Goal: Find contact information: Find contact information

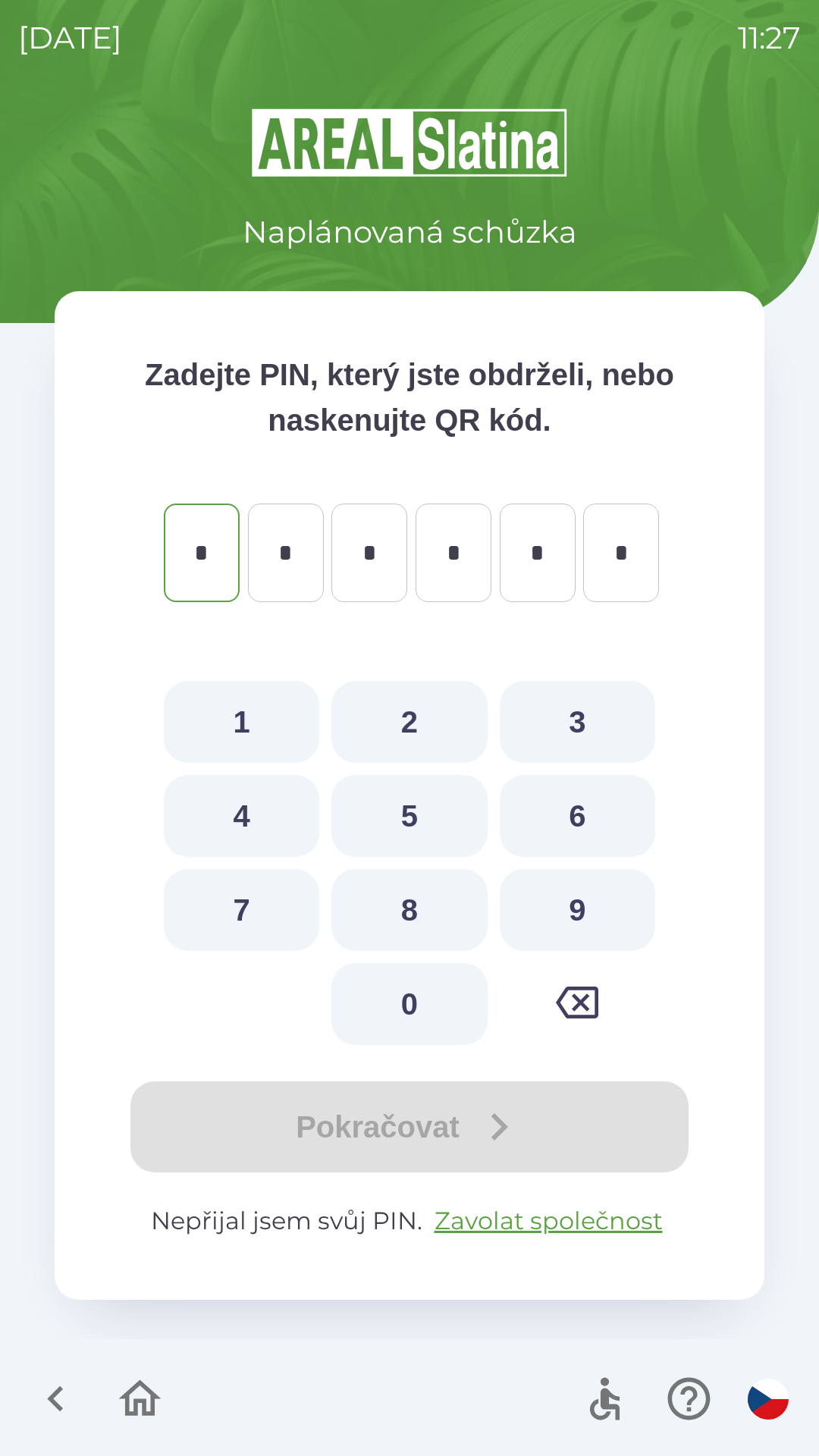
click at [59, 1391] on icon "button" at bounding box center [55, 1398] width 16 height 26
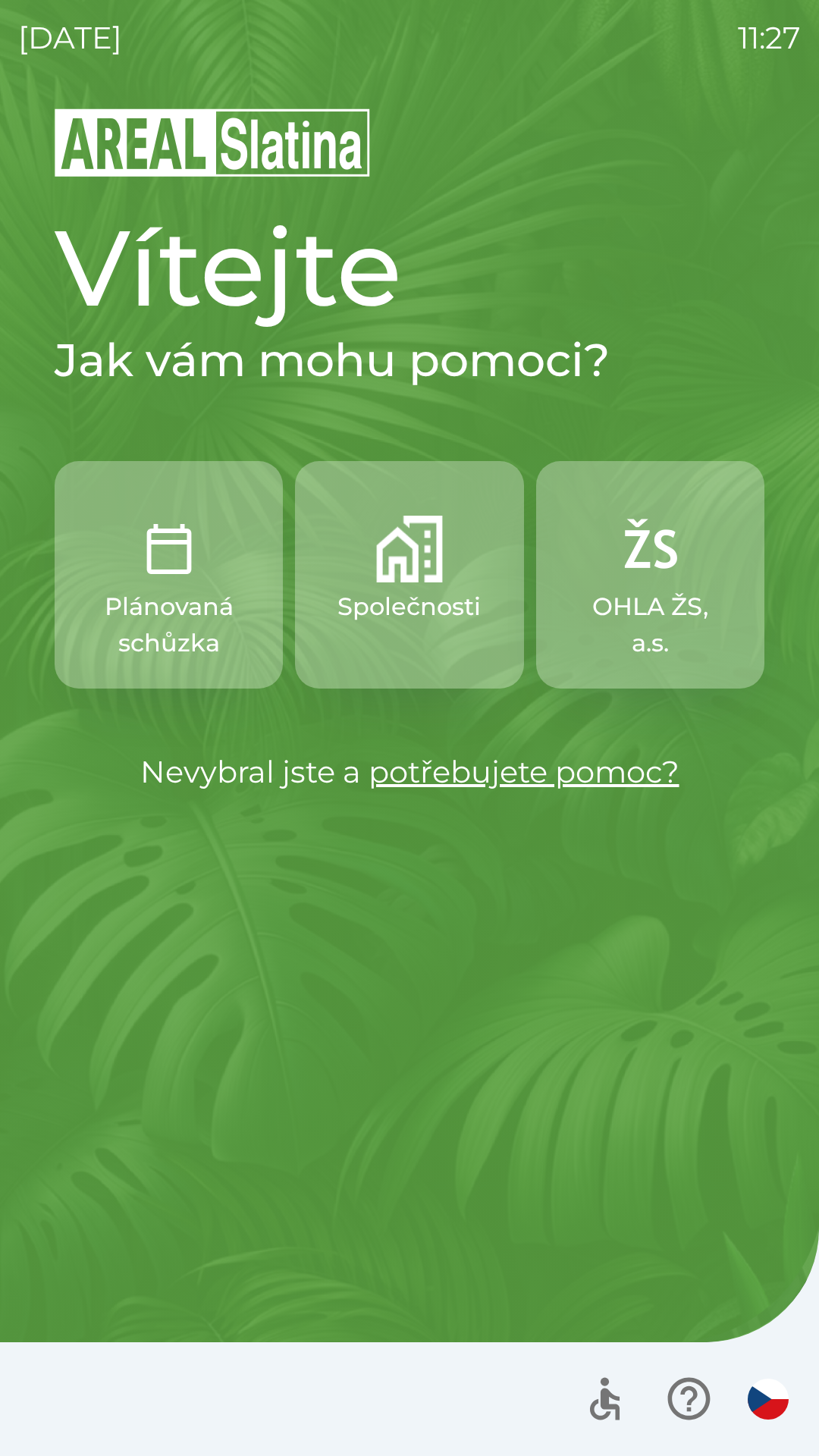
click at [396, 572] on img "button" at bounding box center [409, 548] width 66 height 66
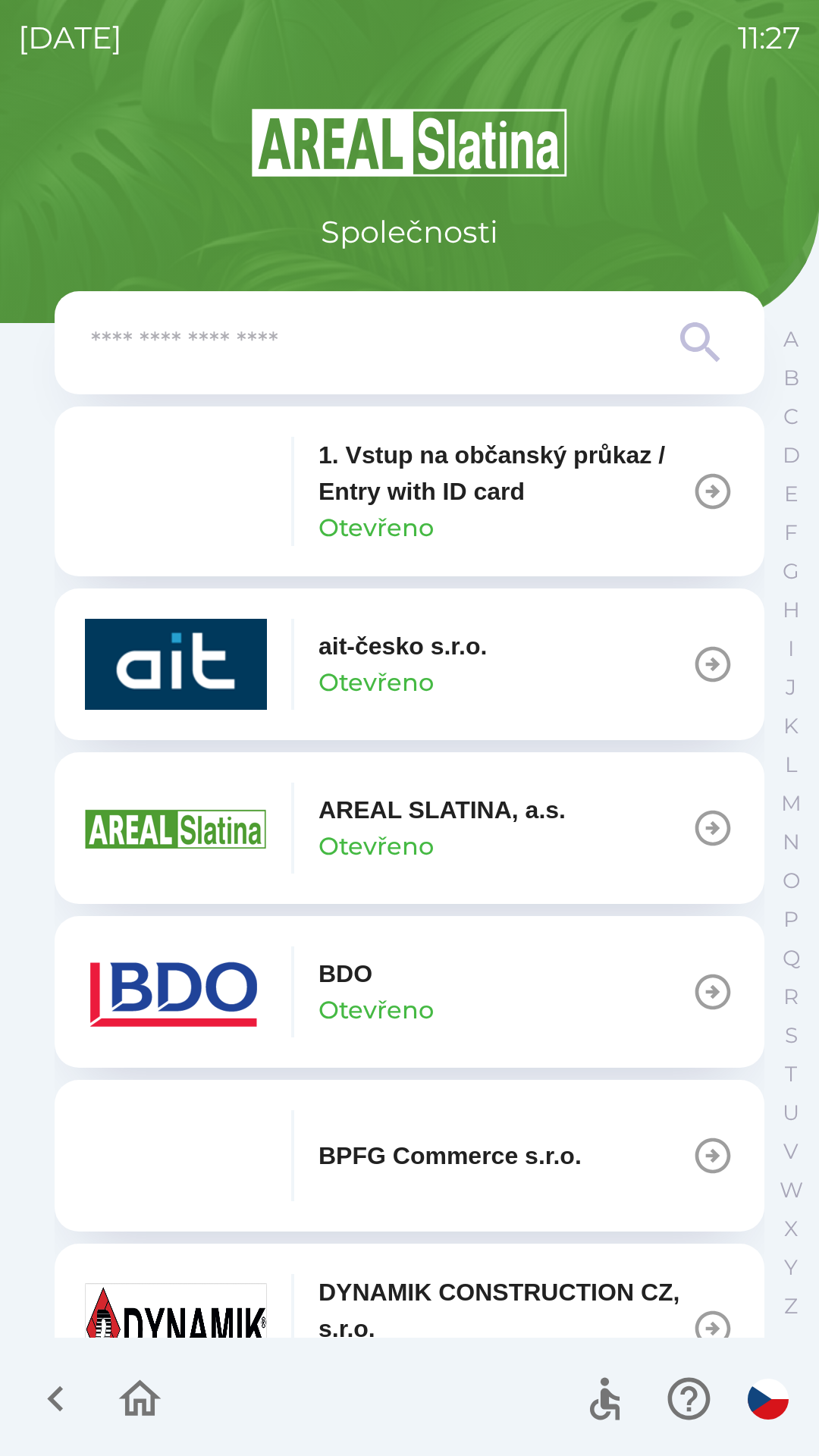
click at [394, 819] on p "AREAL SLATINA, a.s." at bounding box center [442, 810] width 248 height 37
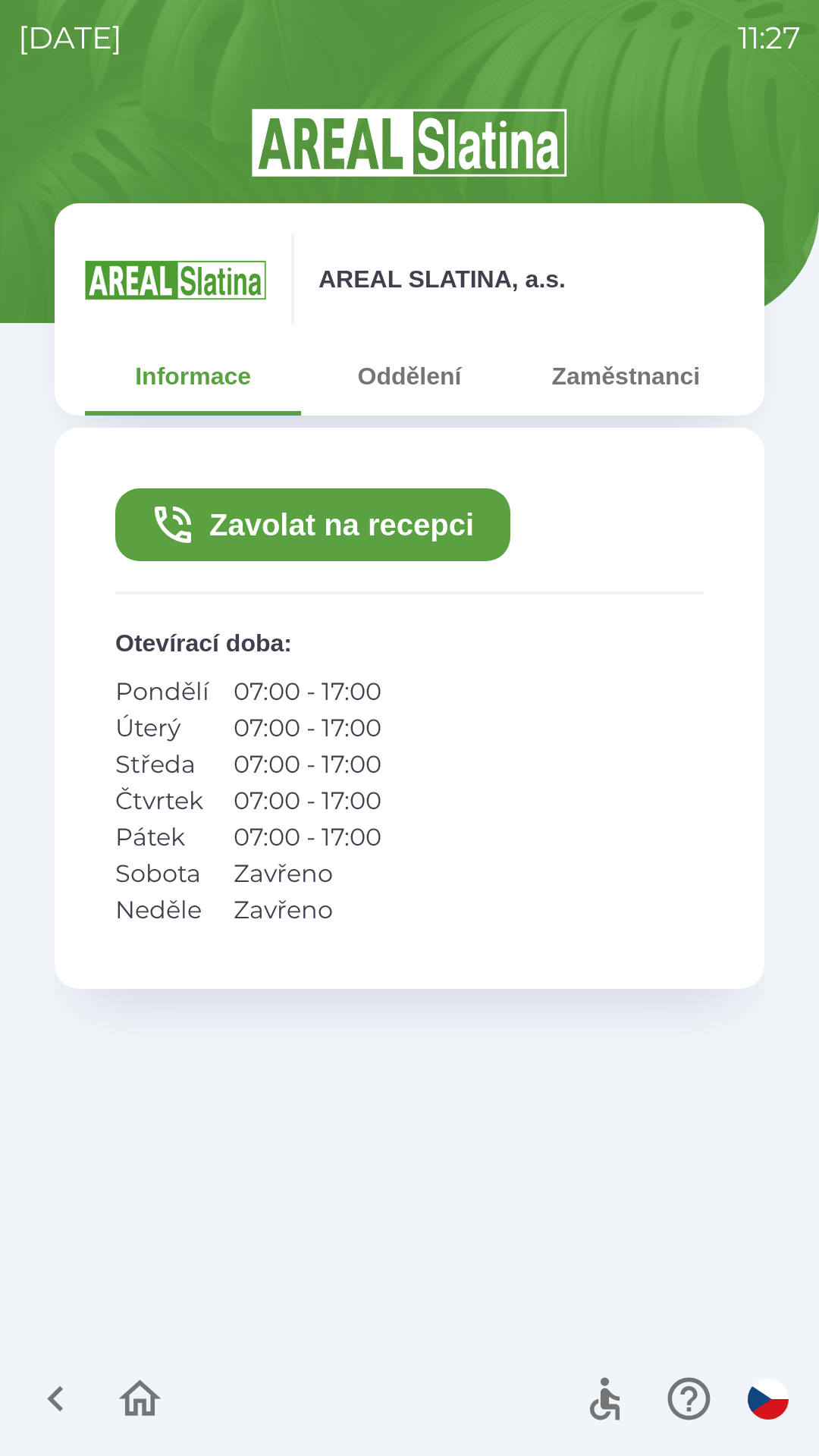
click at [383, 522] on button "Zavolat na recepci" at bounding box center [313, 525] width 395 height 73
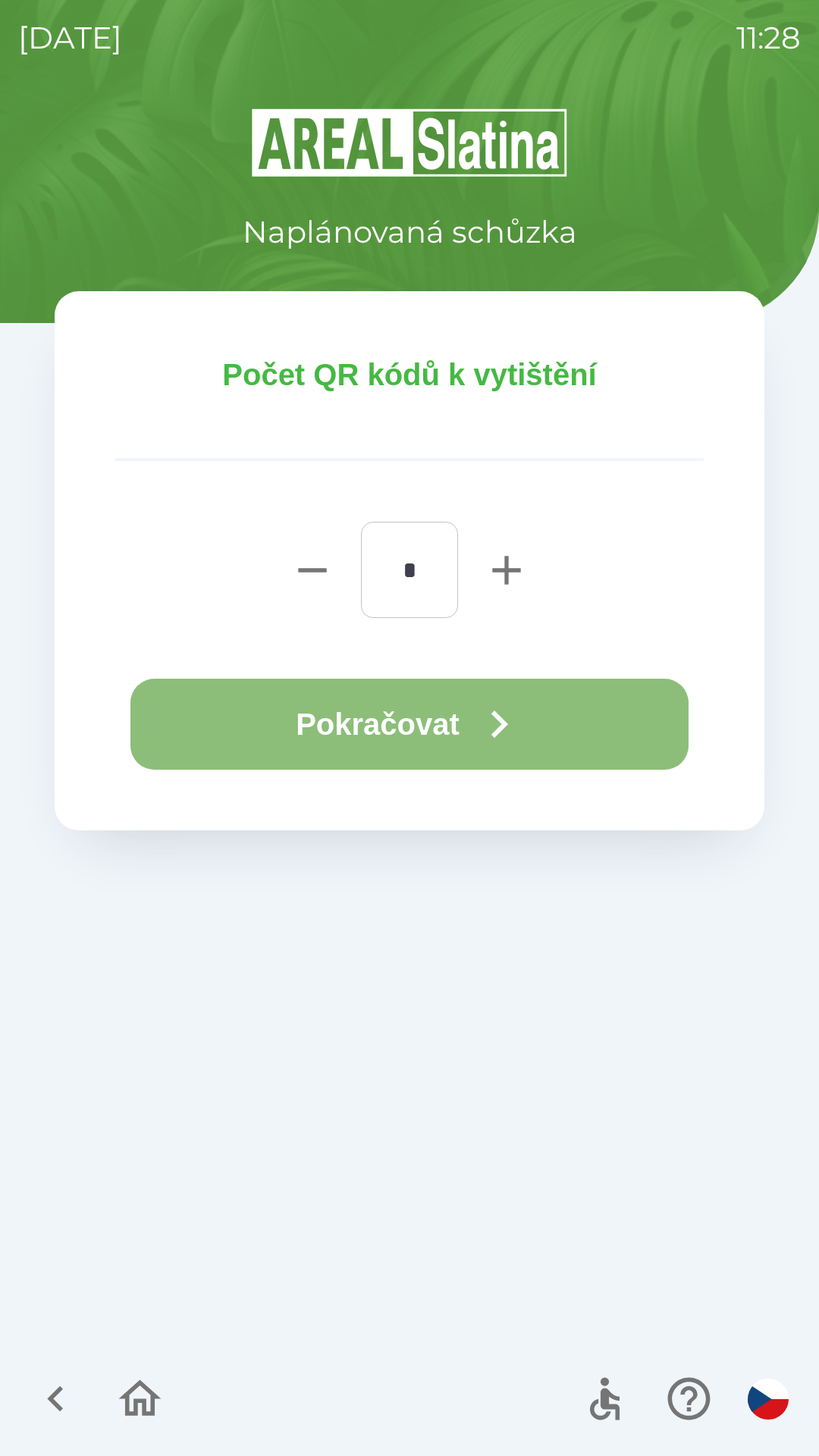
click at [337, 721] on button "Pokračovat" at bounding box center [409, 724] width 558 height 91
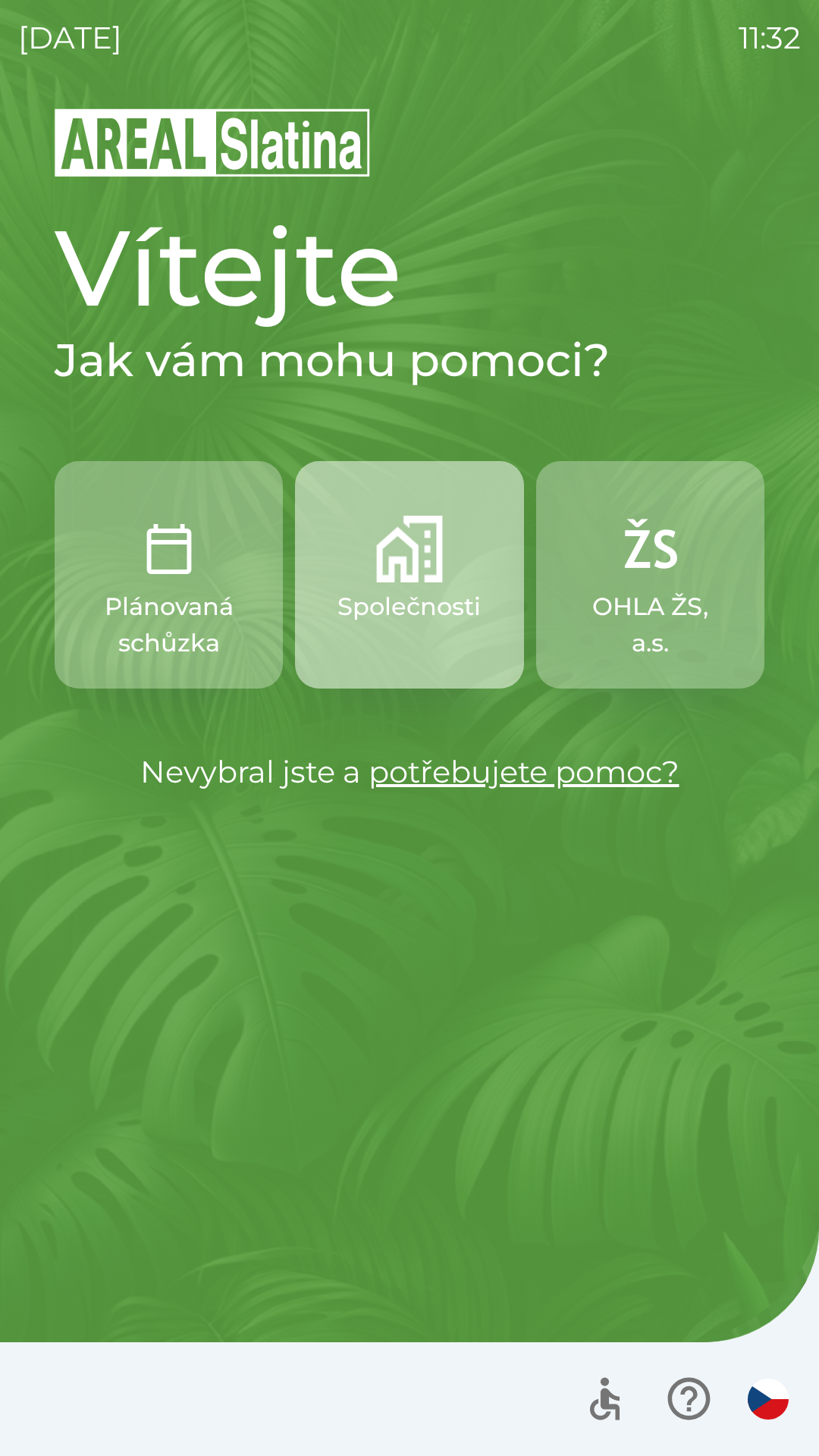
click at [472, 556] on button "Společnosti" at bounding box center [409, 575] width 228 height 227
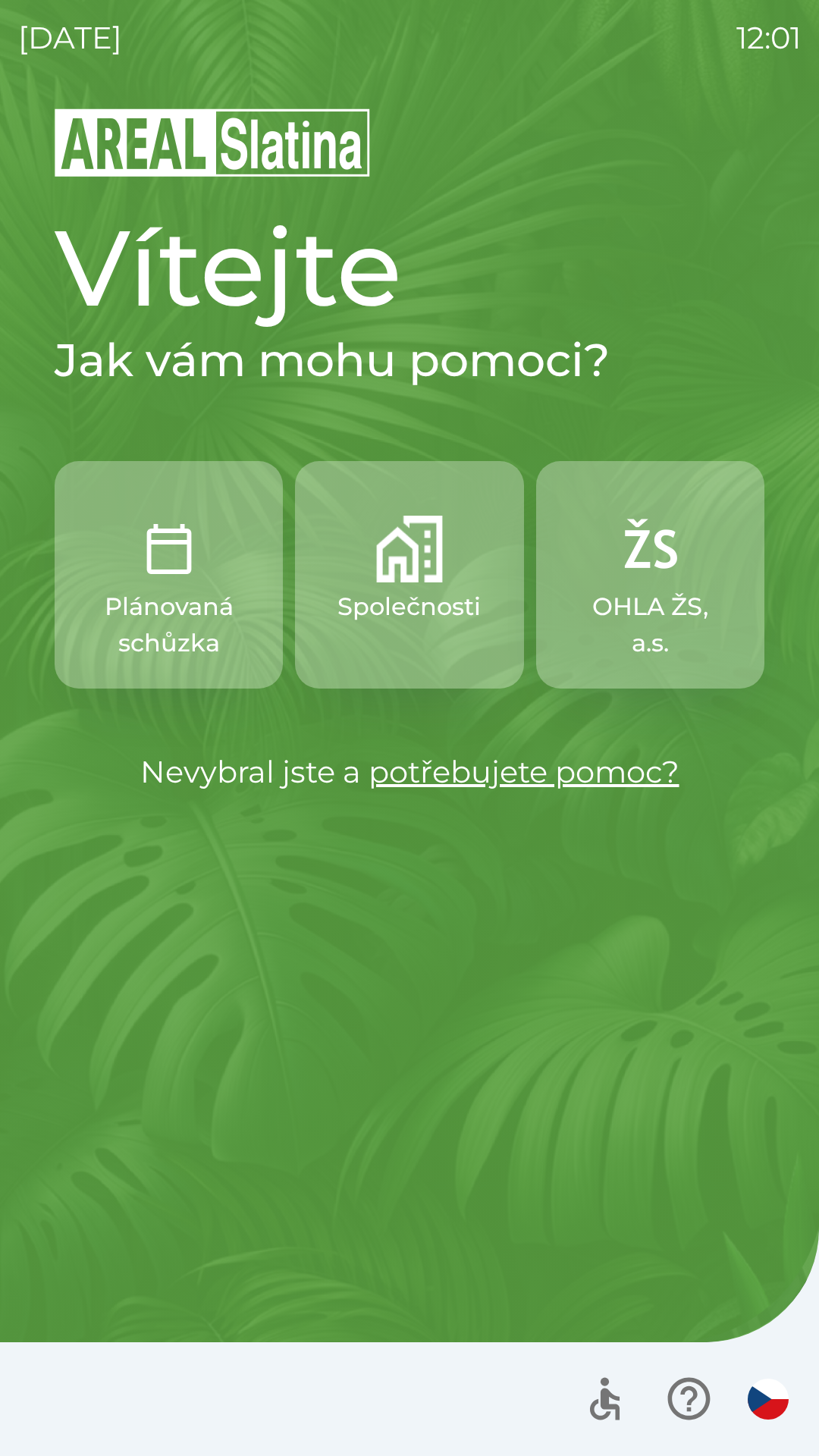
click at [400, 576] on img "button" at bounding box center [409, 548] width 66 height 66
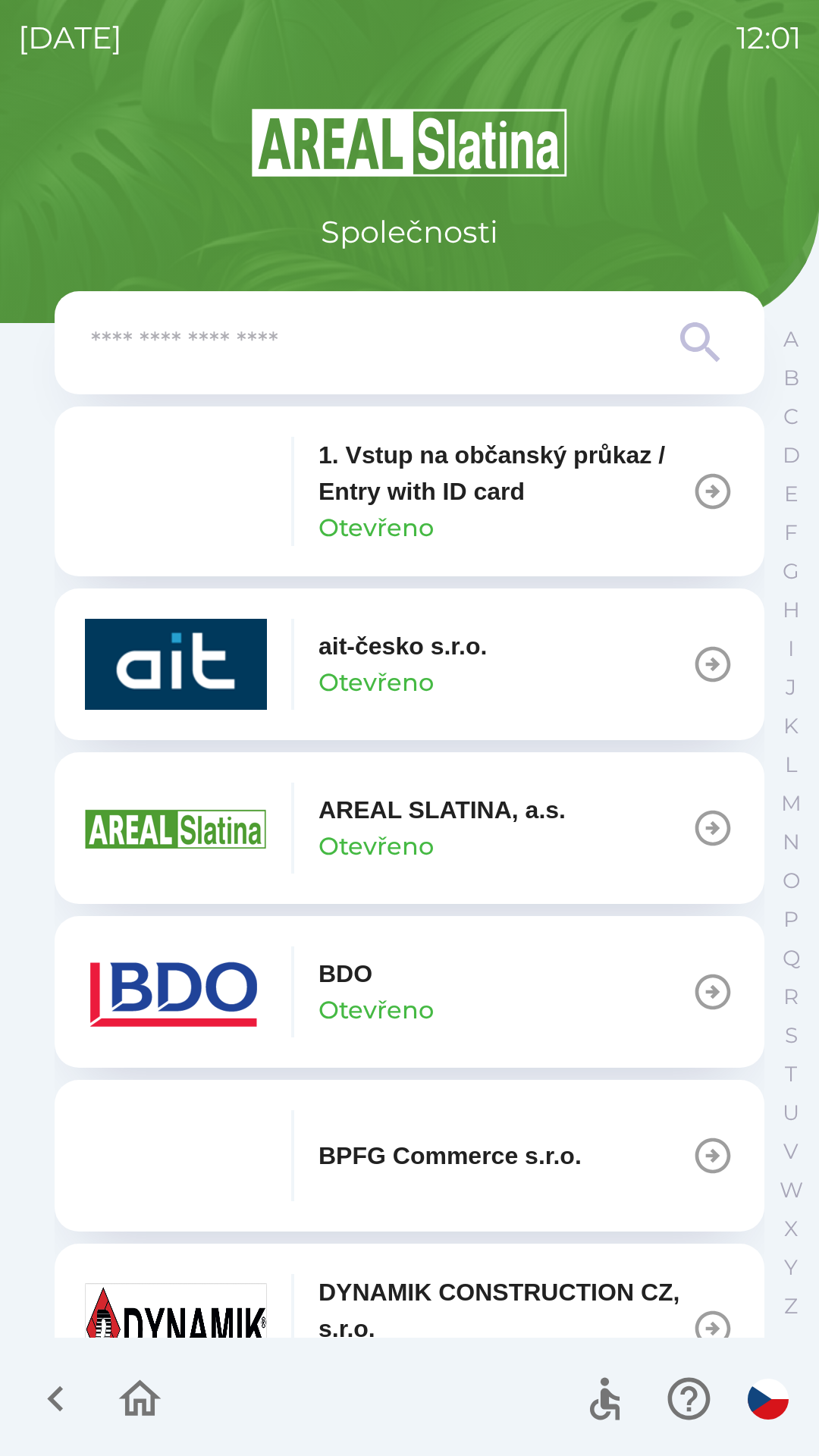
click at [357, 978] on p "BDO" at bounding box center [346, 974] width 54 height 37
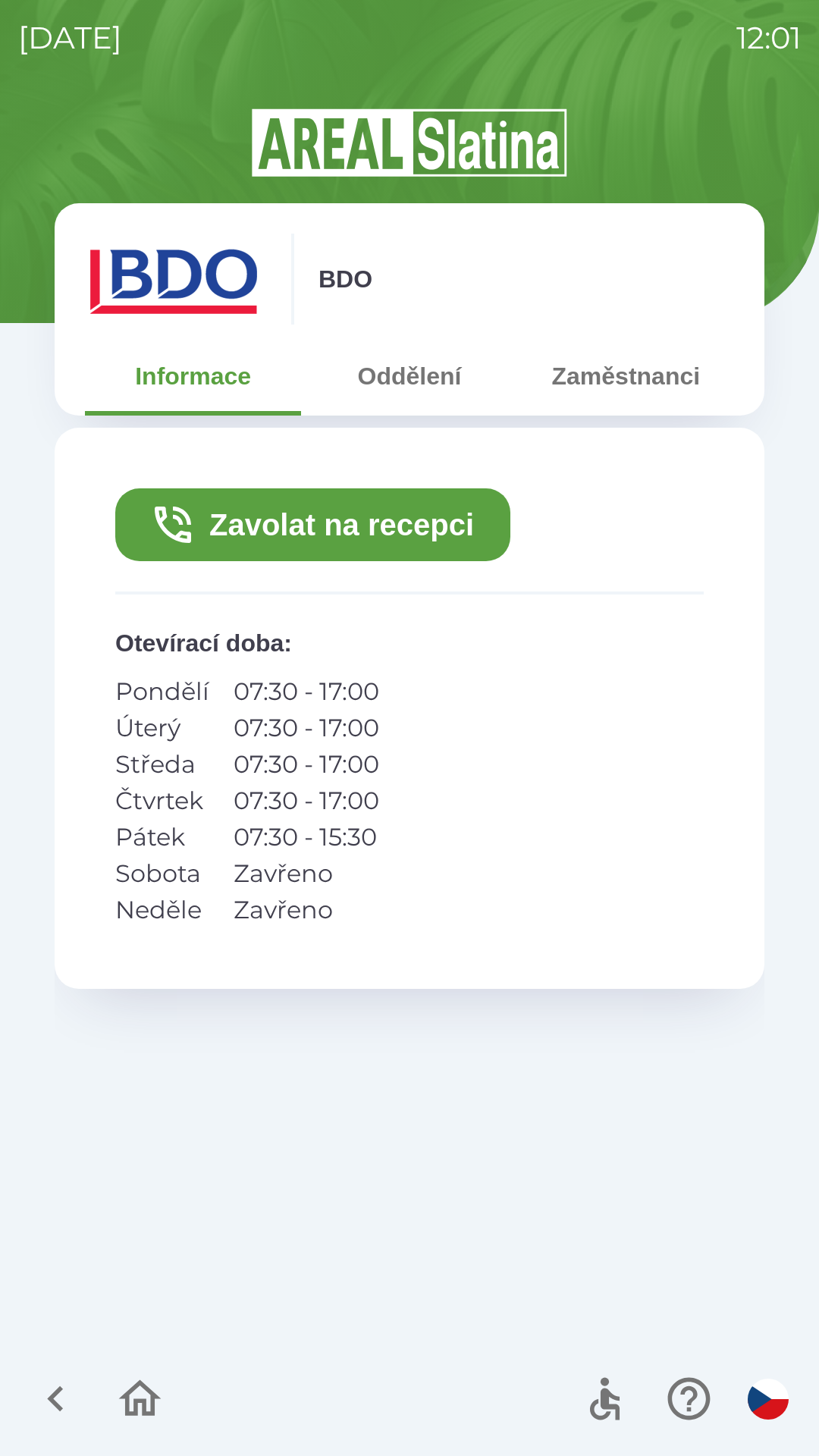
click at [333, 522] on button "Zavolat na recepci" at bounding box center [313, 525] width 395 height 73
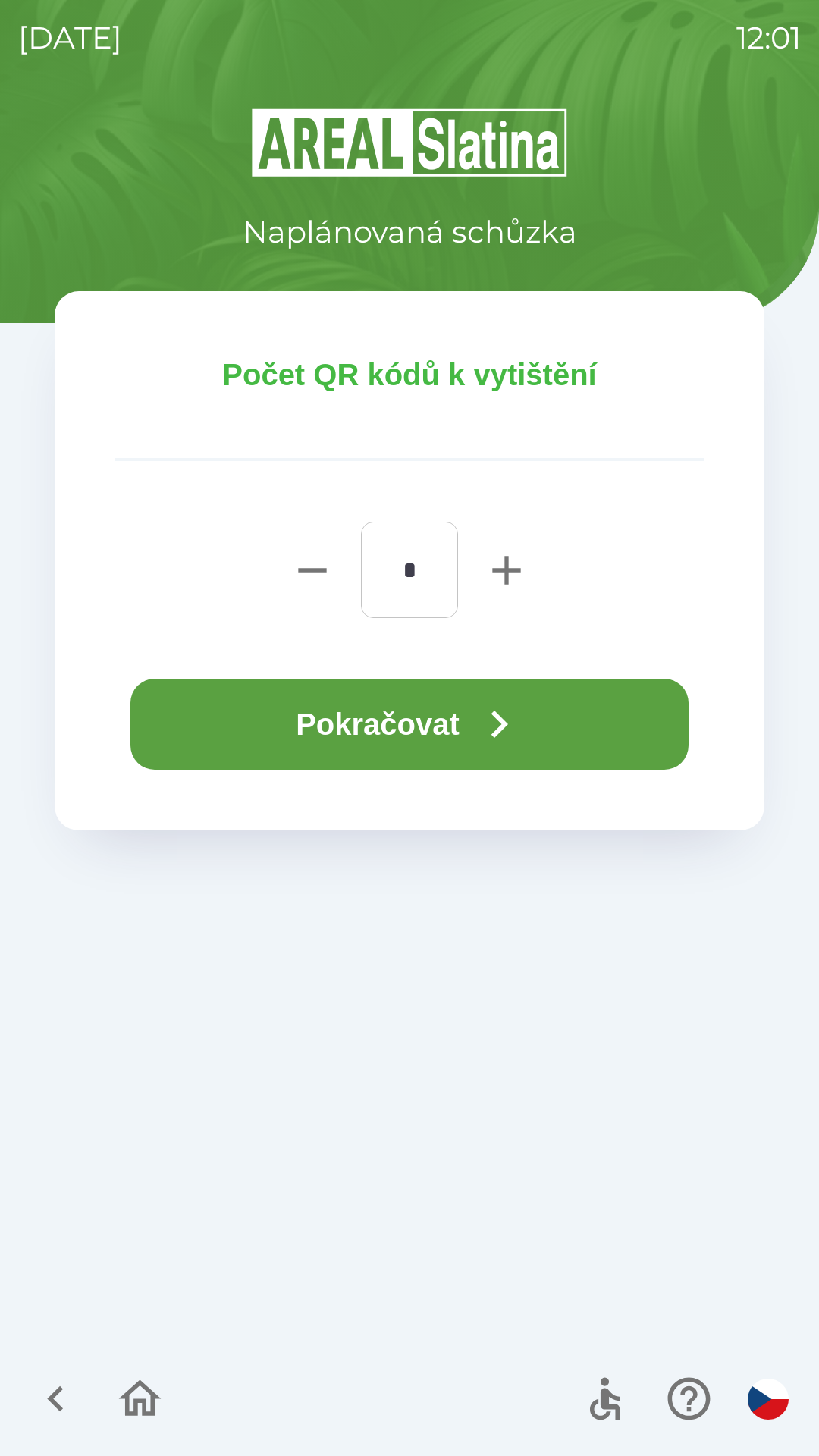
click at [401, 716] on button "Pokračovat" at bounding box center [409, 724] width 558 height 91
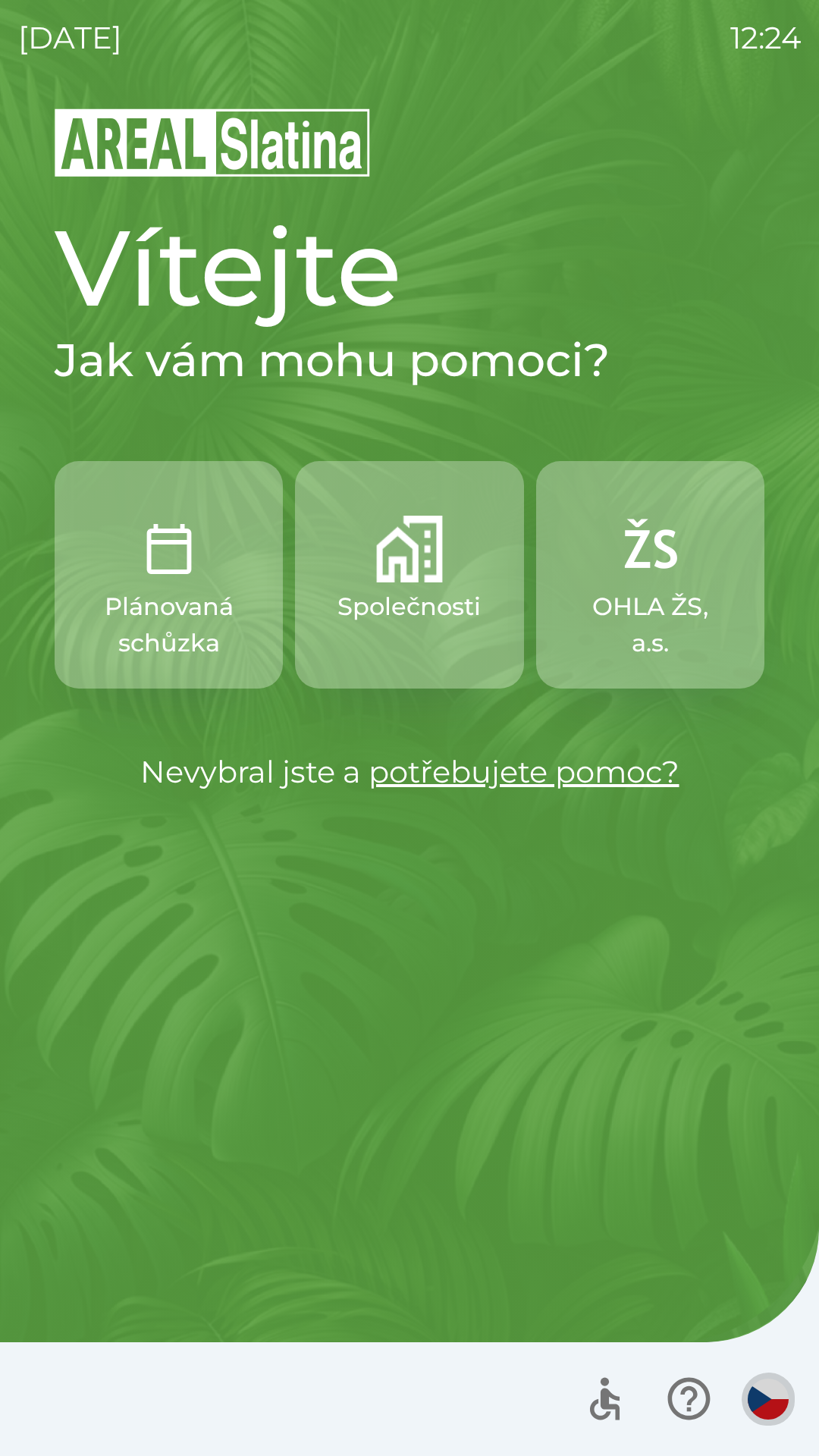
click at [768, 1391] on img "button" at bounding box center [768, 1398] width 41 height 41
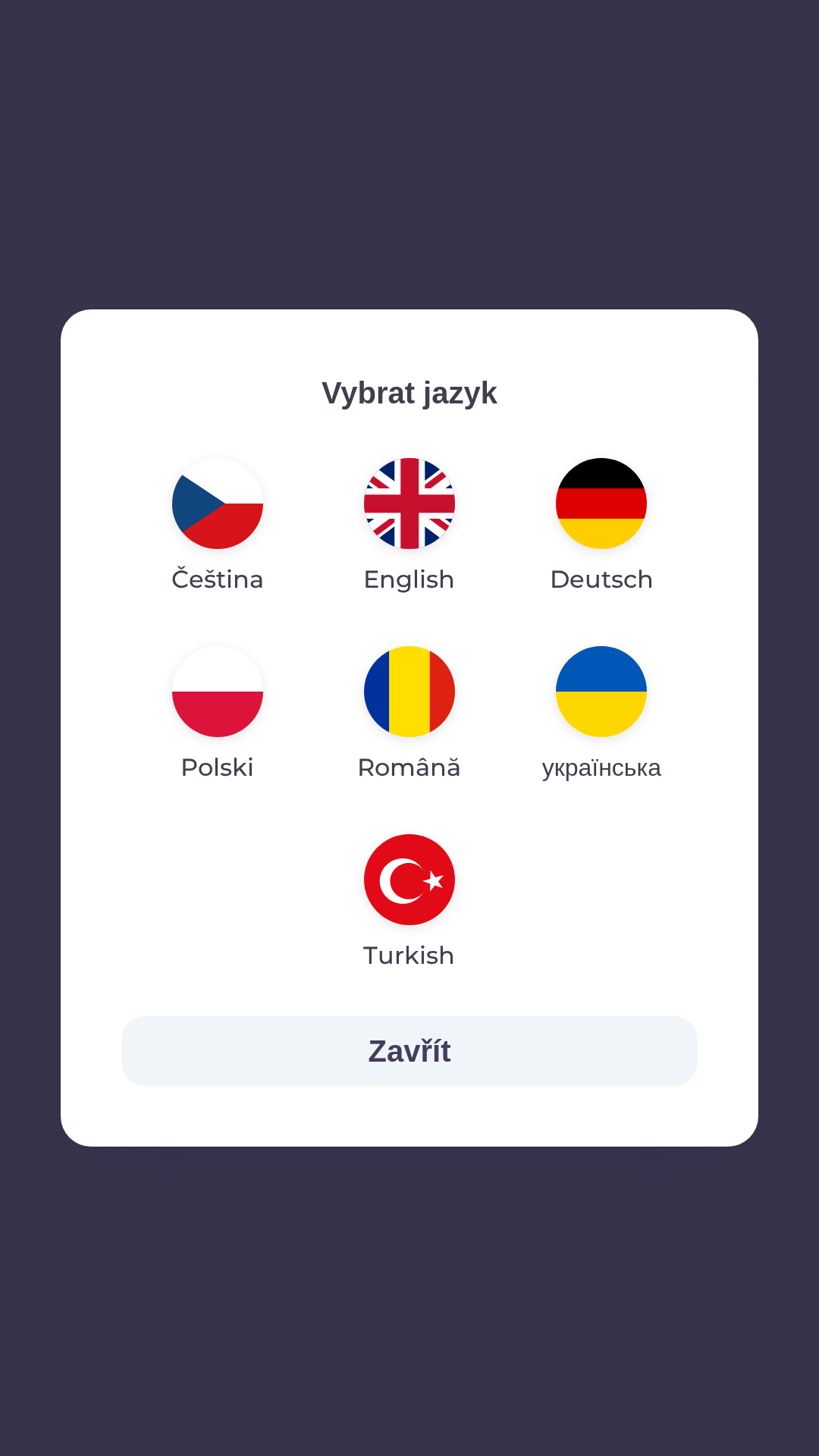
click at [598, 692] on img "button" at bounding box center [601, 691] width 91 height 91
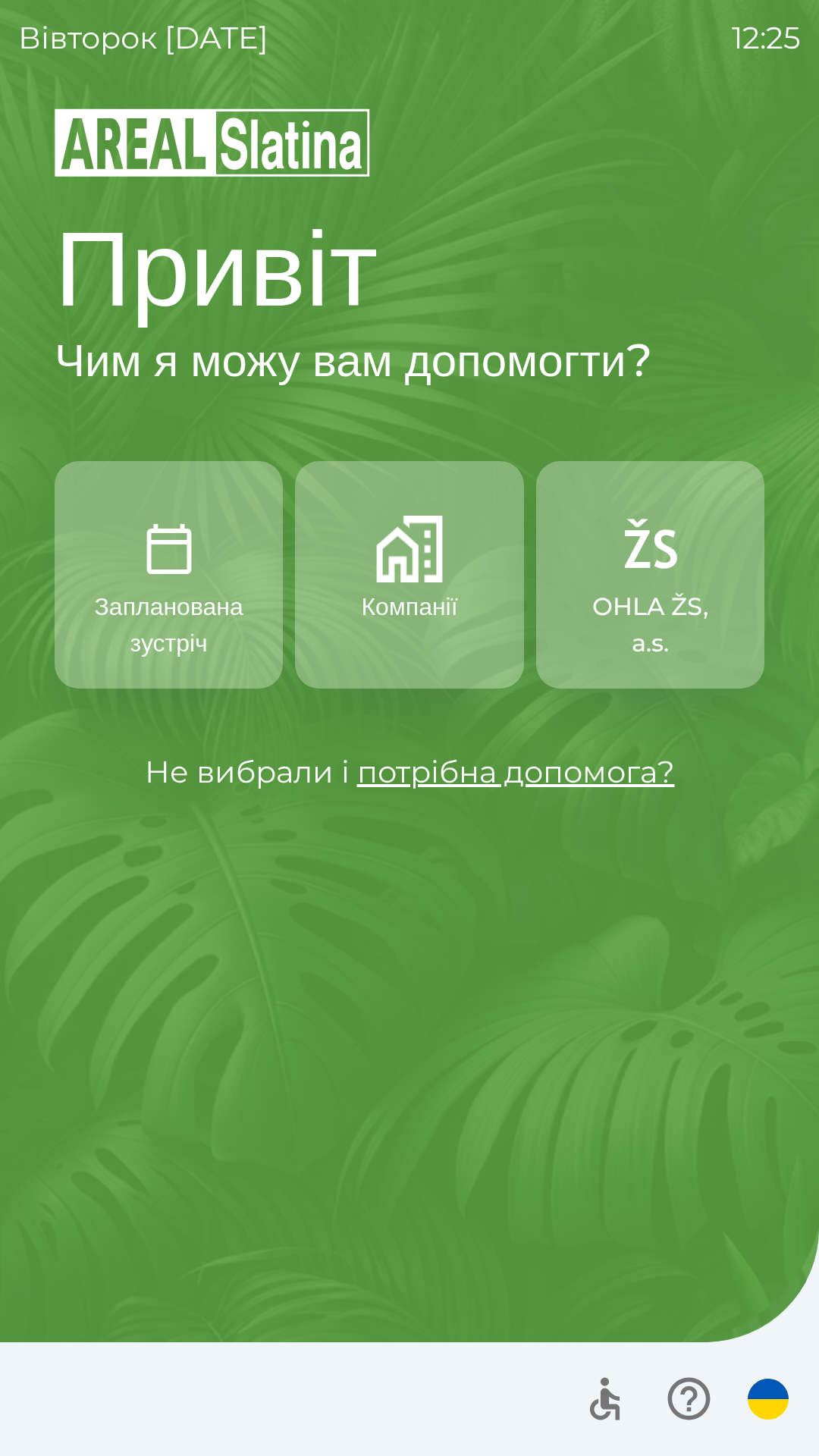
click at [760, 1391] on img "button" at bounding box center [768, 1398] width 41 height 41
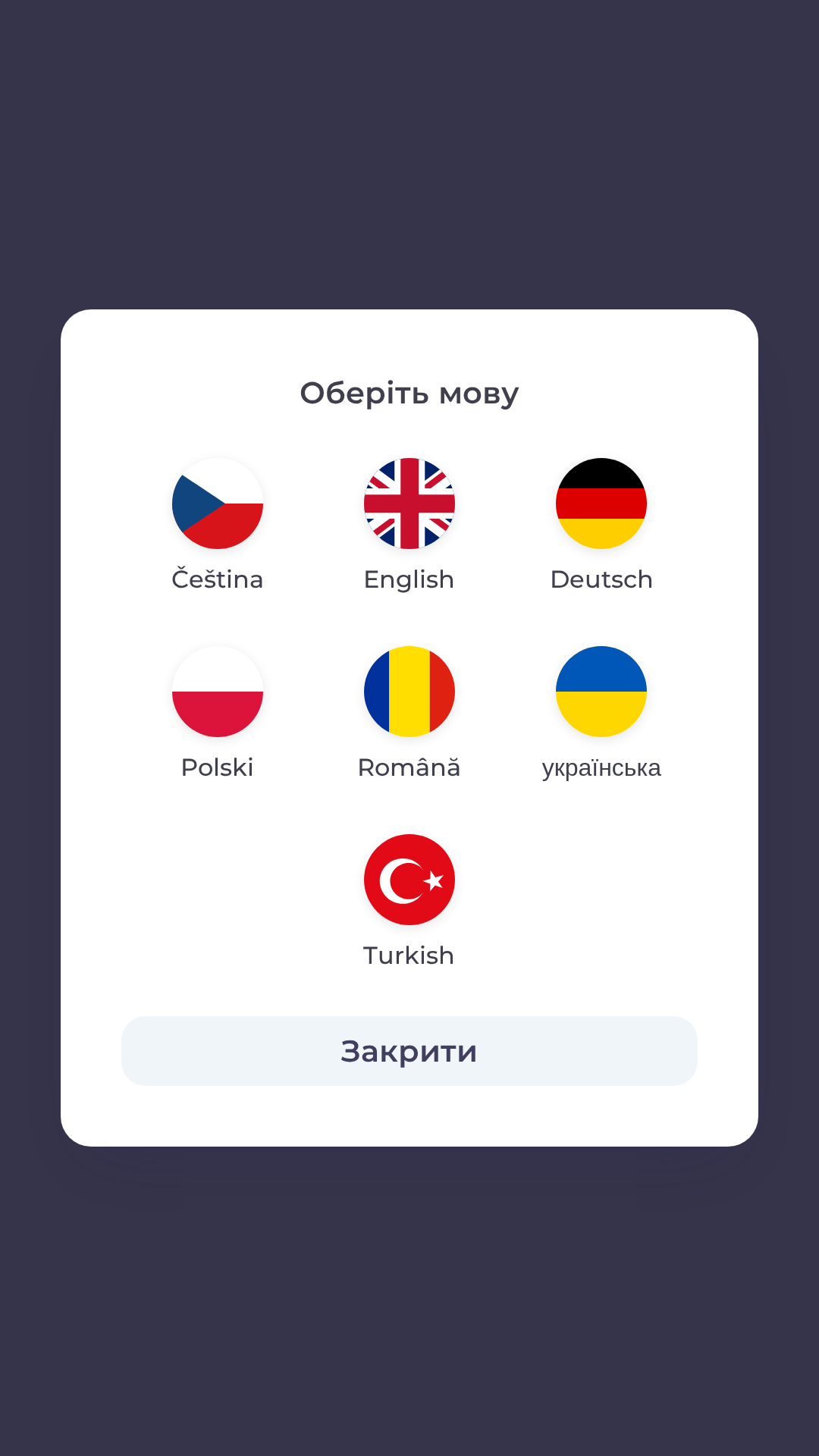
click at [202, 497] on img "button" at bounding box center [218, 504] width 91 height 91
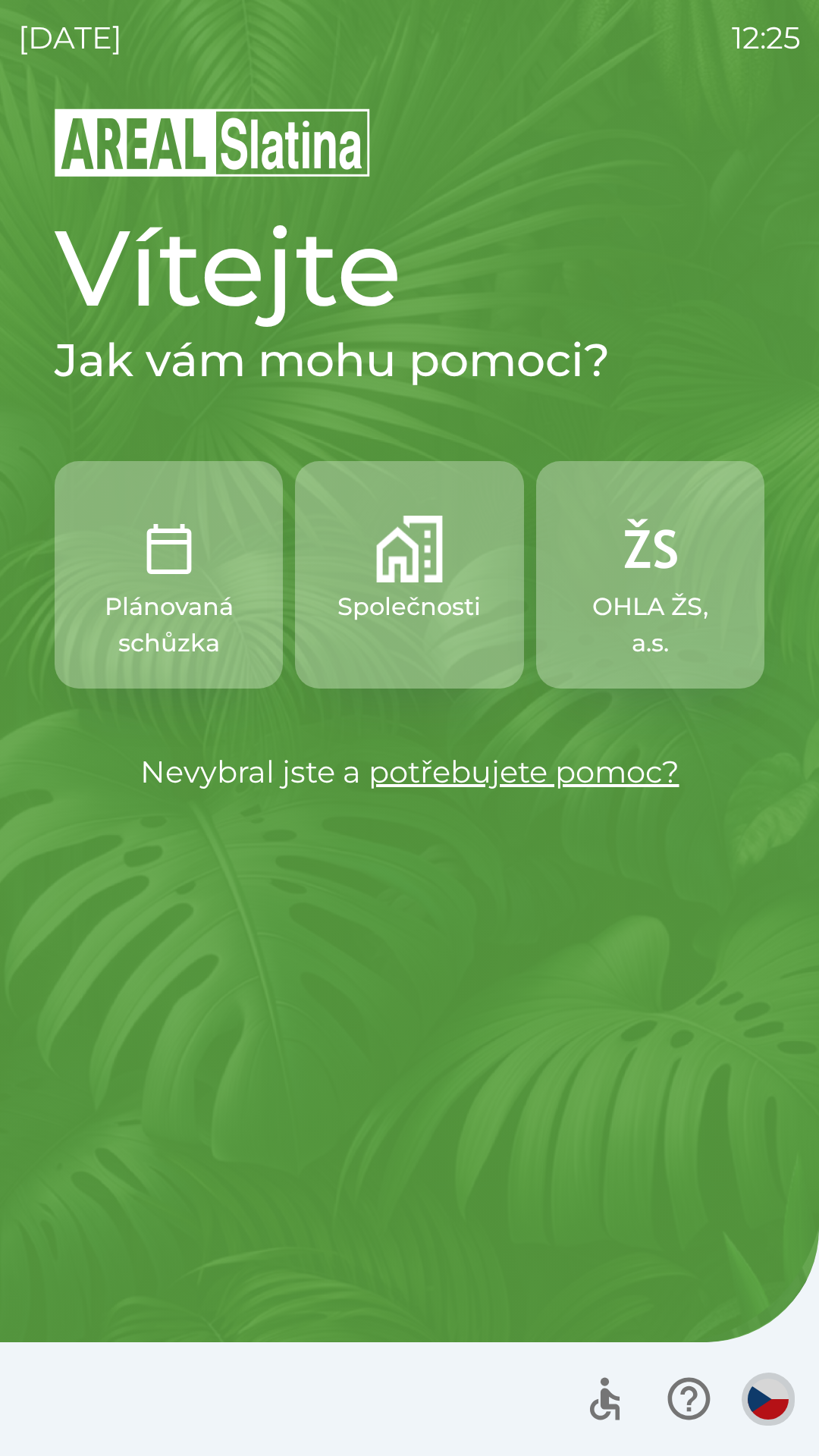
click at [767, 1389] on img "button" at bounding box center [768, 1398] width 41 height 41
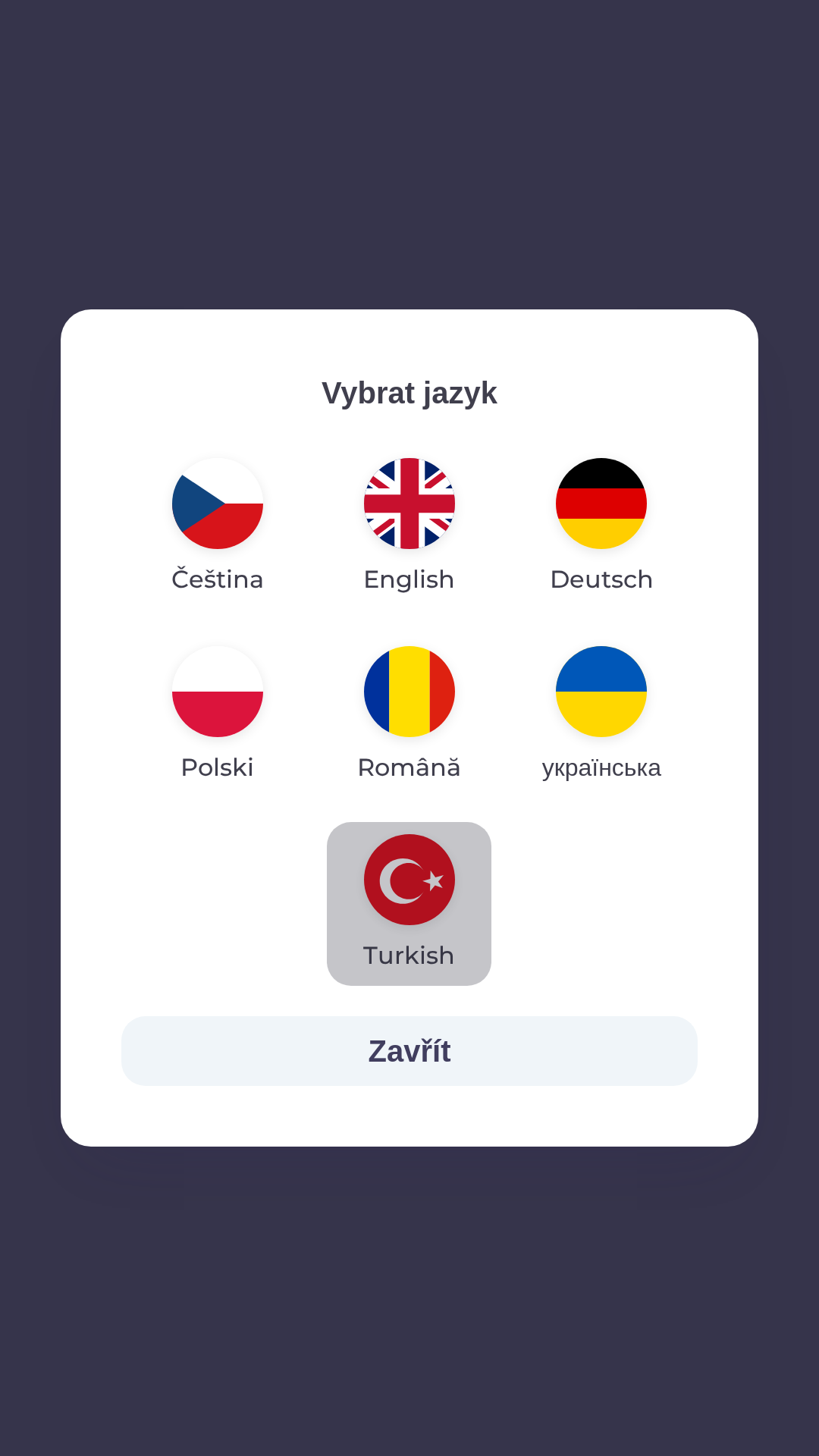
click at [406, 871] on img "button" at bounding box center [410, 879] width 91 height 91
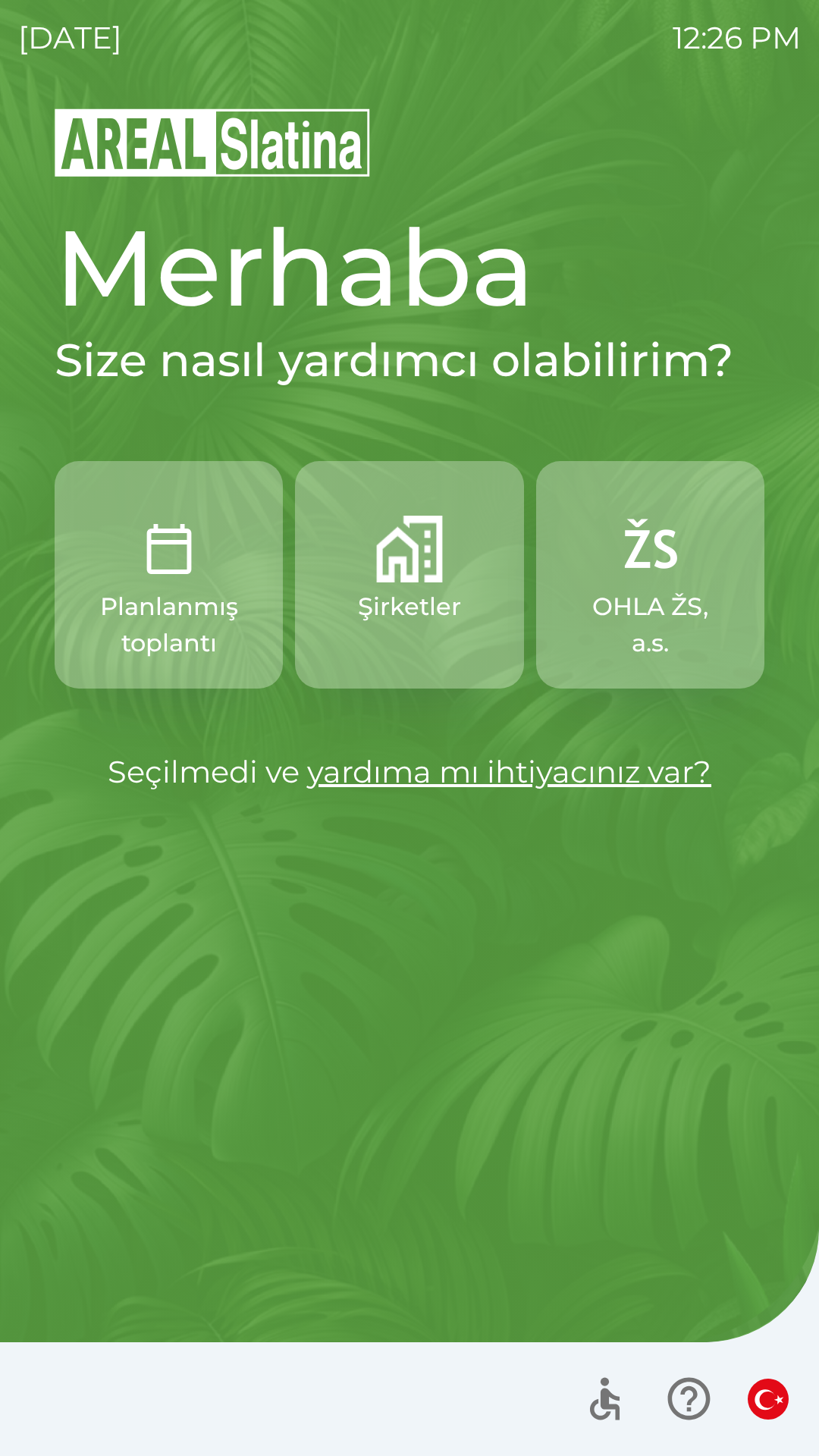
click at [768, 1391] on img "button" at bounding box center [768, 1398] width 41 height 41
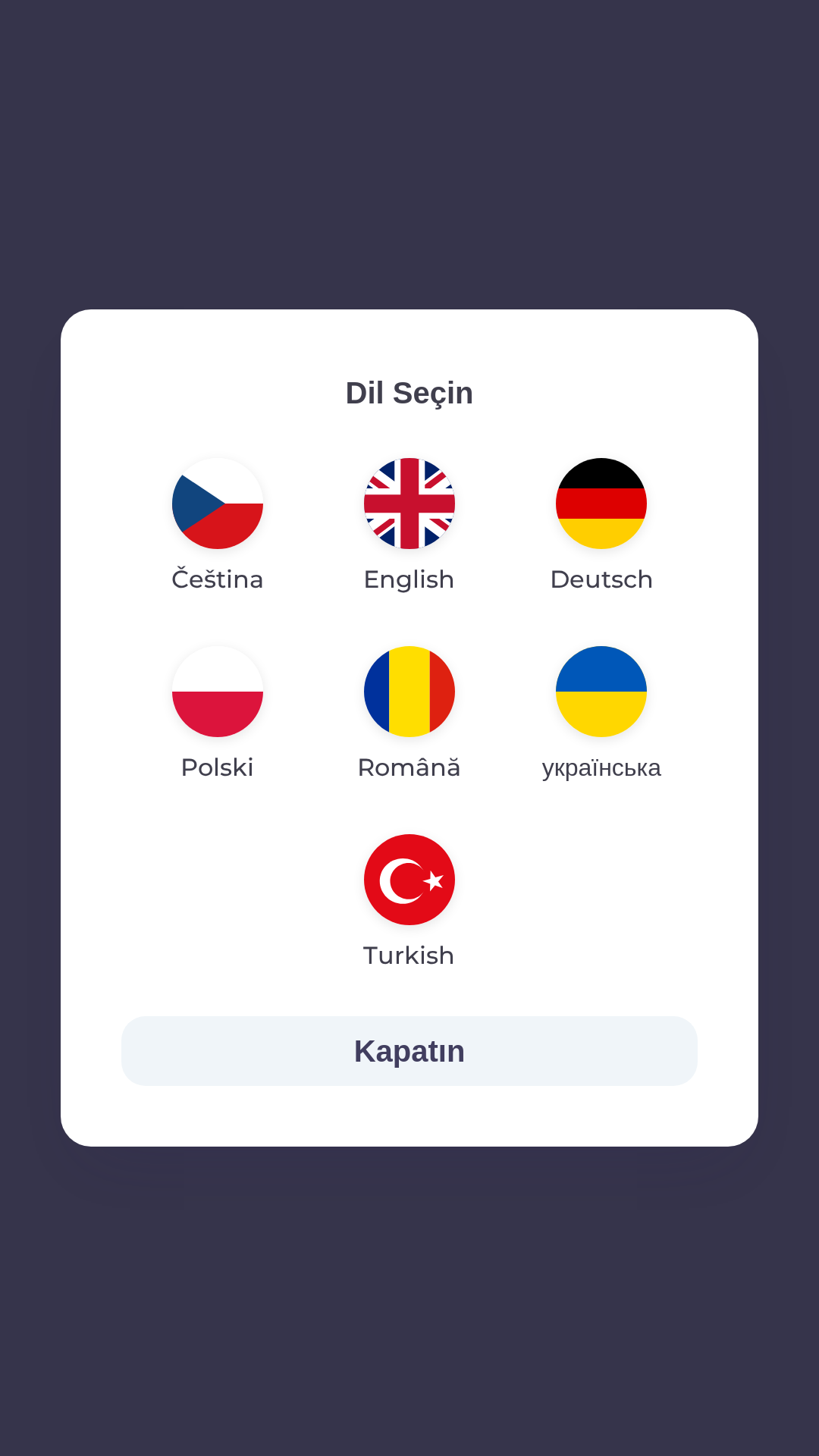
click at [597, 693] on img "button" at bounding box center [601, 691] width 91 height 91
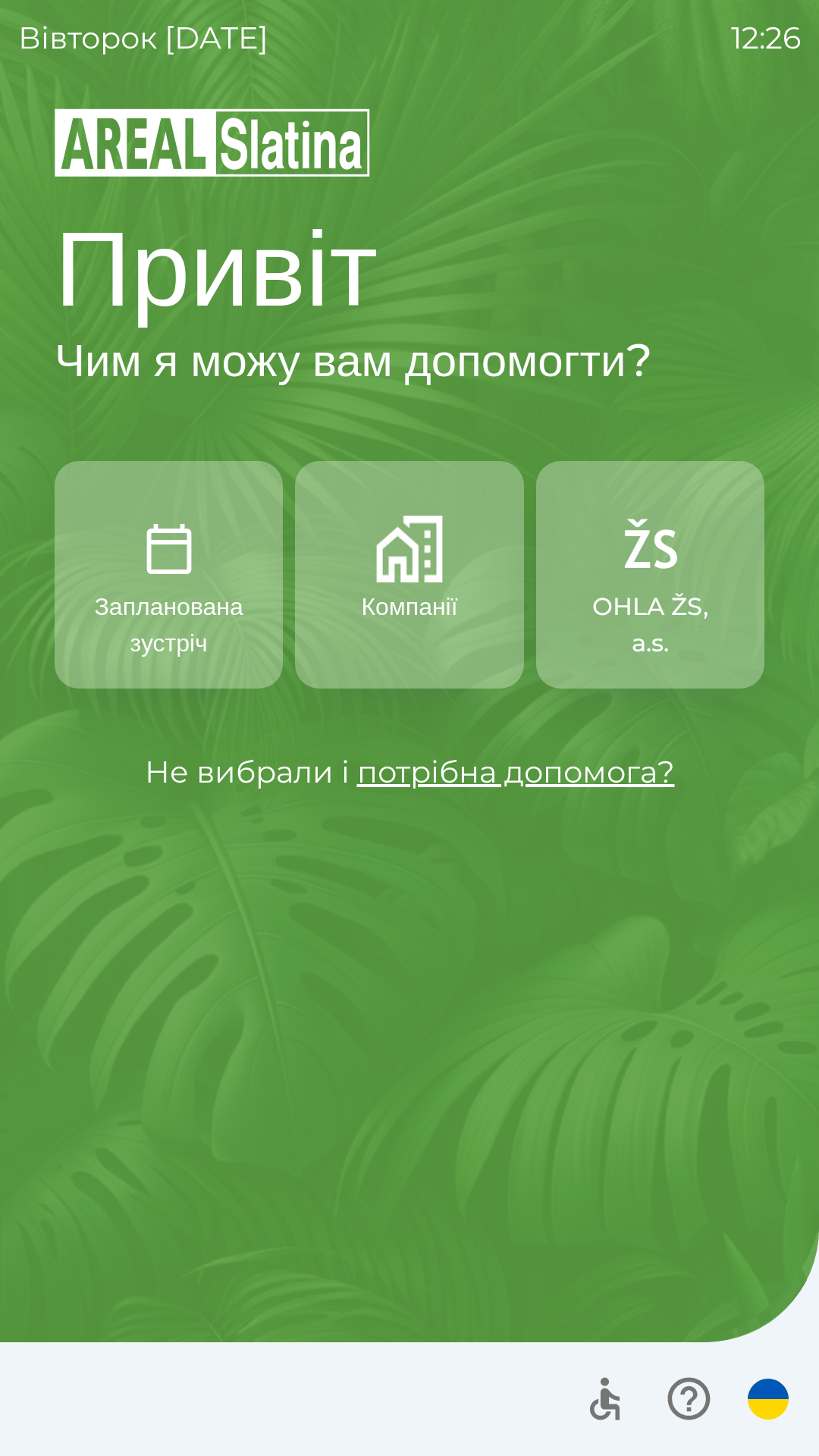
click at [401, 573] on img "button" at bounding box center [409, 548] width 66 height 66
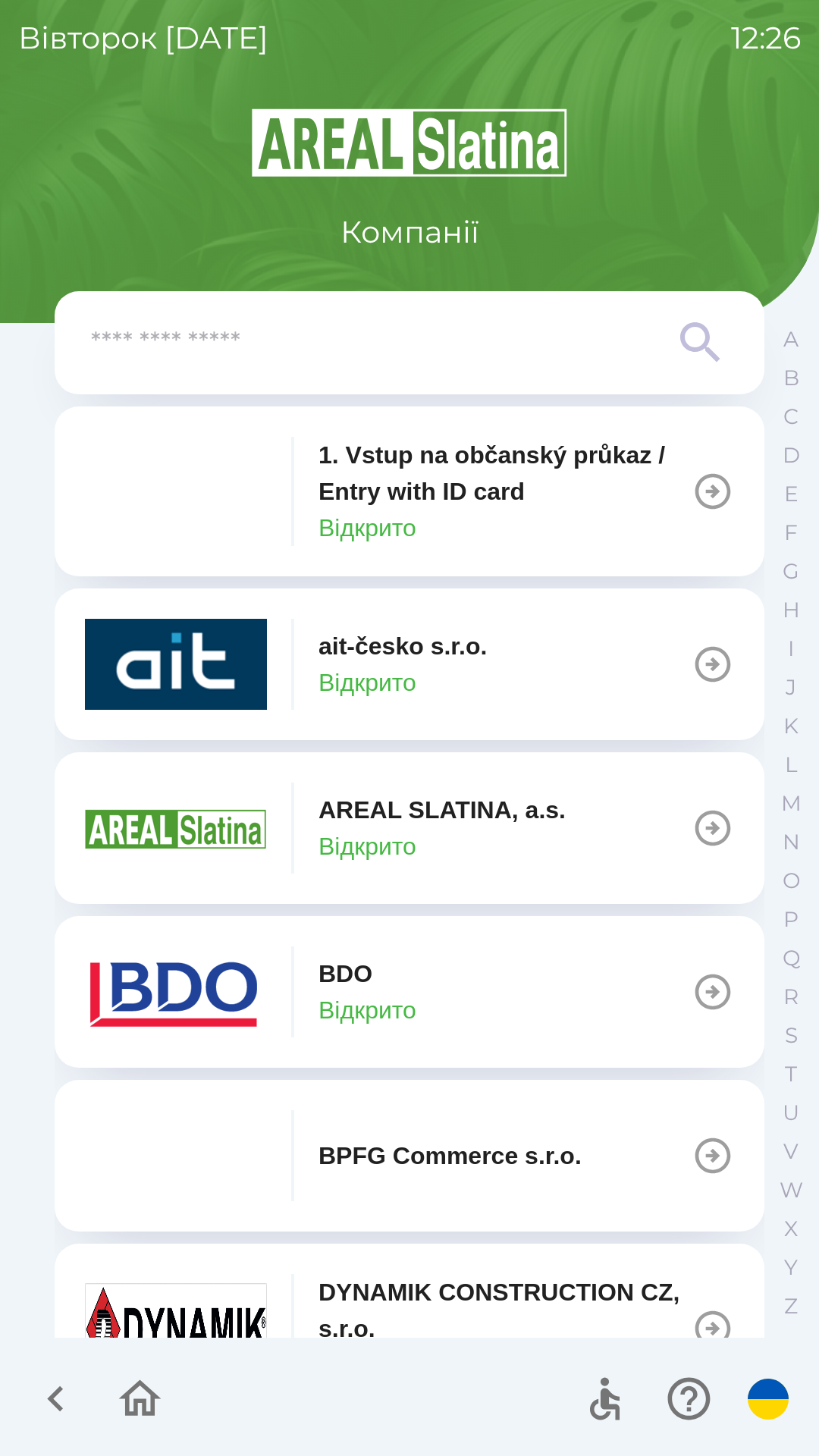
click at [769, 1396] on img "button" at bounding box center [768, 1398] width 41 height 41
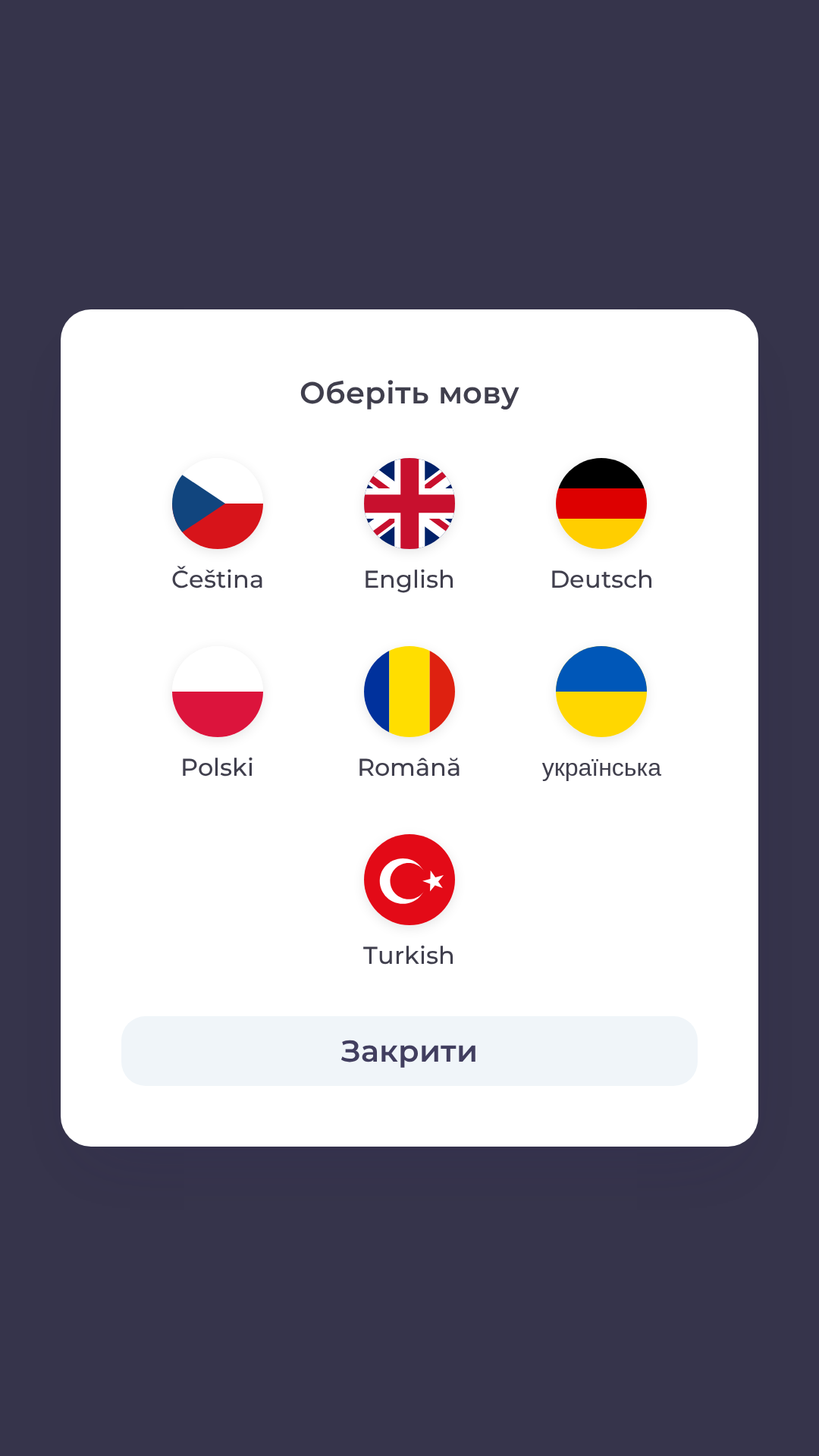
click at [230, 500] on img "button" at bounding box center [218, 504] width 91 height 91
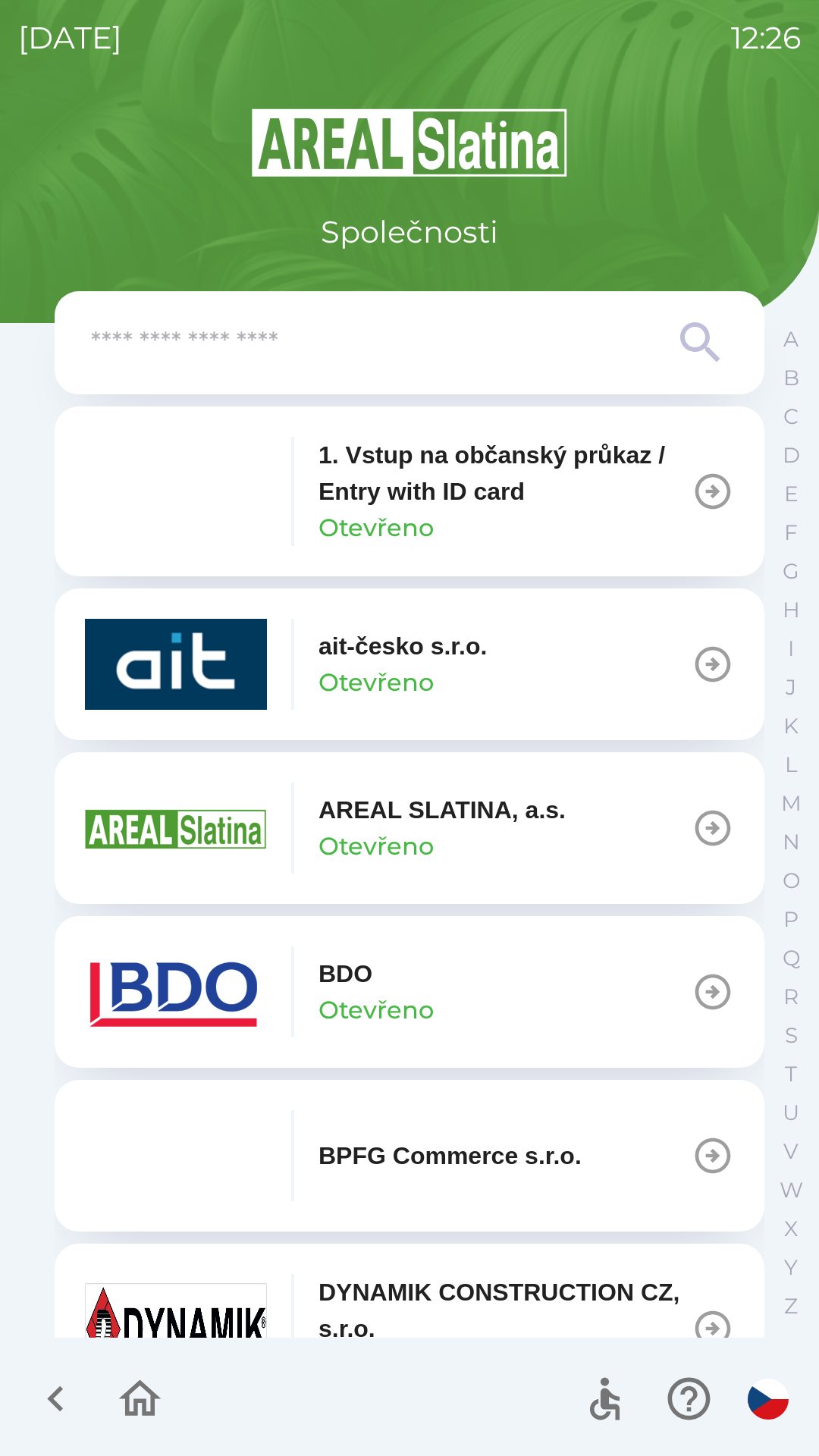
click at [718, 1407] on button "button" at bounding box center [689, 1397] width 63 height 63
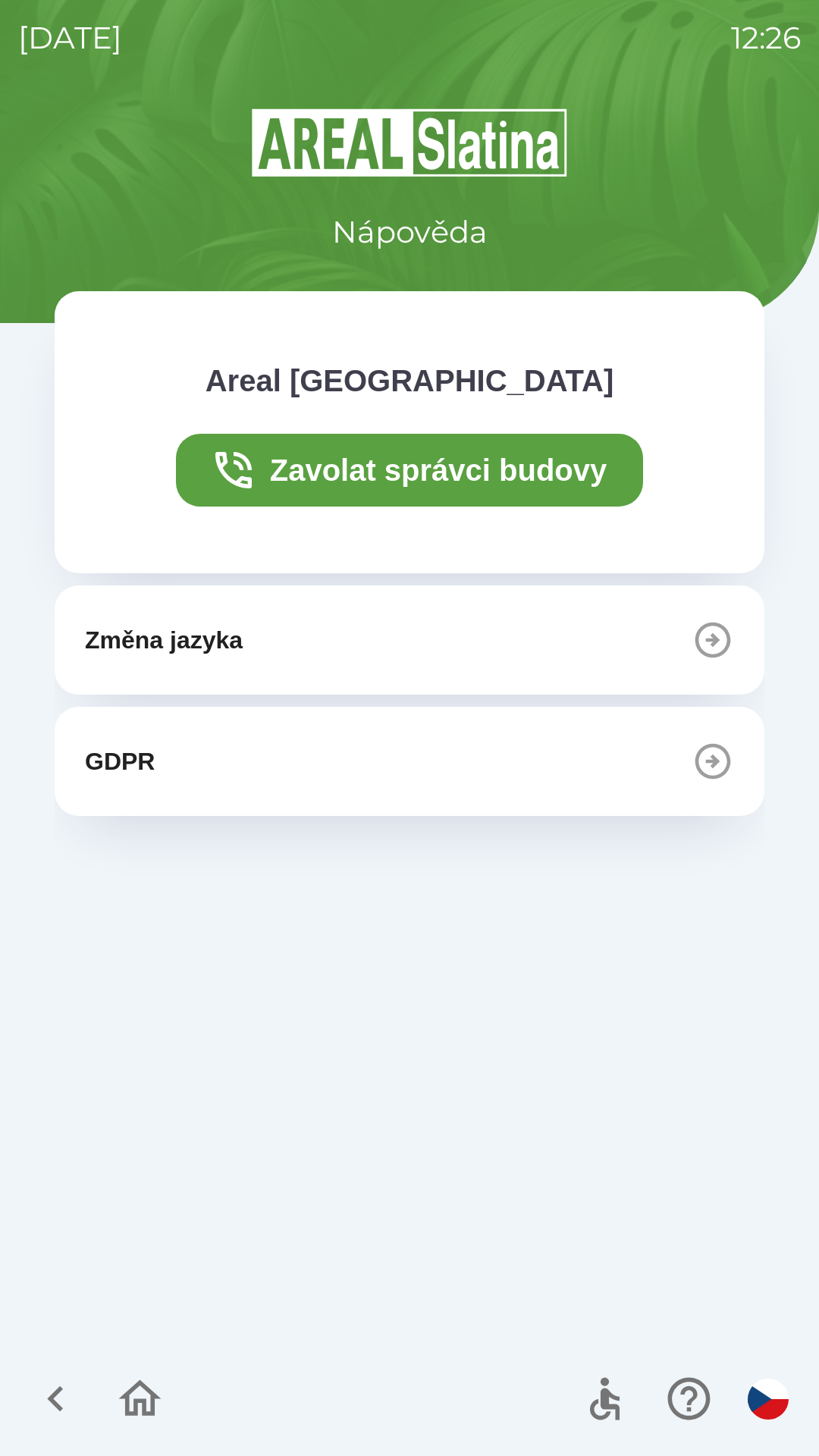
click at [767, 1397] on img "button" at bounding box center [768, 1398] width 41 height 41
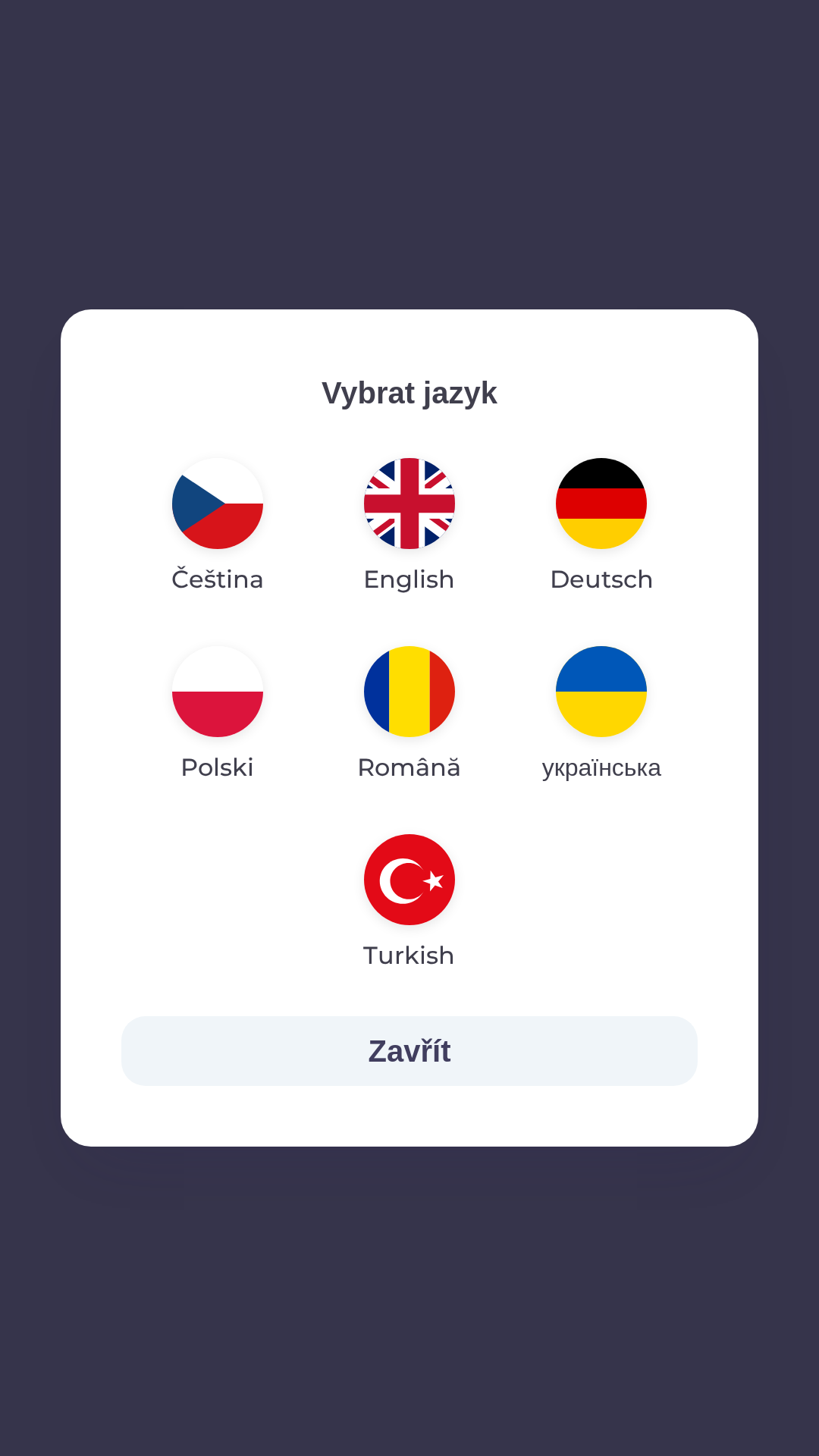
click at [597, 1036] on button "Zavřít" at bounding box center [410, 1051] width 576 height 69
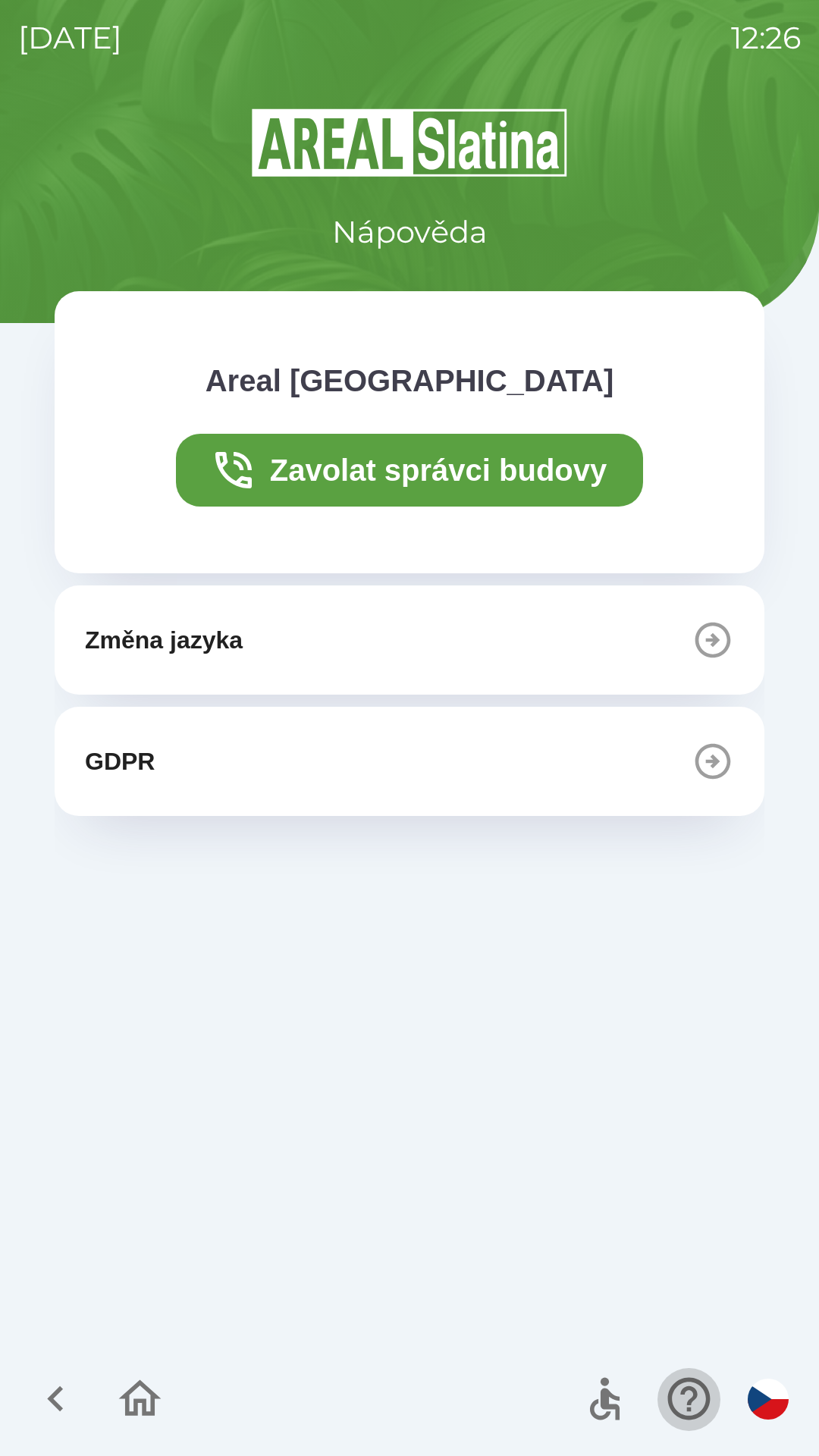
click at [690, 1394] on icon "button" at bounding box center [689, 1398] width 51 height 51
click at [680, 1395] on icon "button" at bounding box center [689, 1398] width 51 height 51
click at [686, 1391] on icon "button" at bounding box center [689, 1398] width 42 height 42
click at [149, 1395] on icon "button" at bounding box center [140, 1398] width 51 height 51
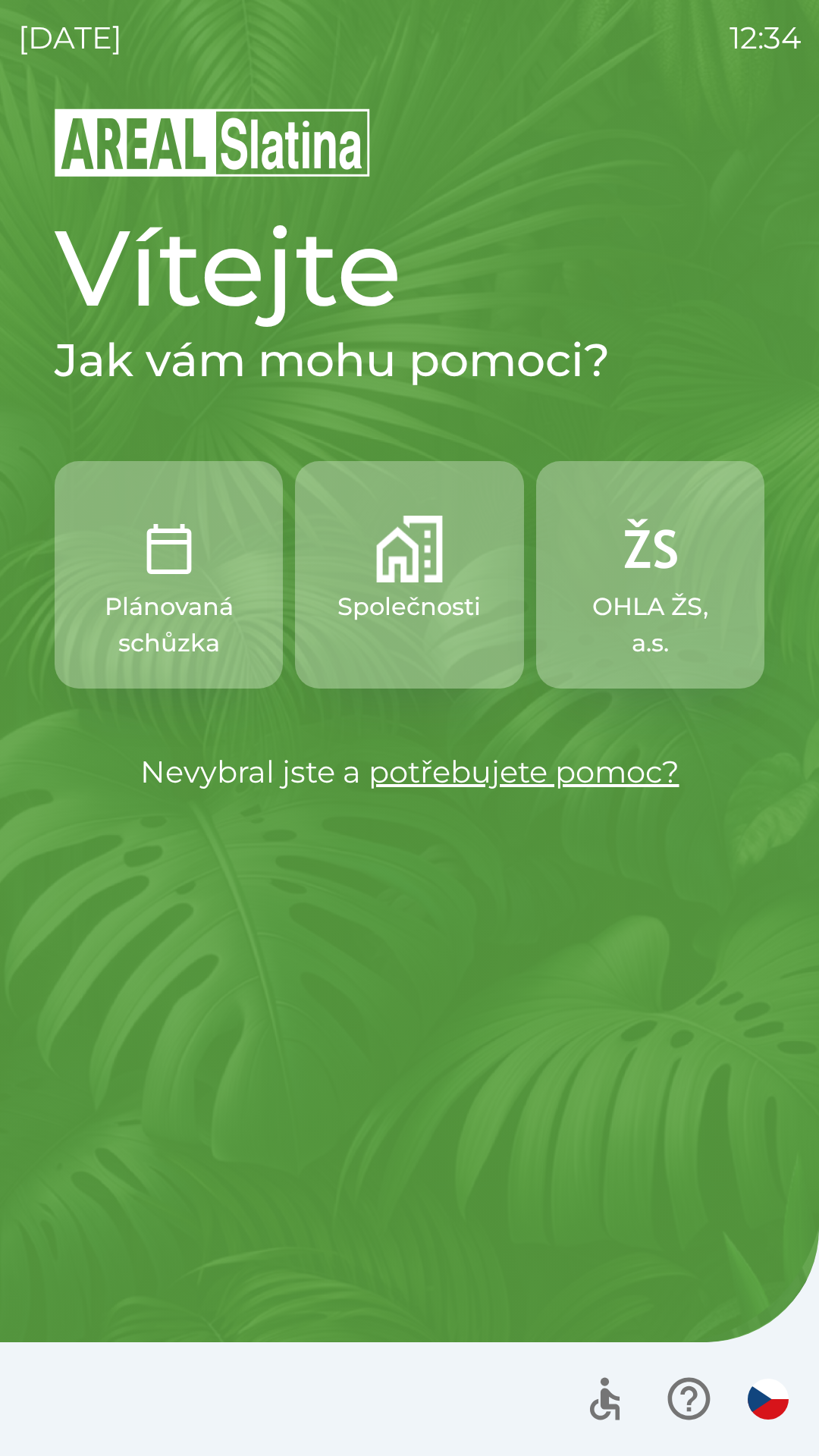
click at [212, 598] on p "Plánovaná schůzka" at bounding box center [168, 625] width 155 height 73
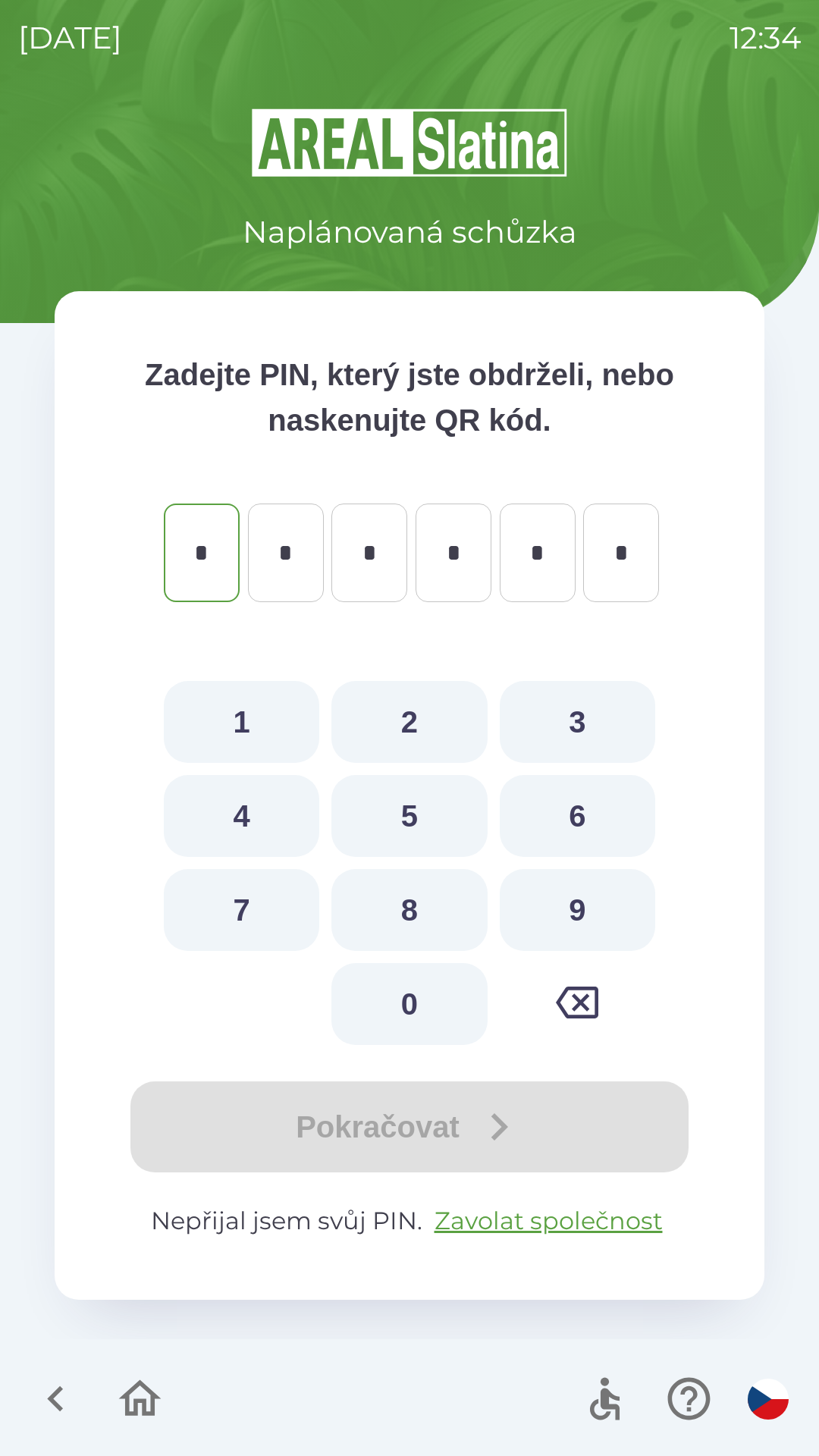
click at [55, 1403] on icon "button" at bounding box center [55, 1398] width 16 height 26
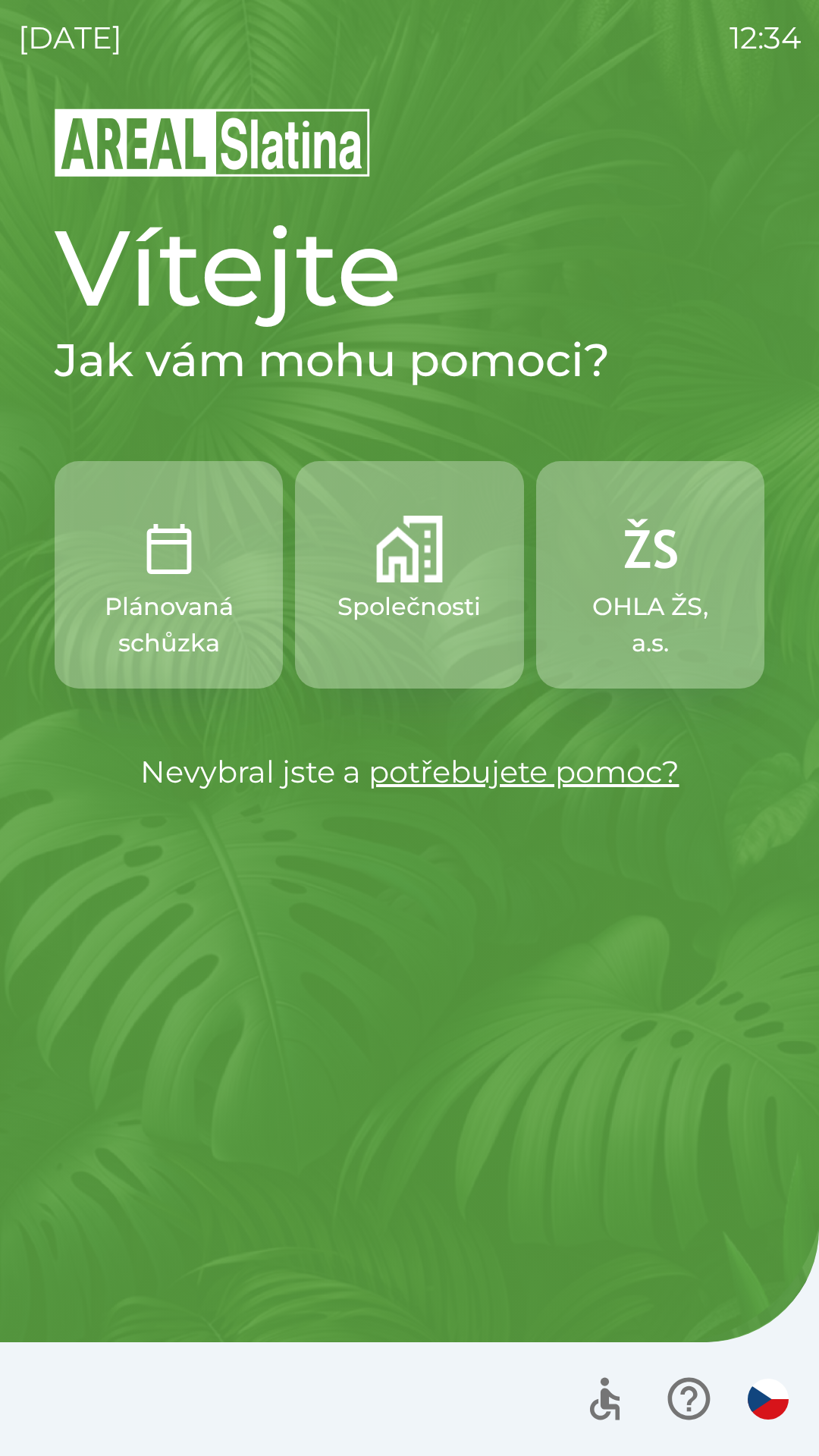
click at [431, 606] on p "Společnosti" at bounding box center [409, 607] width 144 height 37
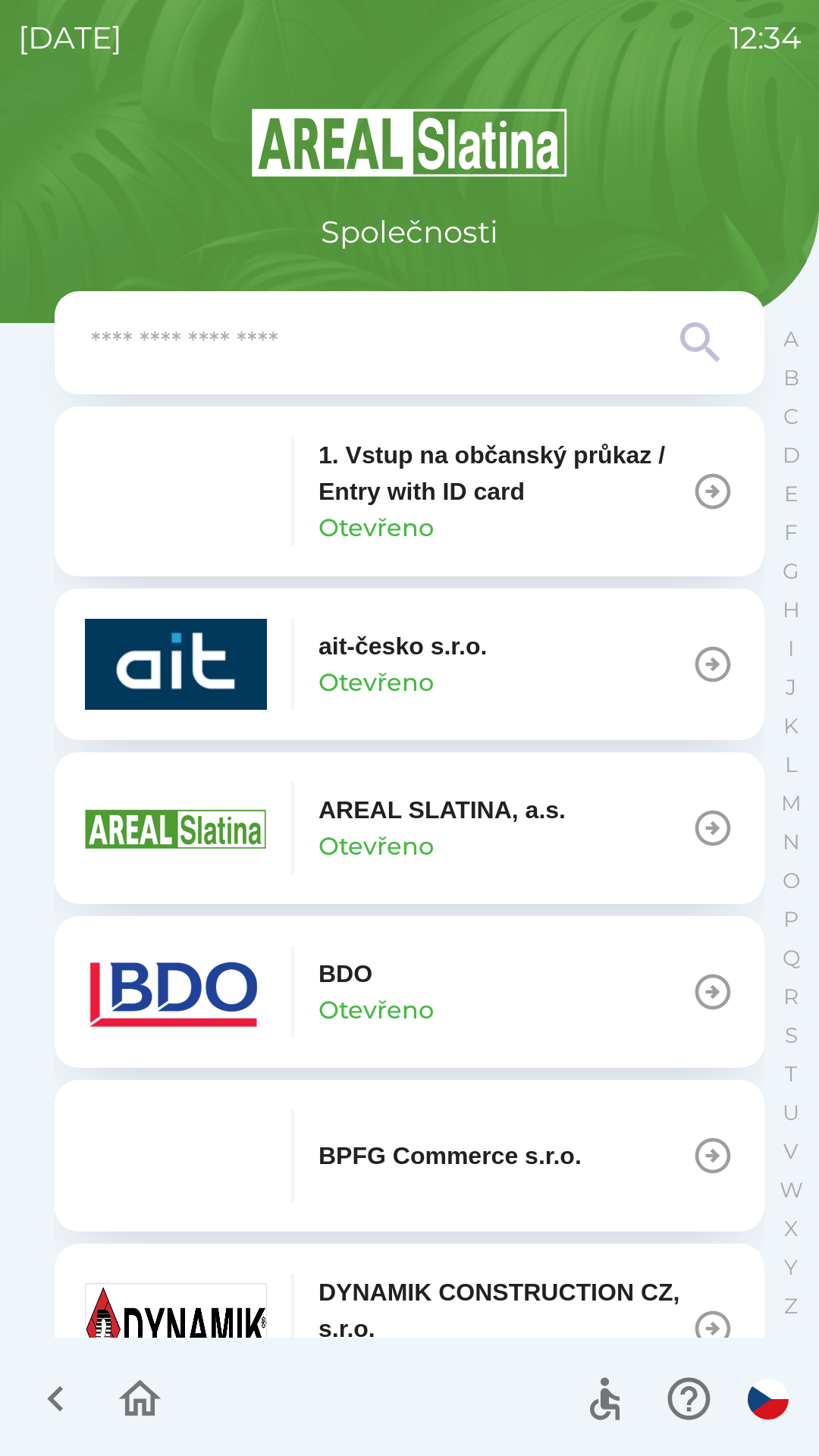
click at [615, 652] on button "ait-česko s.r.o. Otevřeno" at bounding box center [410, 663] width 710 height 151
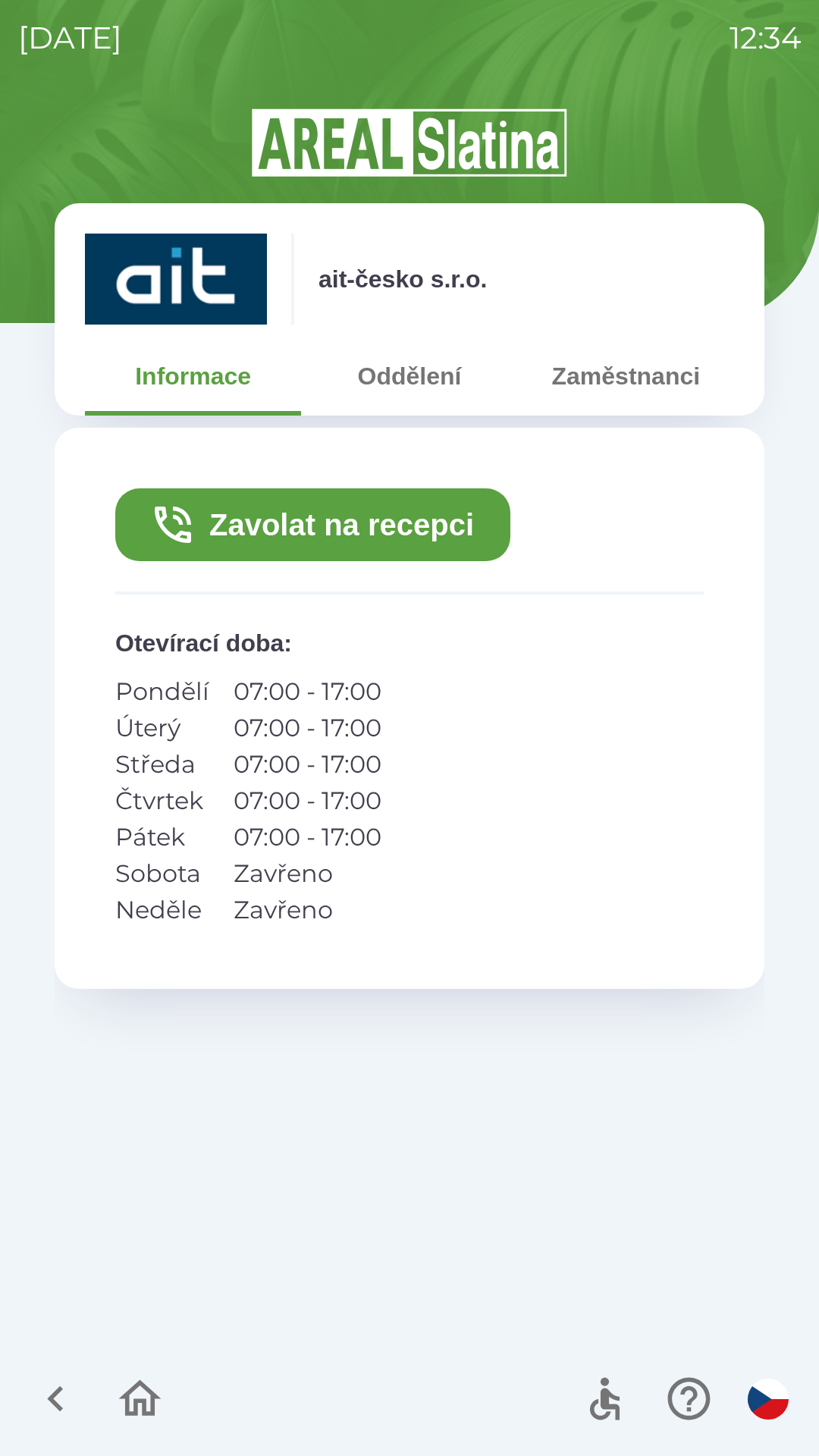
click at [373, 536] on button "Zavolat na recepci" at bounding box center [313, 525] width 395 height 73
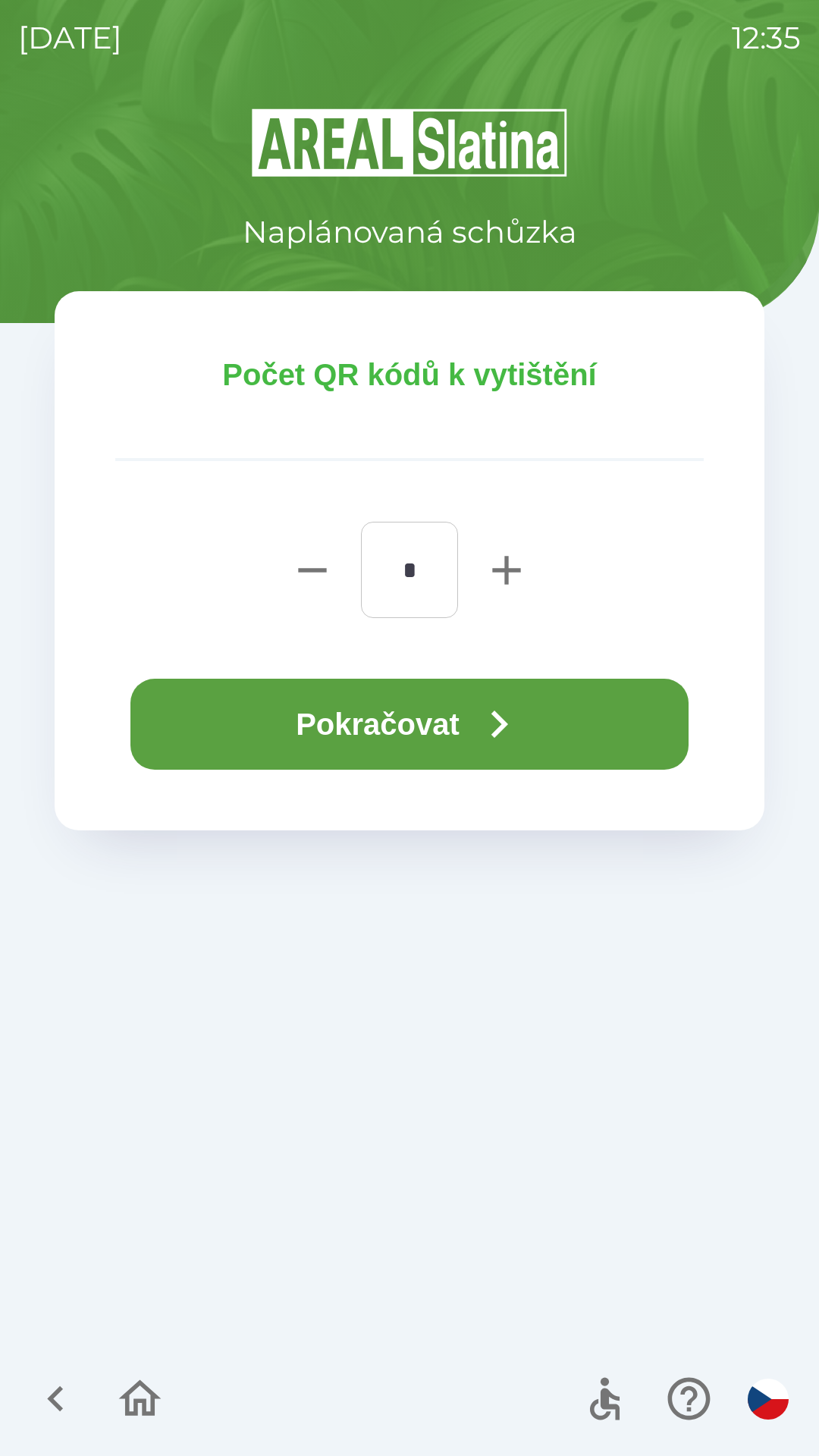
click at [401, 724] on button "Pokračovat" at bounding box center [409, 724] width 558 height 91
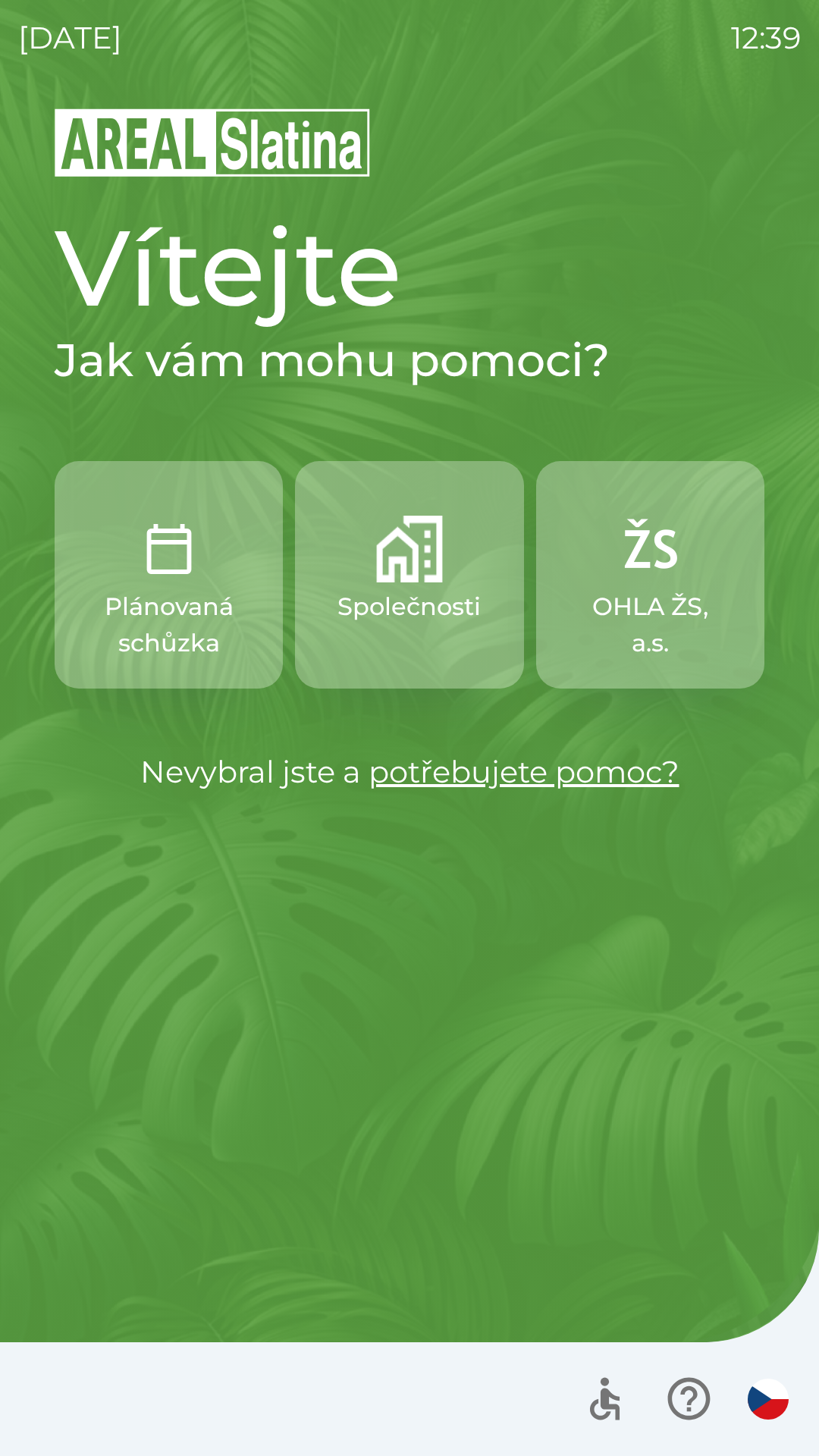
click at [405, 585] on button "Společnosti" at bounding box center [409, 575] width 228 height 227
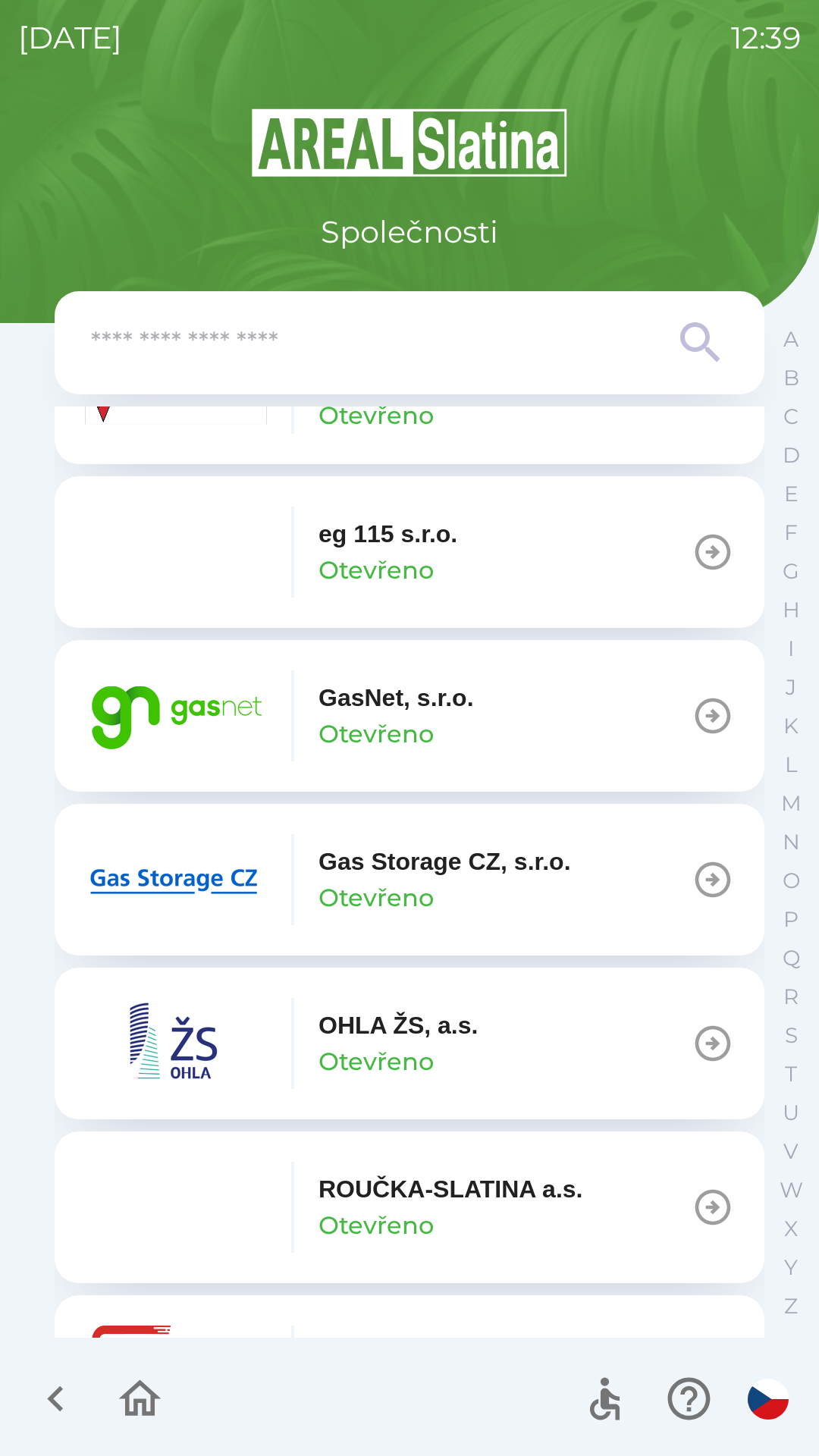
scroll to position [953, 0]
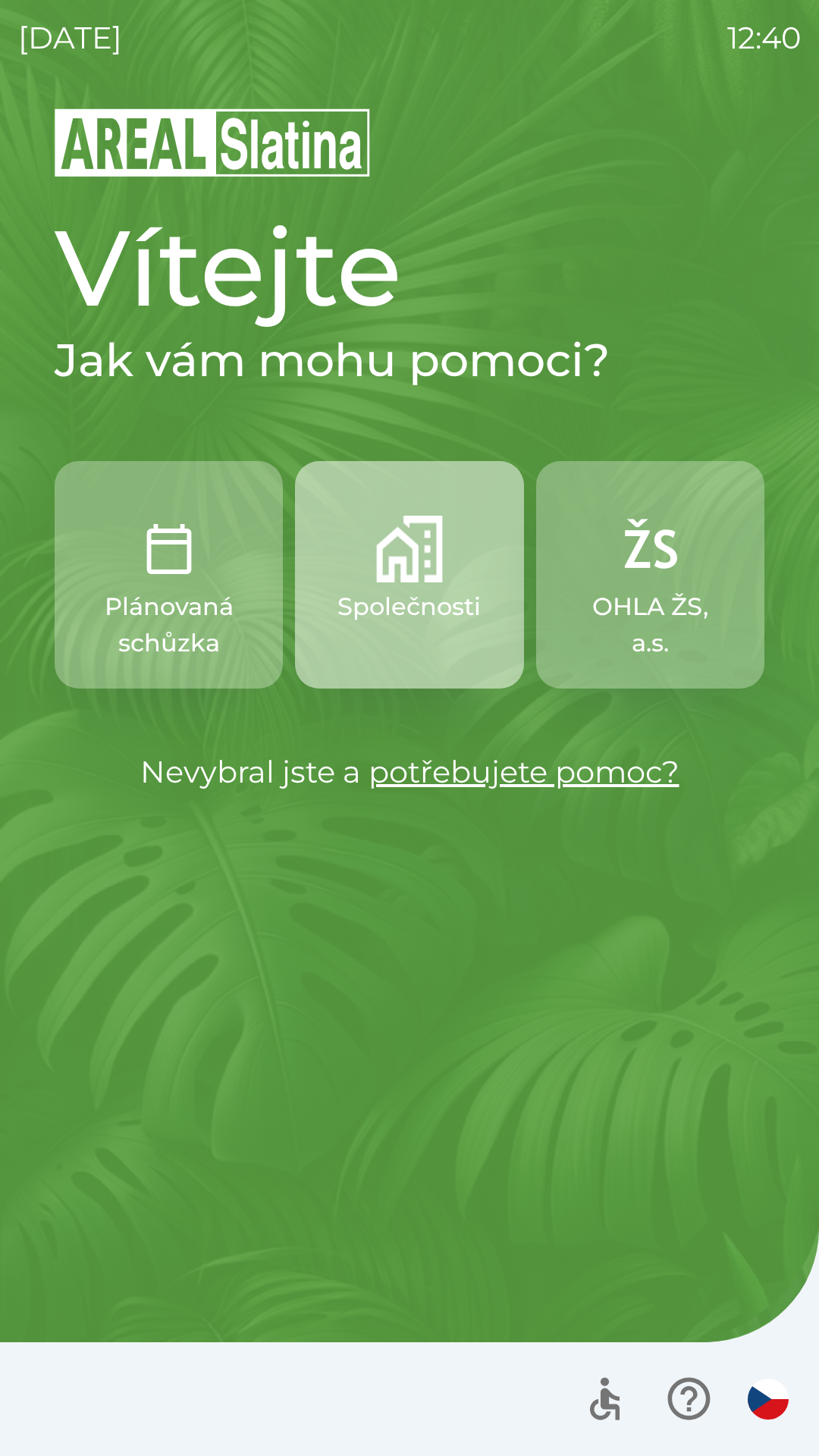
click at [411, 585] on button "Společnosti" at bounding box center [409, 575] width 228 height 227
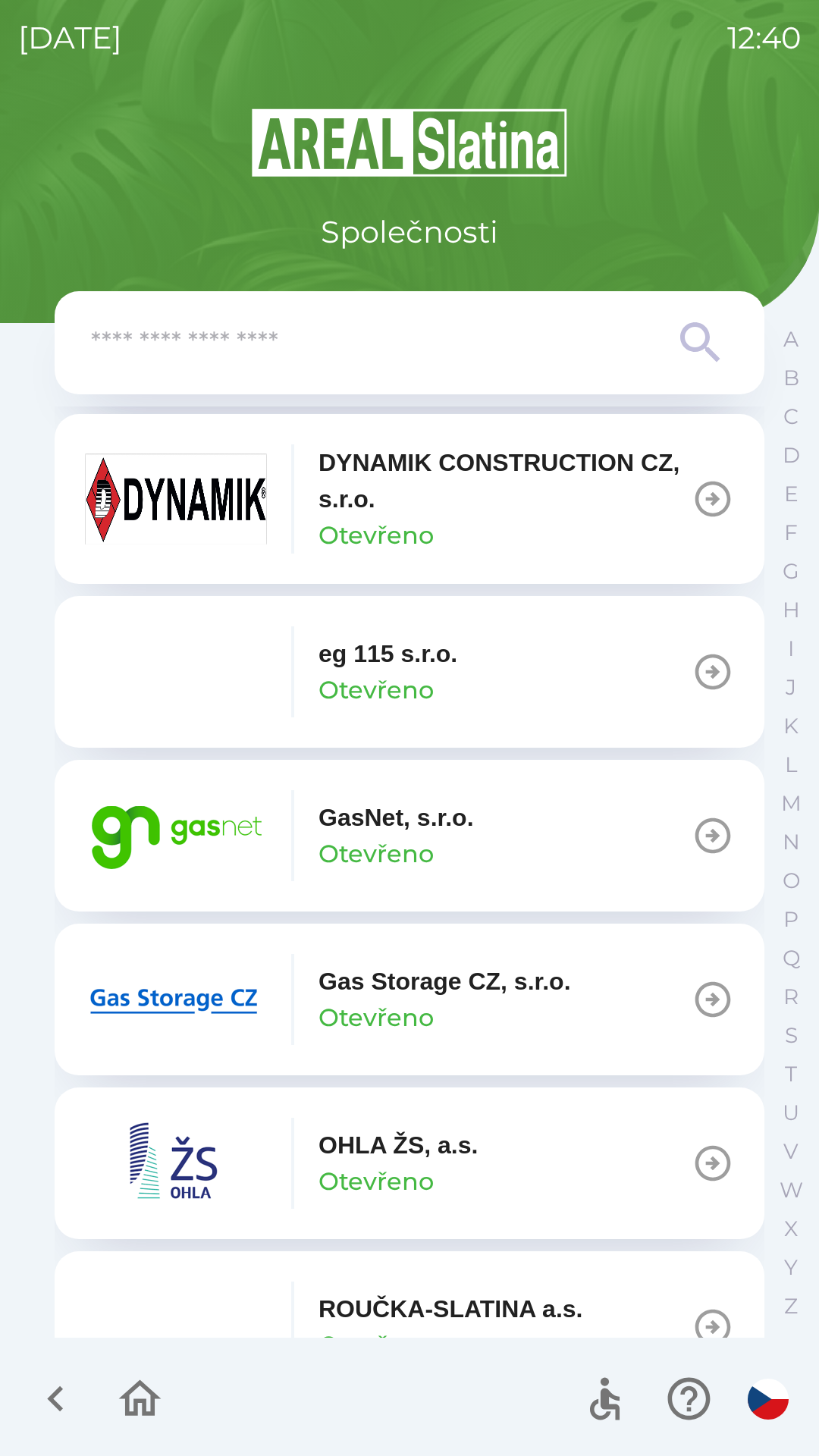
scroll to position [839, 0]
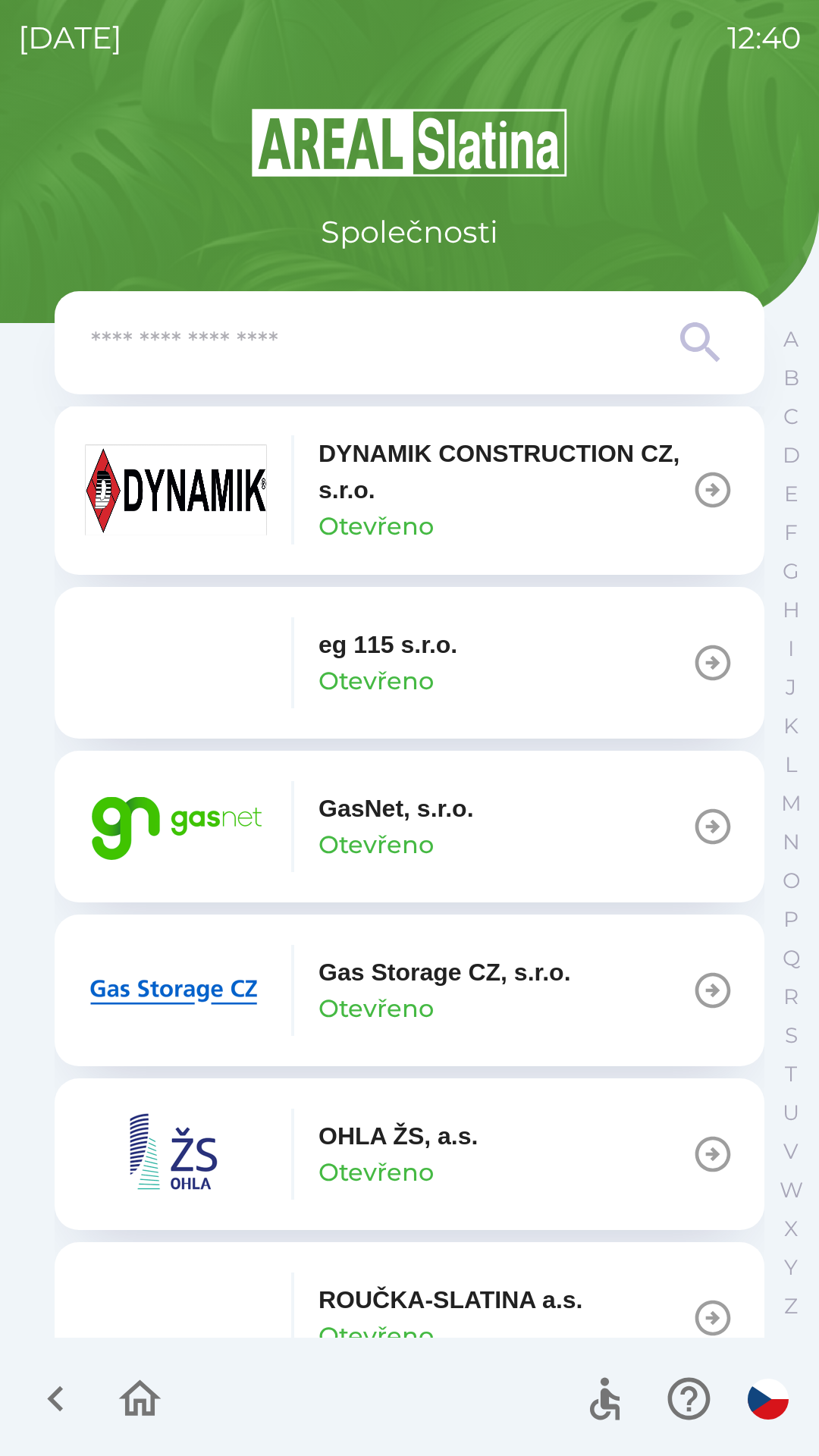
click at [708, 818] on icon "button" at bounding box center [713, 826] width 42 height 42
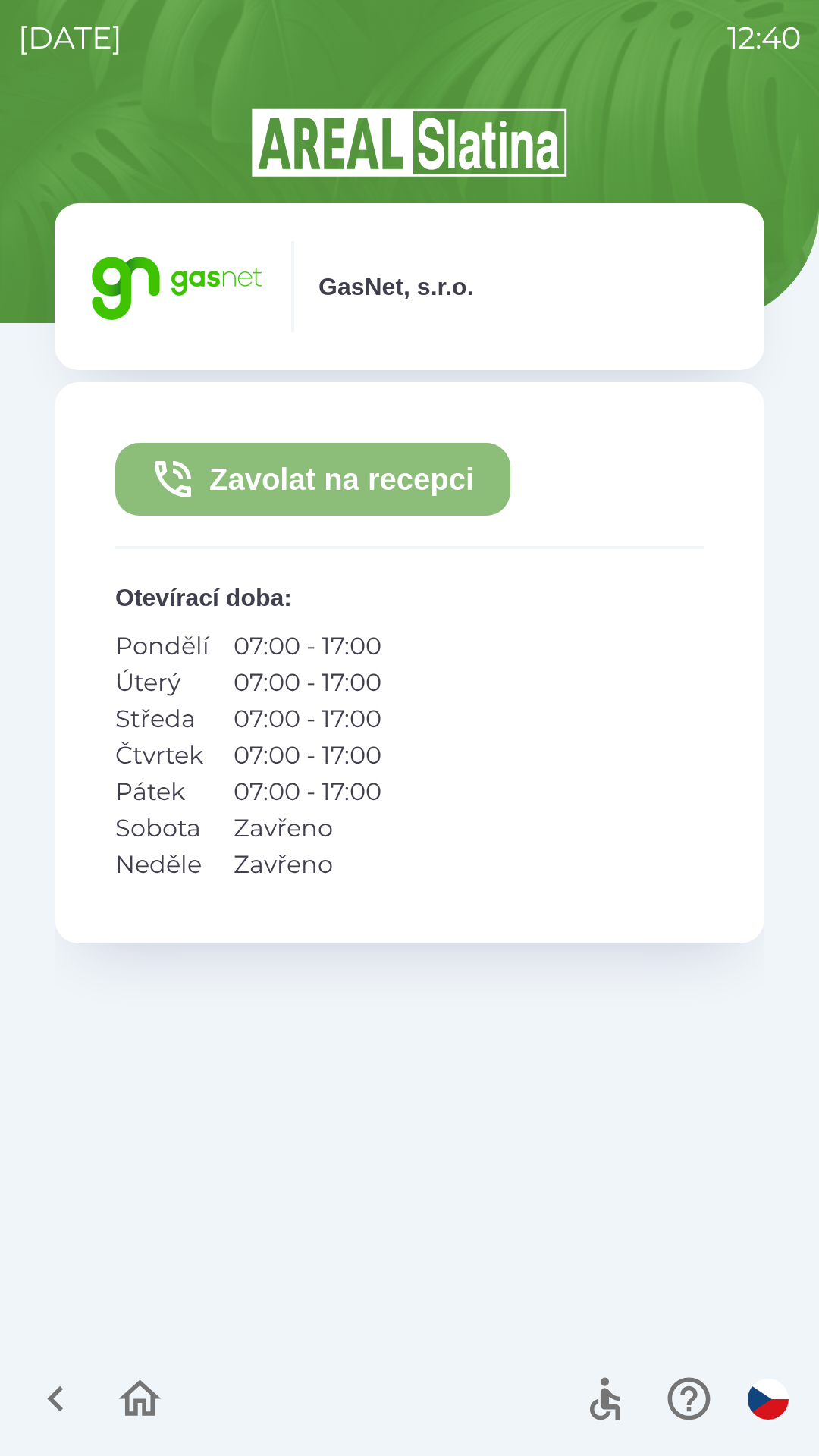
click at [308, 486] on button "Zavolat na recepci" at bounding box center [313, 480] width 395 height 73
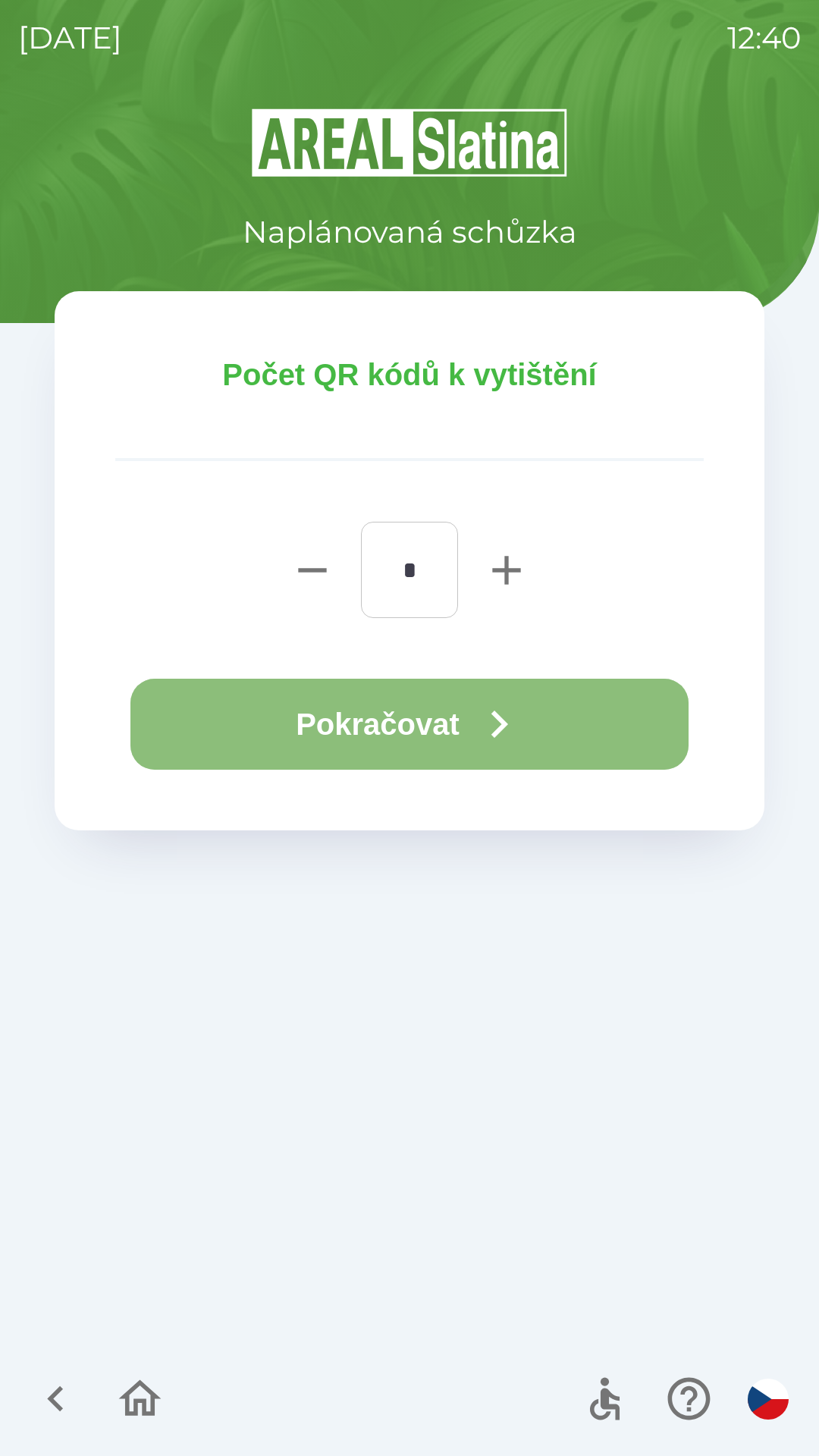
click at [365, 729] on button "Pokračovat" at bounding box center [409, 724] width 558 height 91
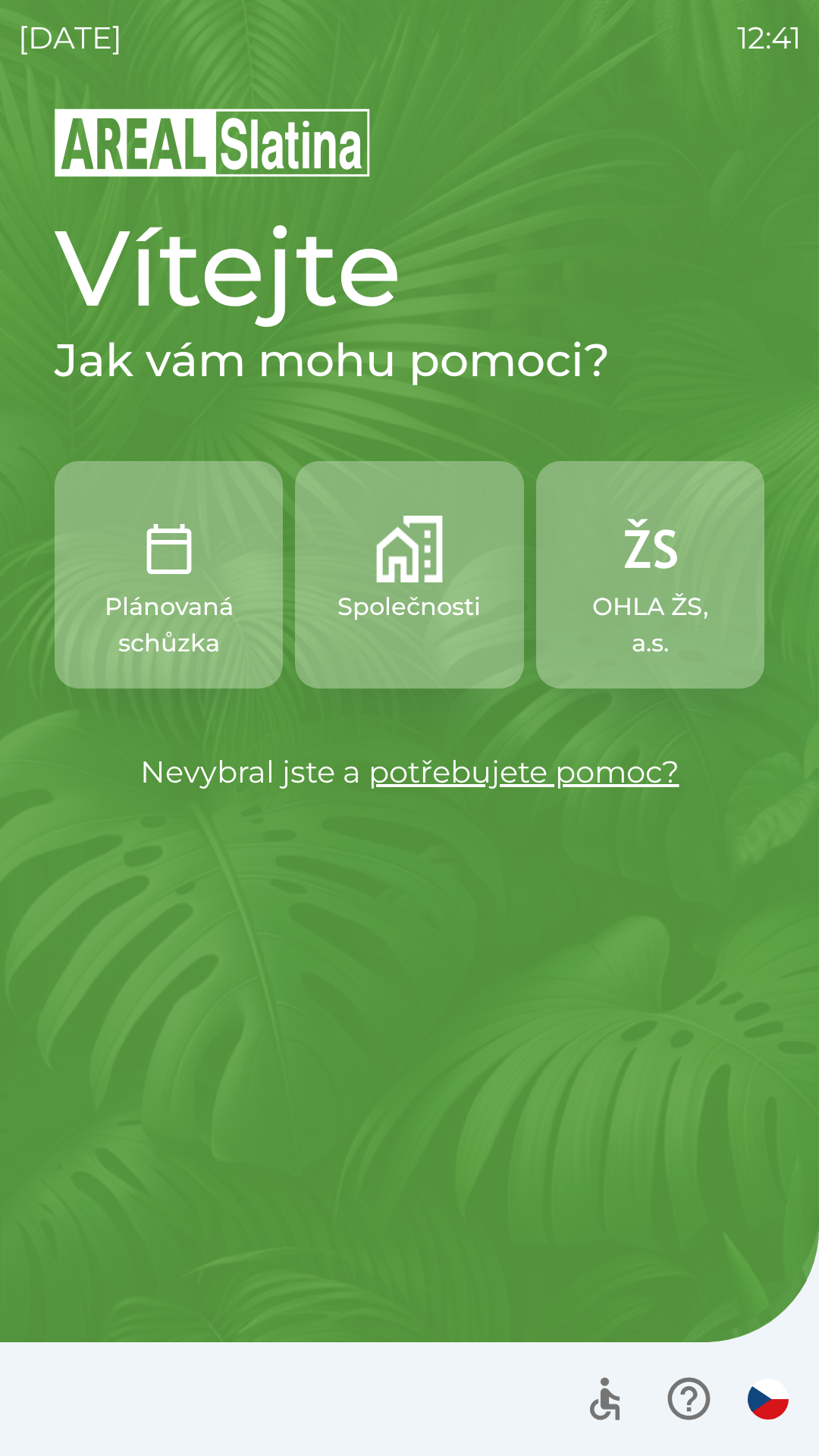
click at [405, 587] on button "Společnosti" at bounding box center [409, 575] width 228 height 227
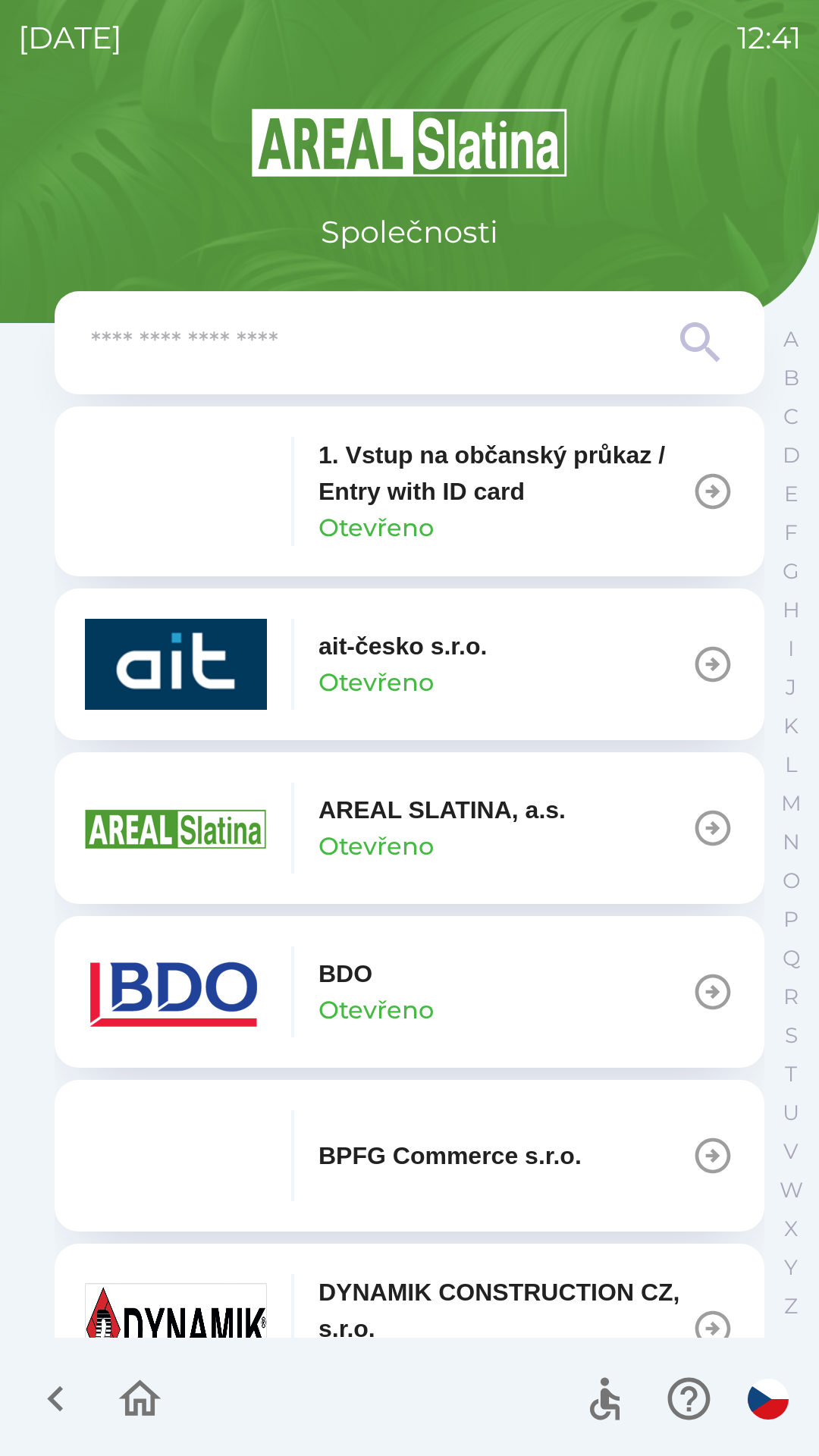
click at [704, 992] on icon "button" at bounding box center [713, 992] width 36 height 36
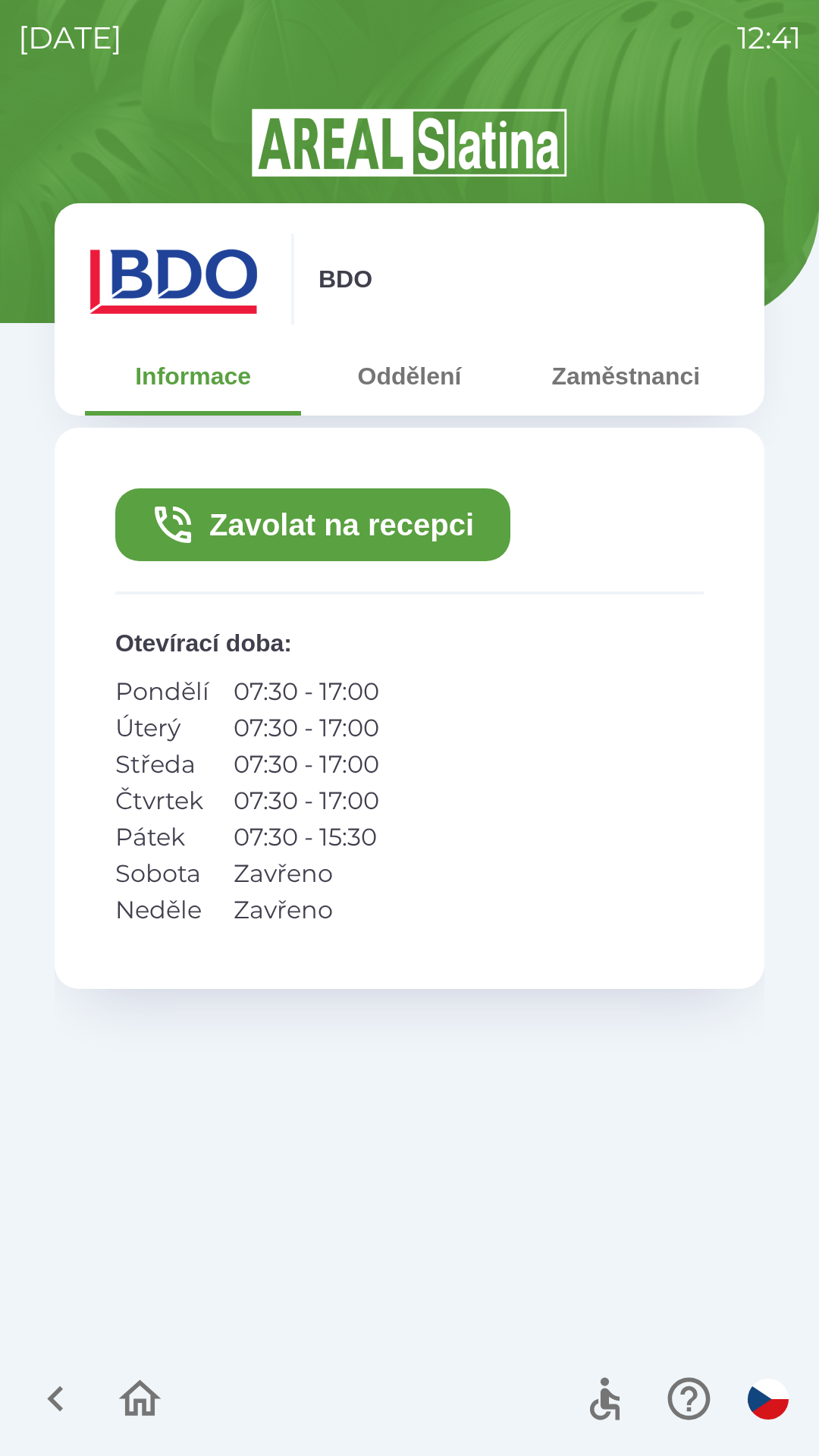
click at [294, 522] on button "Zavolat na recepci" at bounding box center [313, 525] width 395 height 73
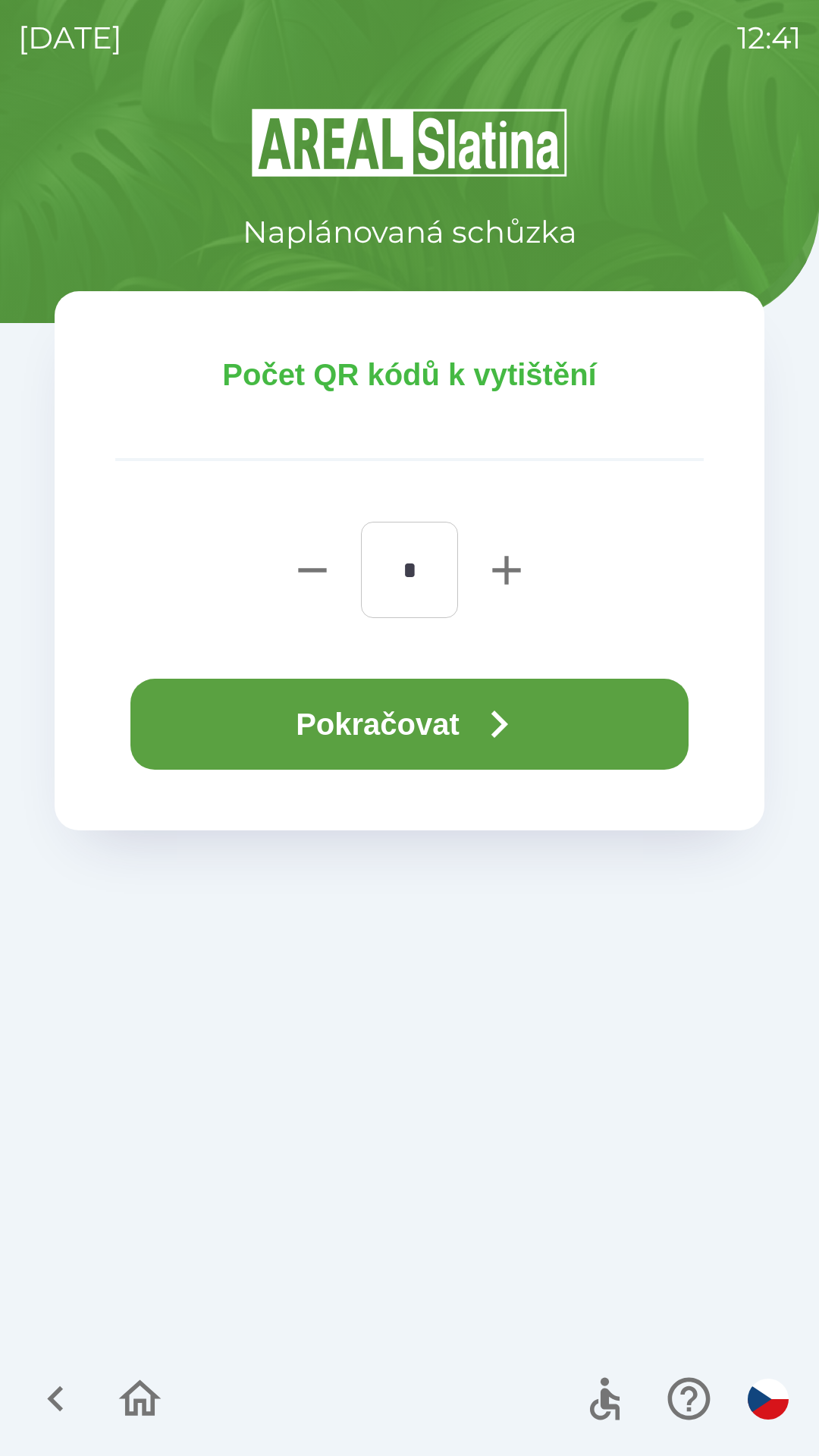
click at [434, 716] on button "Pokračovat" at bounding box center [409, 724] width 558 height 91
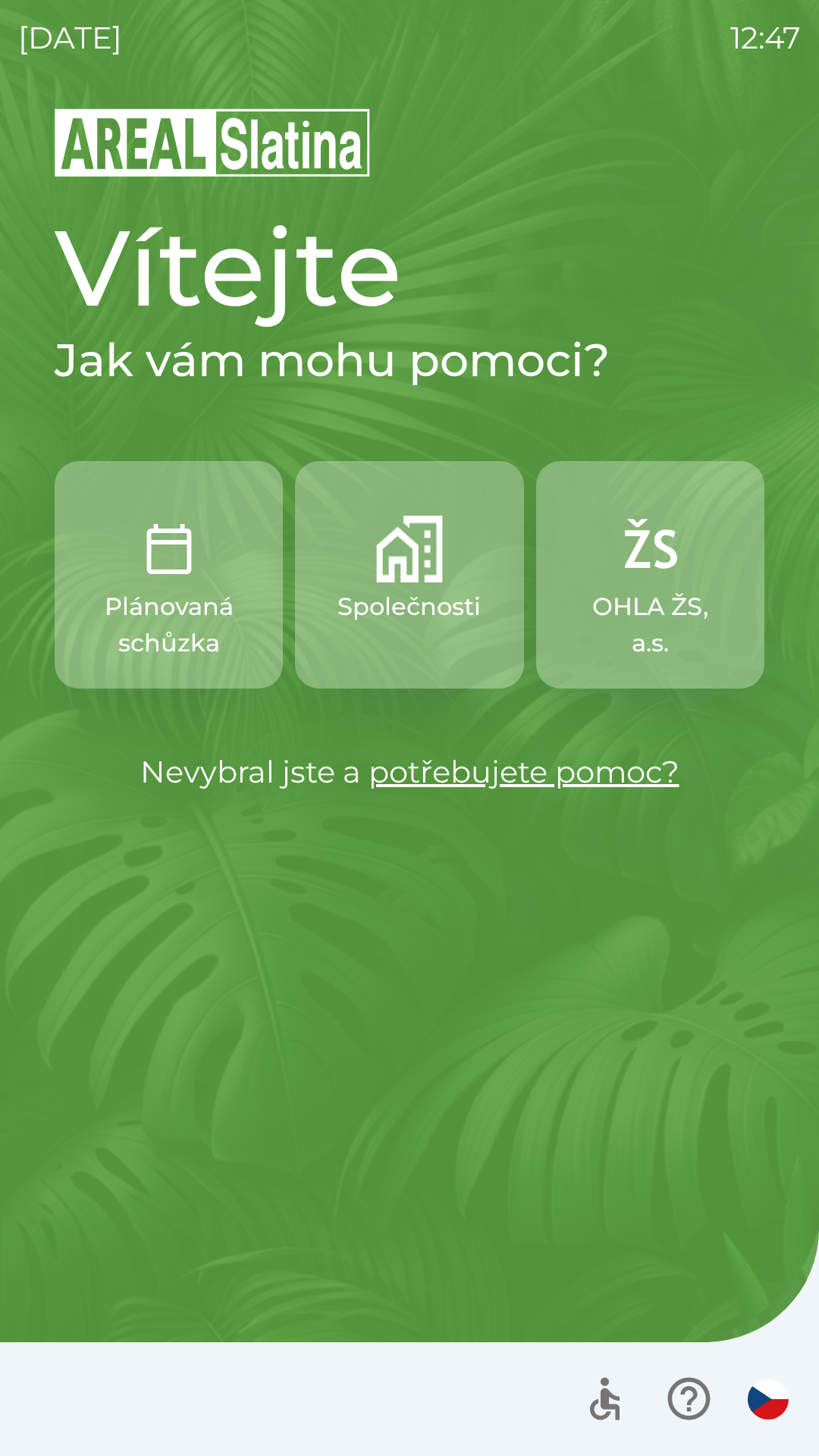
click at [398, 552] on img "button" at bounding box center [409, 548] width 66 height 66
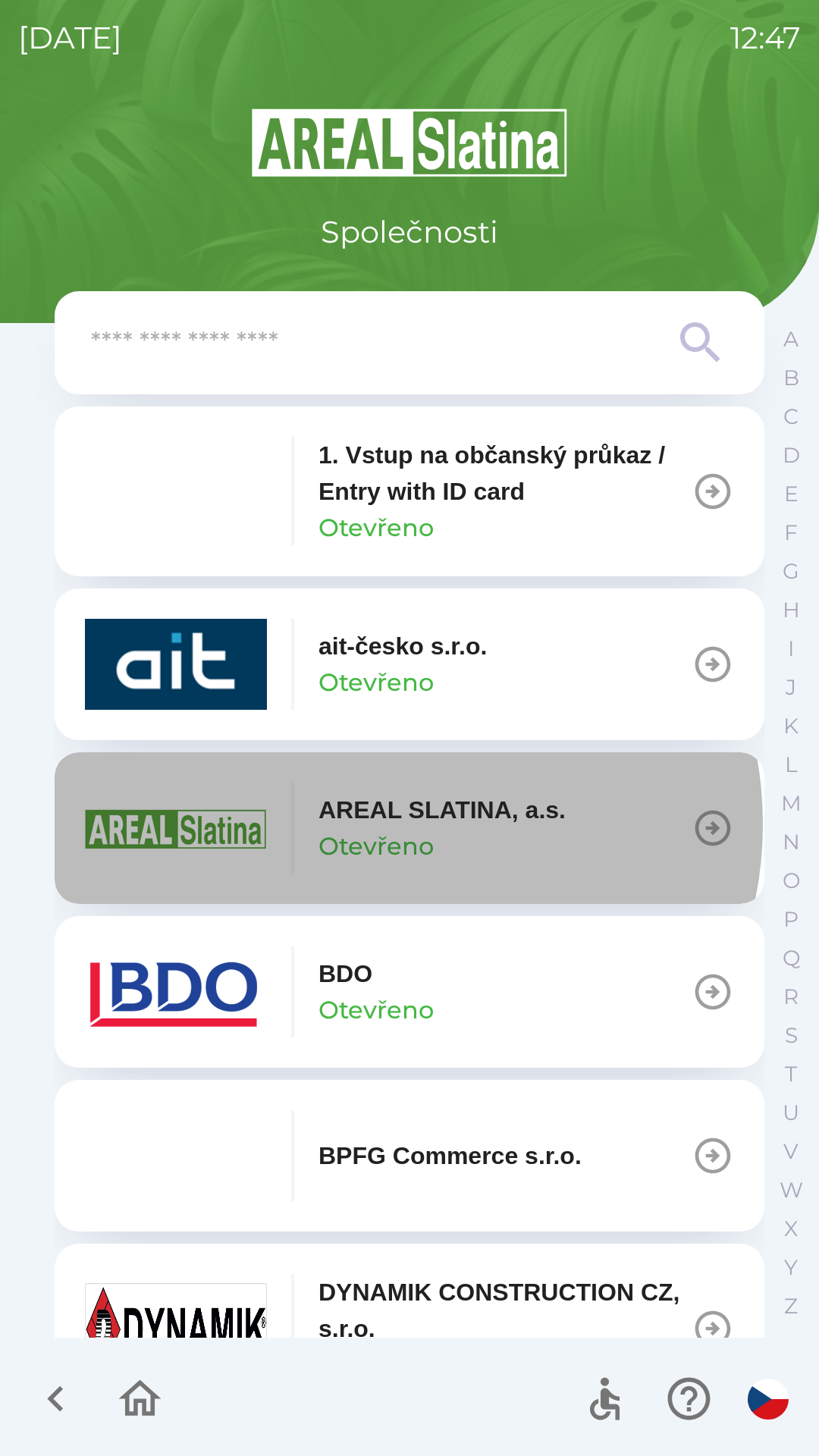
click at [388, 824] on p "AREAL SLATINA, a.s." at bounding box center [442, 810] width 248 height 37
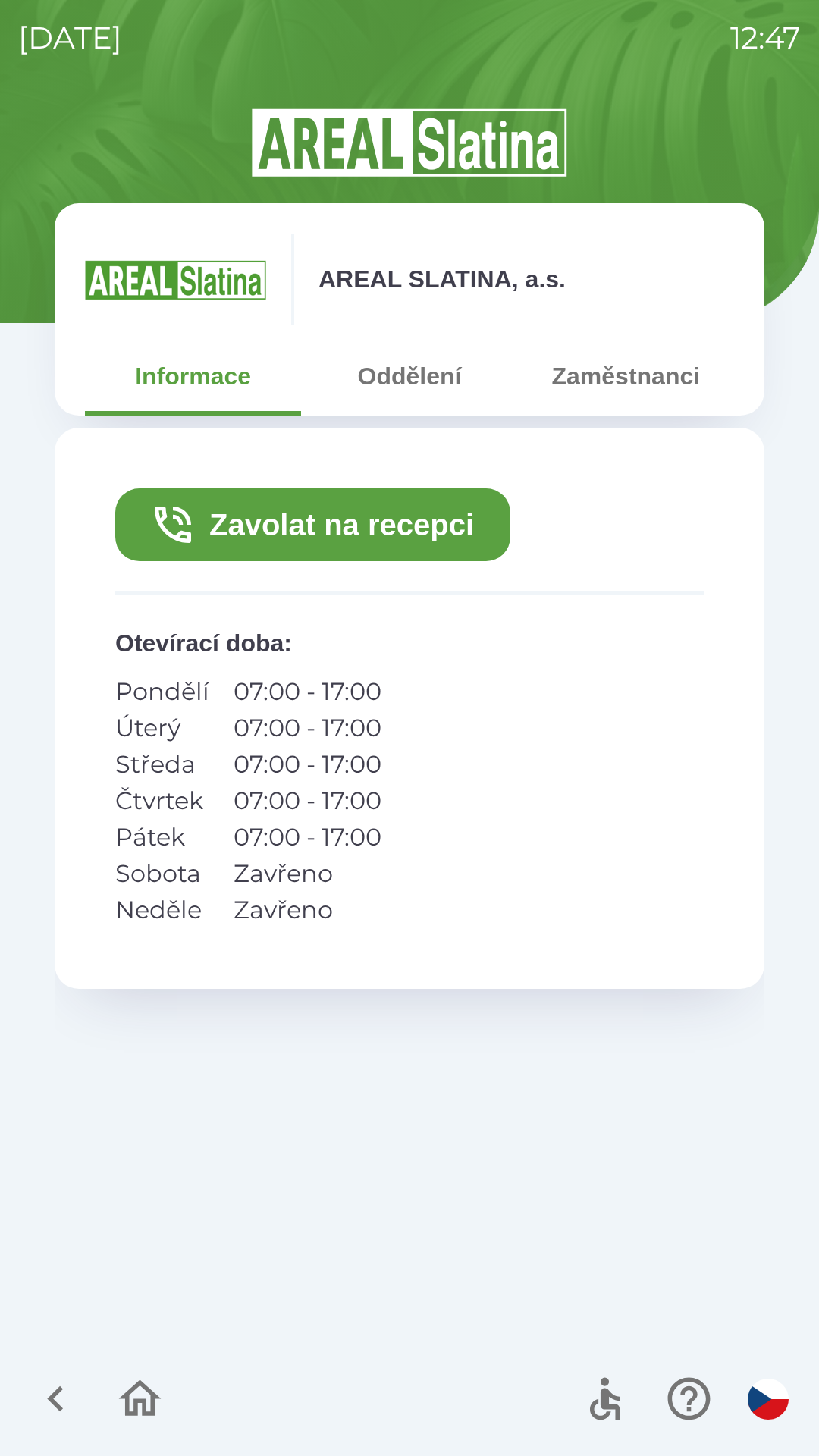
click at [629, 369] on button "Zaměstnanci" at bounding box center [626, 376] width 216 height 55
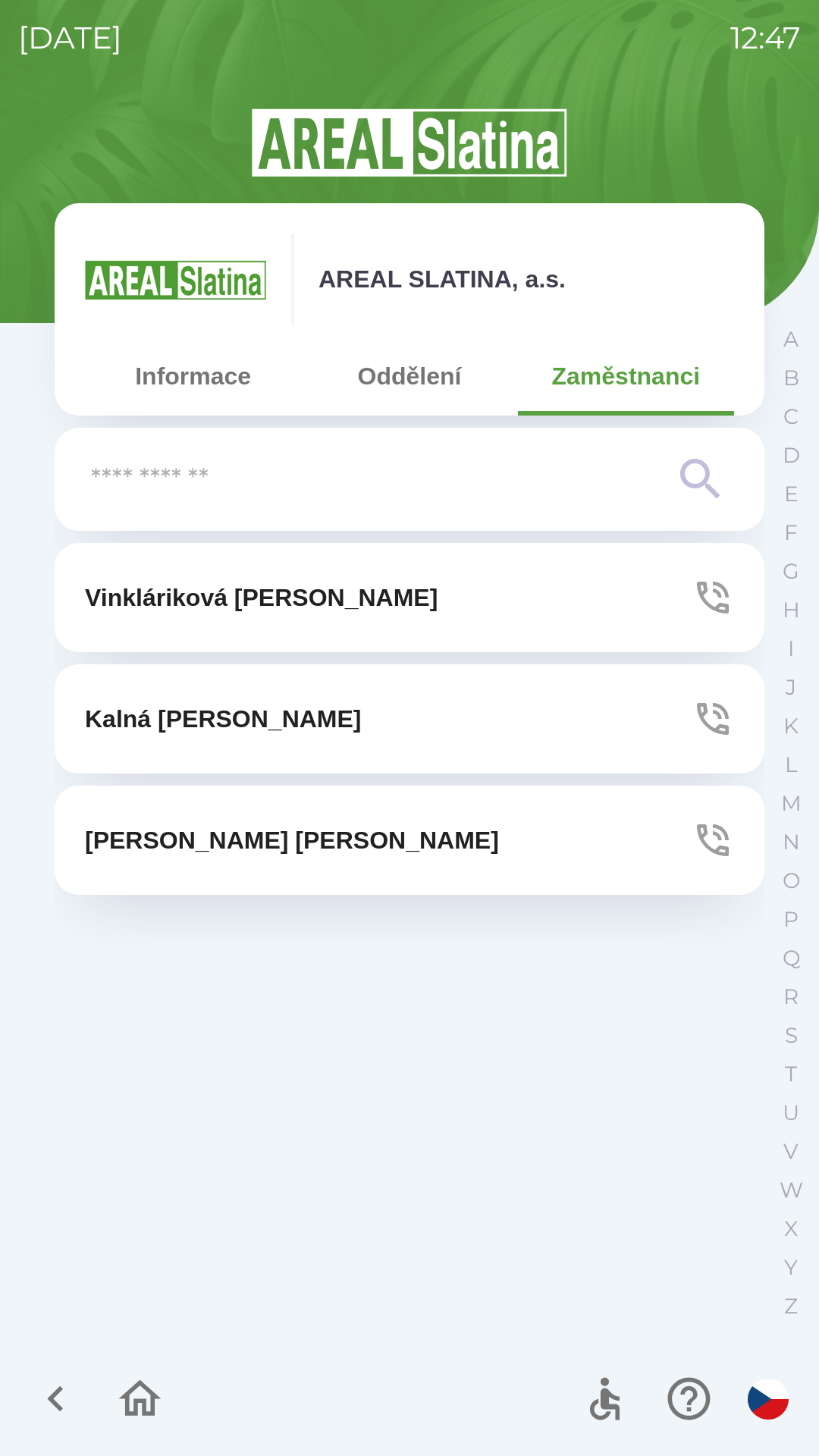
click at [281, 585] on p "Vinkláriková [PERSON_NAME]" at bounding box center [261, 597] width 353 height 37
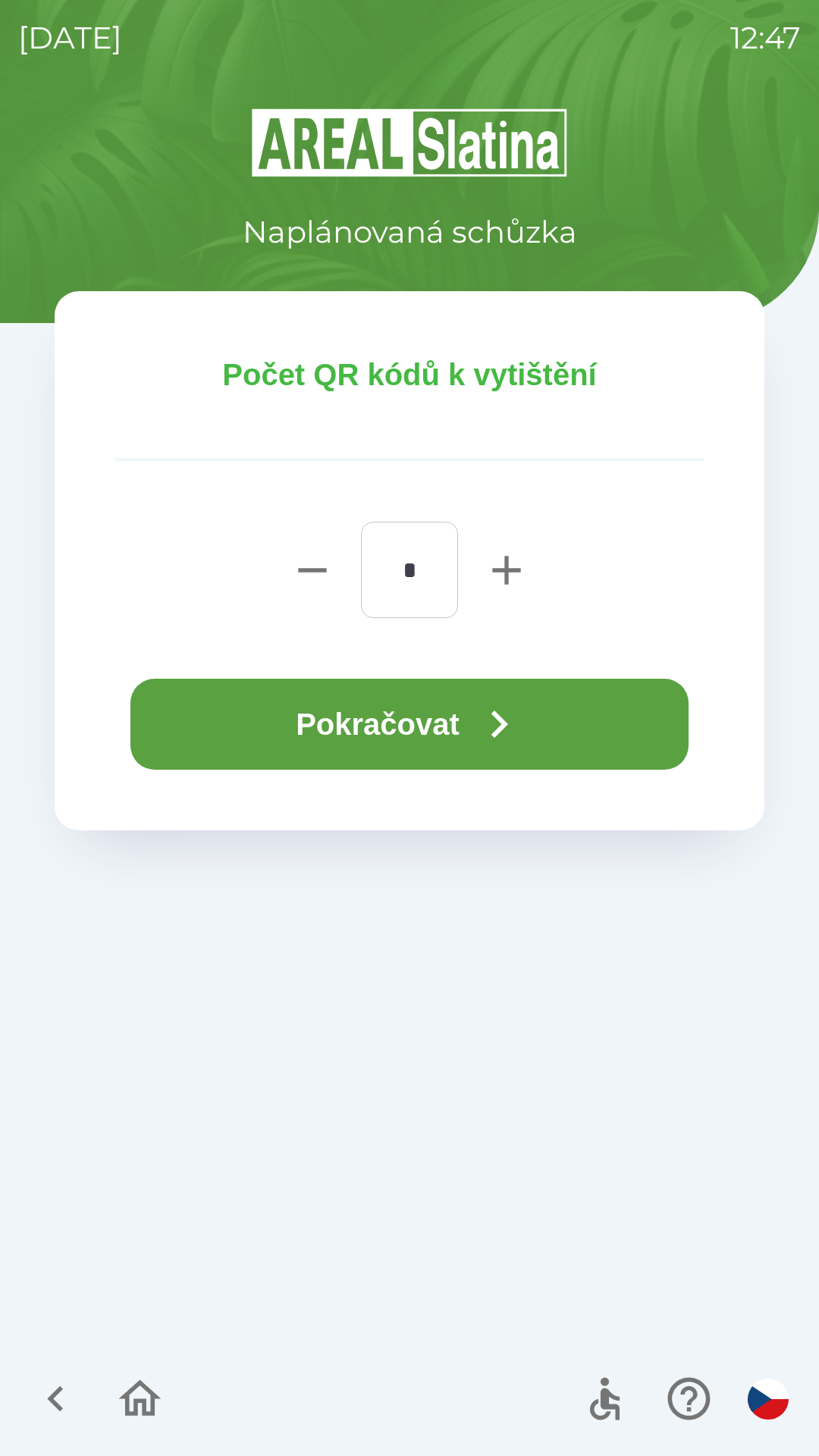
click at [447, 715] on button "Pokračovat" at bounding box center [409, 724] width 558 height 91
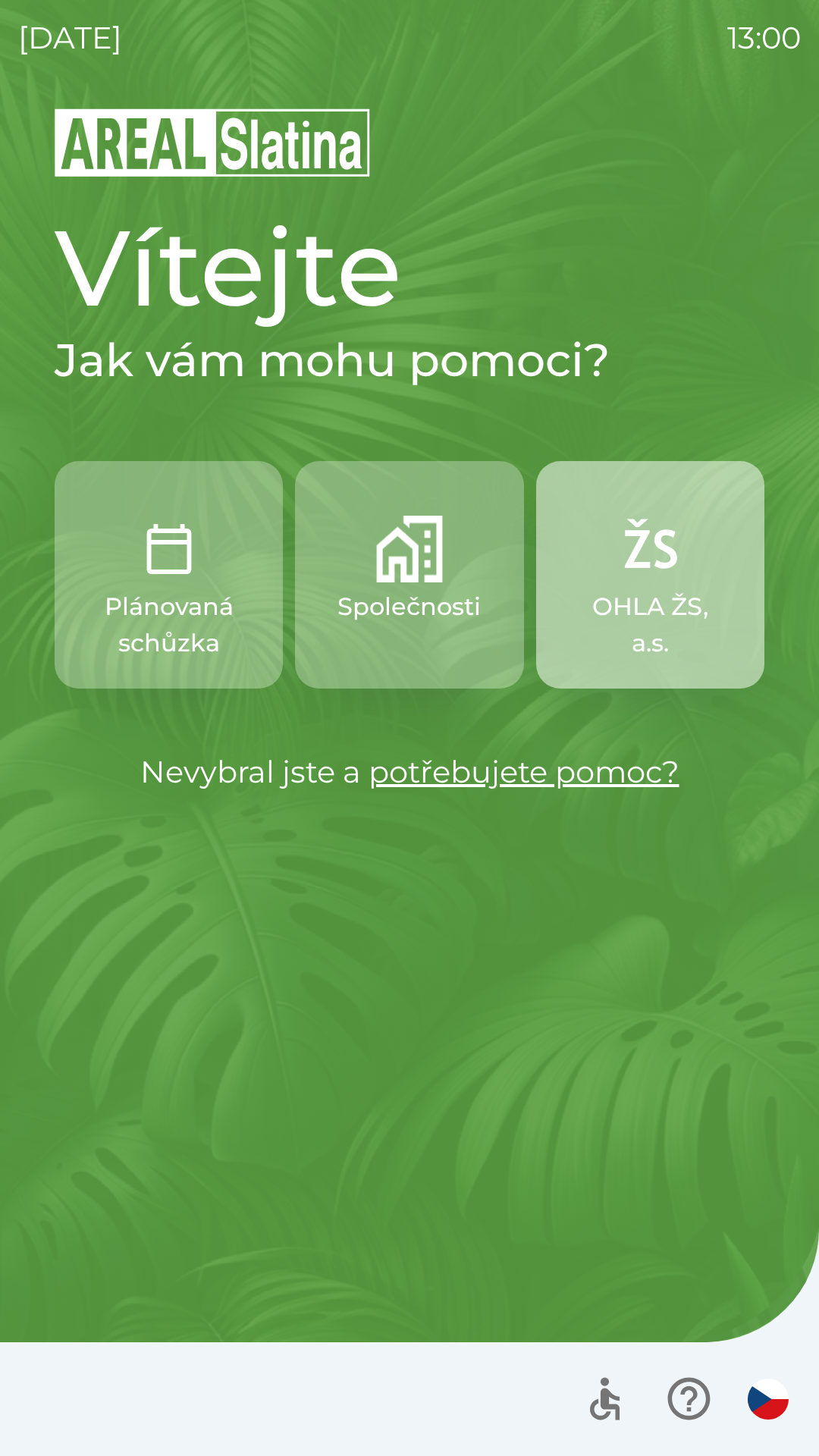
click at [677, 588] on p "OHLA ŽS, a.s." at bounding box center [649, 625] width 155 height 73
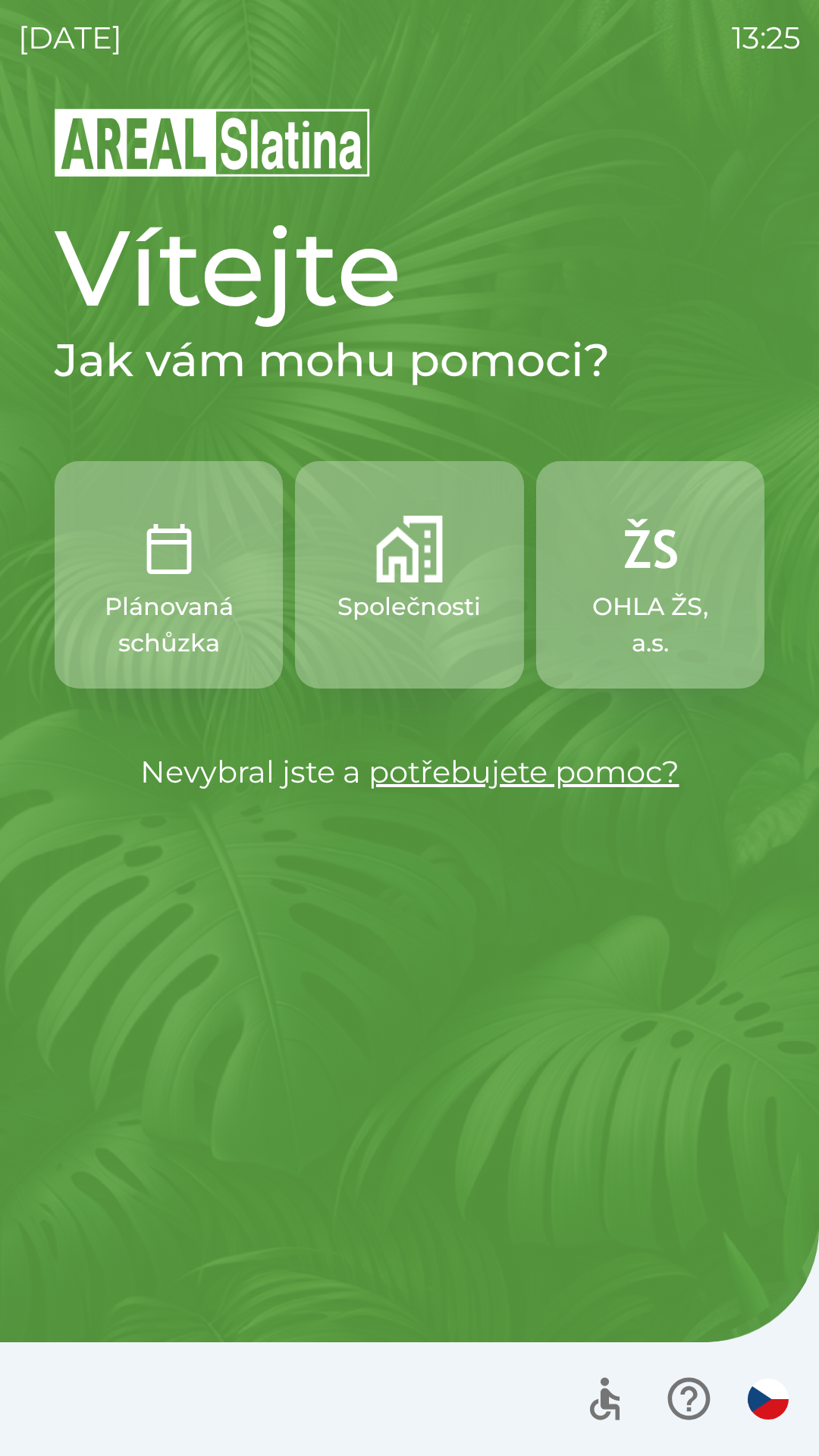
click at [418, 614] on p "Společnosti" at bounding box center [409, 607] width 144 height 37
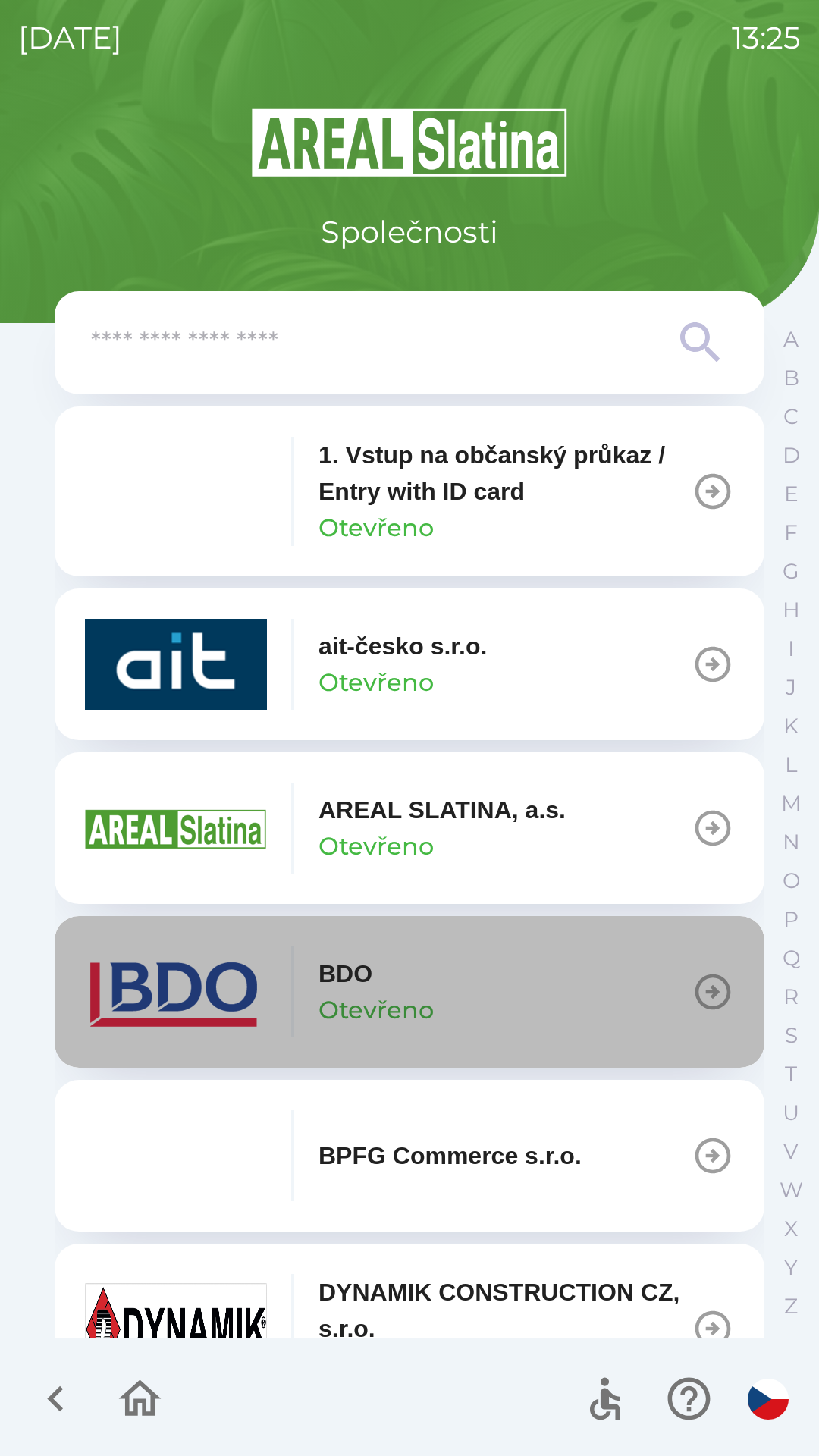
click at [628, 992] on button "BDO Otevřeno" at bounding box center [410, 991] width 710 height 151
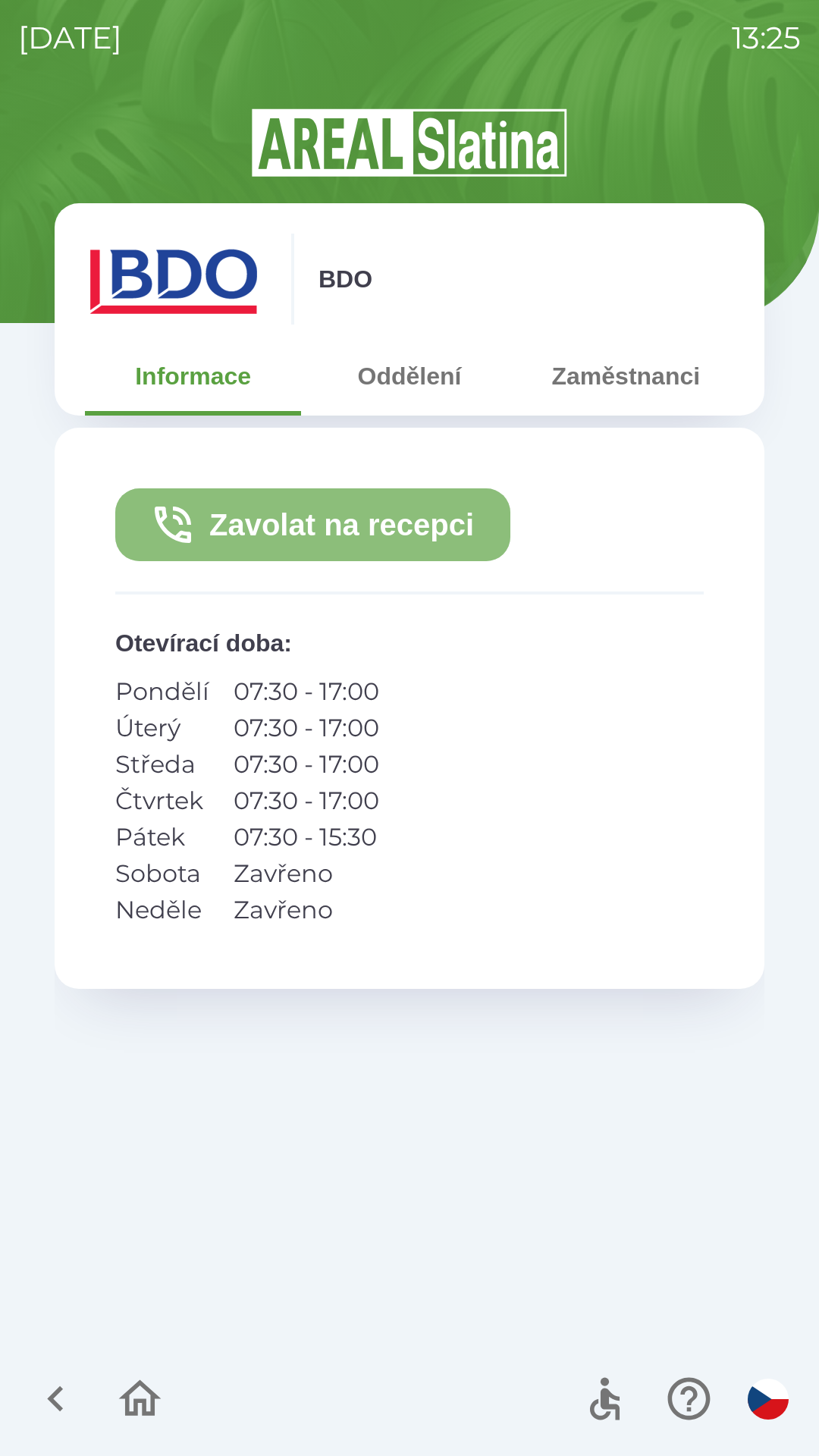
click at [448, 536] on button "Zavolat na recepci" at bounding box center [313, 525] width 395 height 73
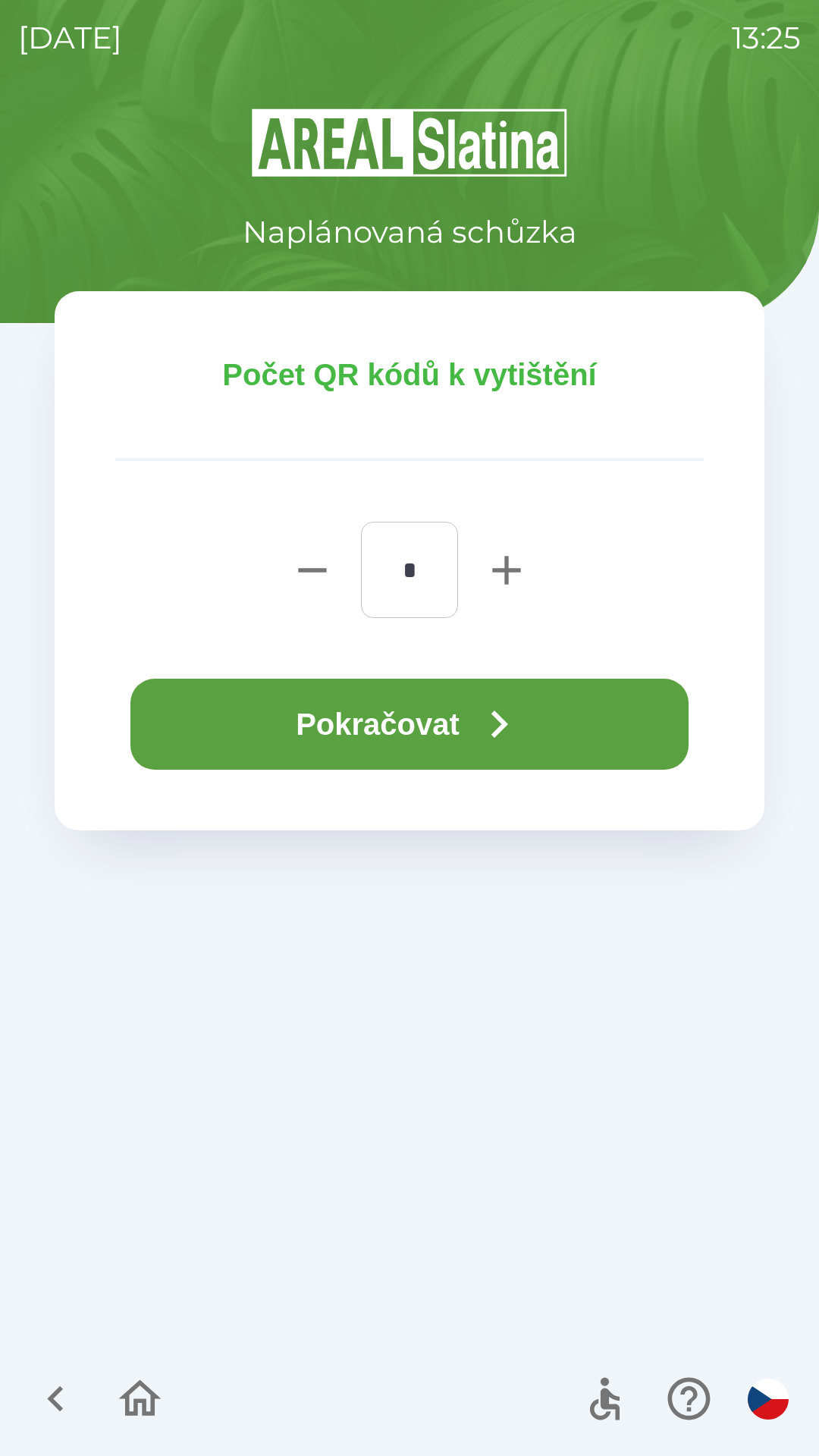
click at [509, 569] on icon "button" at bounding box center [506, 569] width 28 height 28
type input "*"
click at [505, 726] on icon "button" at bounding box center [499, 724] width 16 height 27
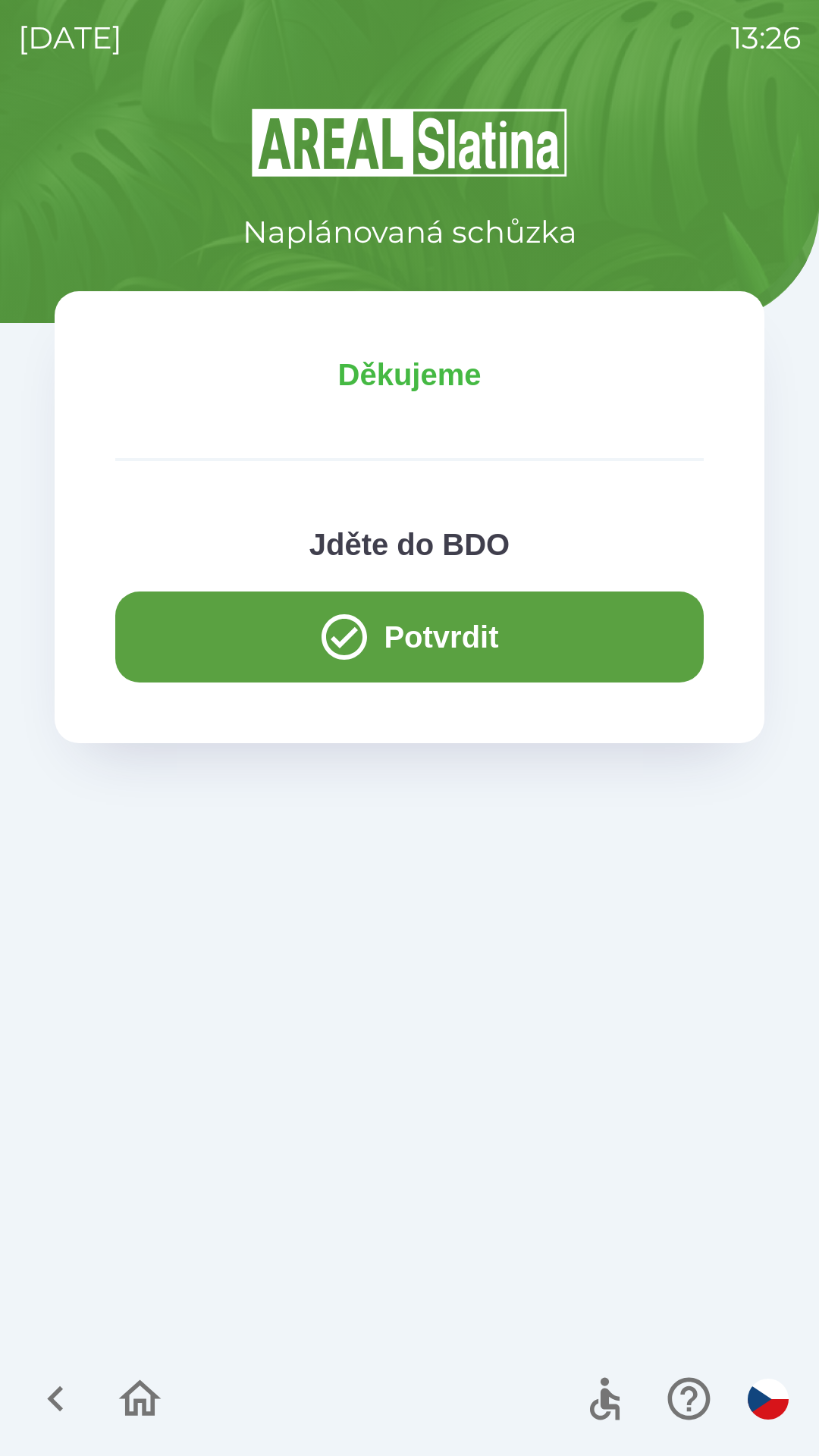
click at [477, 653] on button "Potvrdit" at bounding box center [410, 637] width 589 height 91
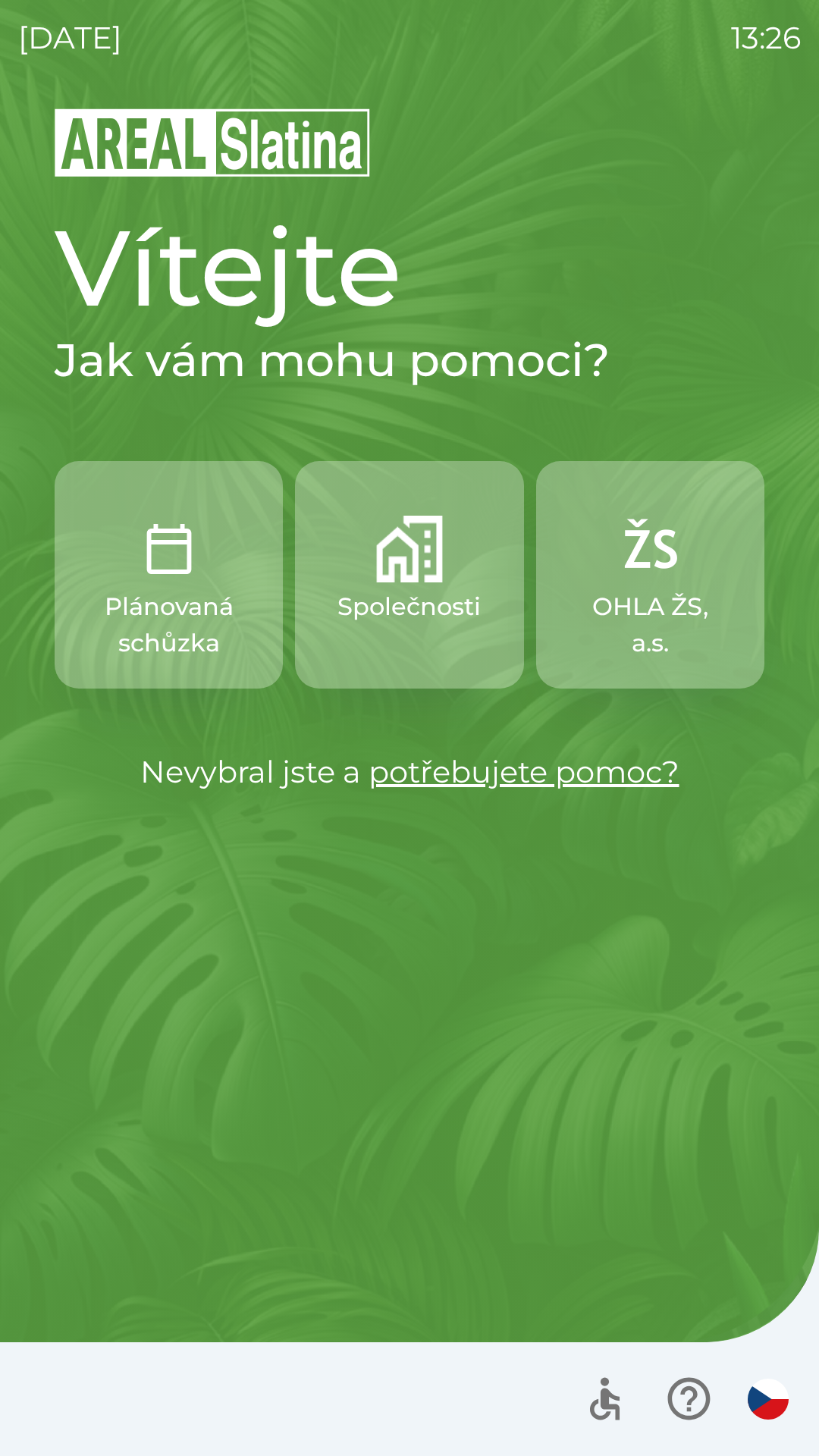
click at [434, 616] on p "Společnosti" at bounding box center [409, 607] width 144 height 37
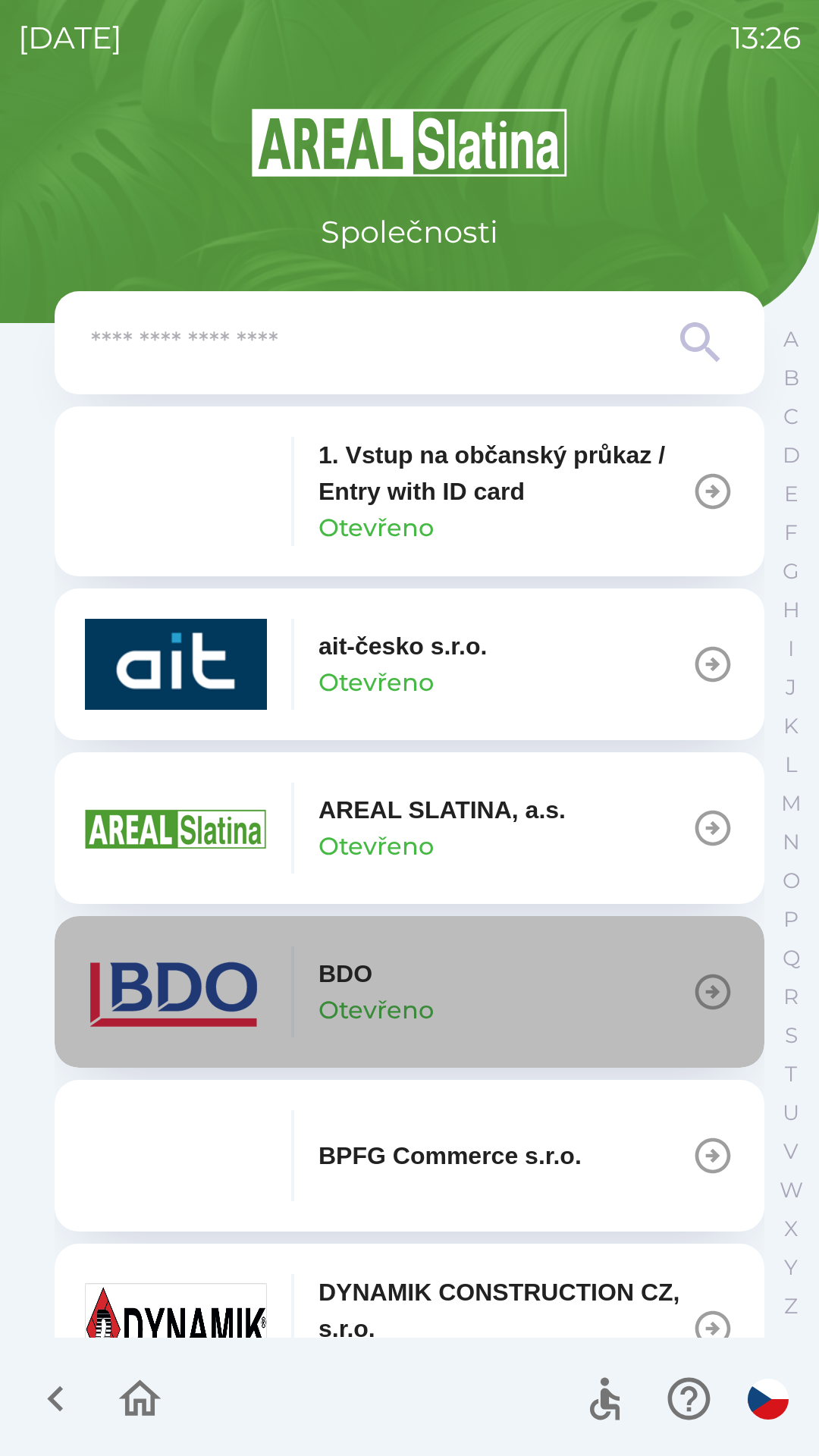
click at [583, 986] on button "BDO Otevřeno" at bounding box center [410, 991] width 710 height 151
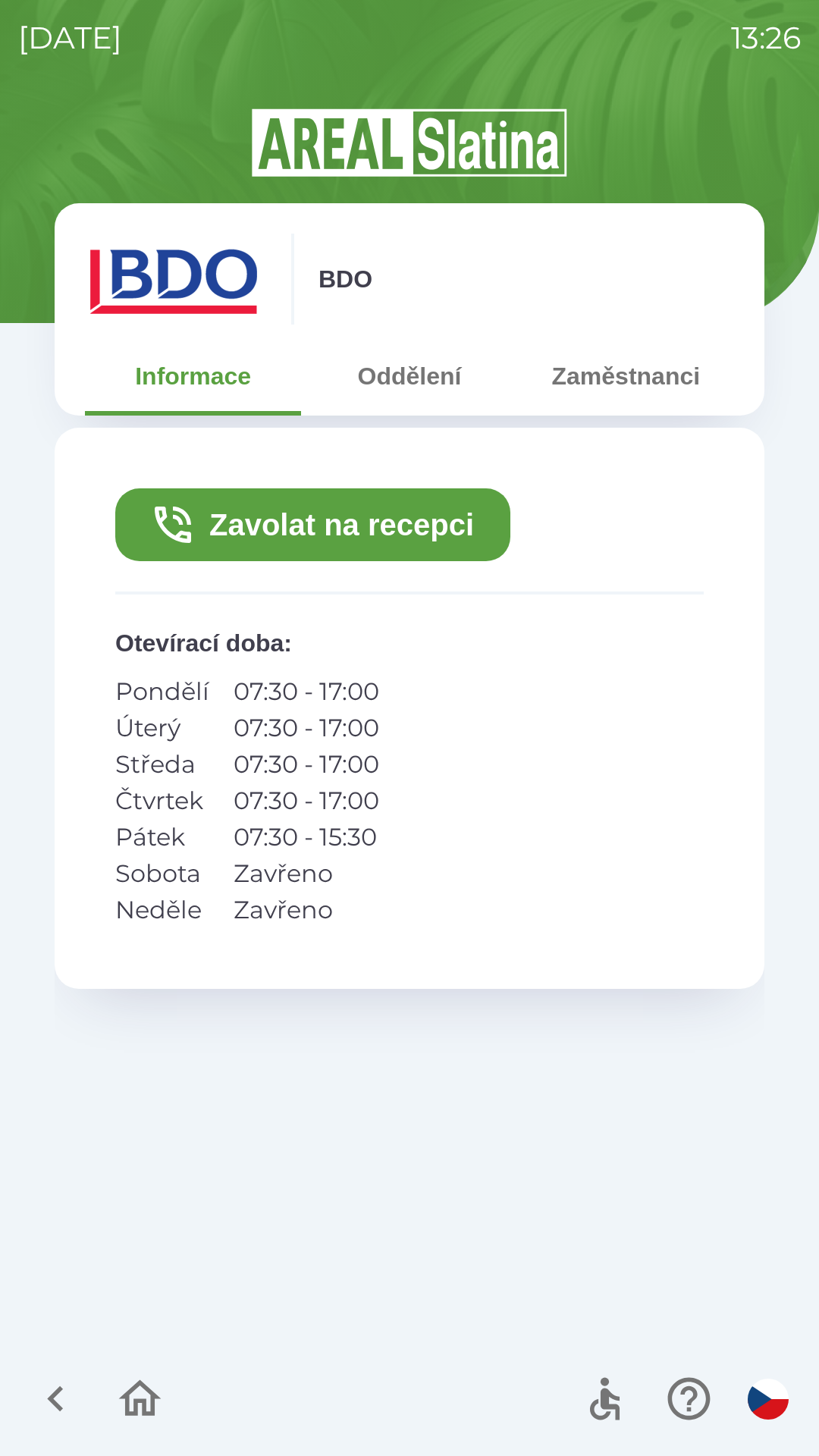
click at [464, 540] on button "Zavolat na recepci" at bounding box center [313, 525] width 395 height 73
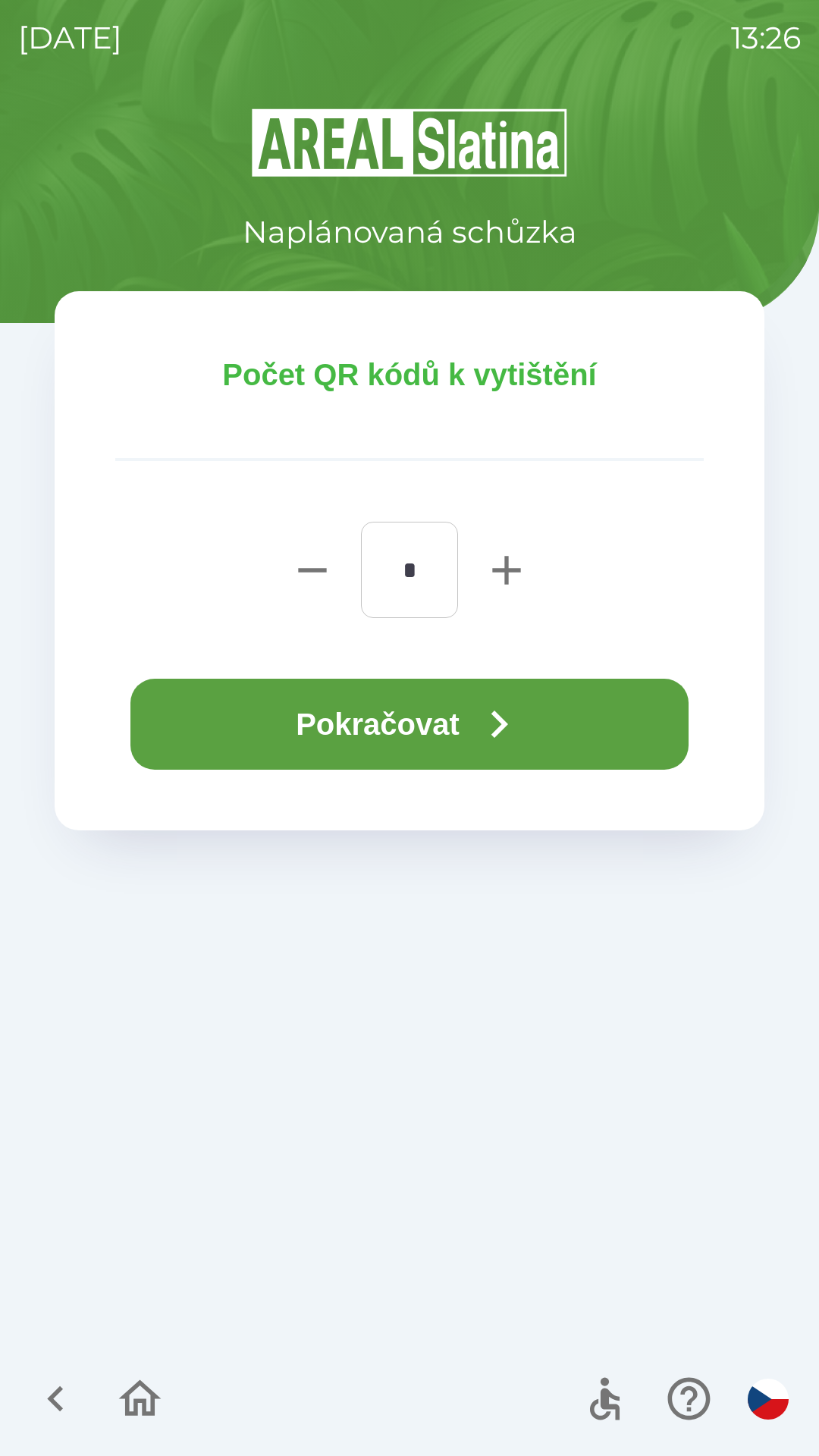
click at [519, 725] on icon "button" at bounding box center [499, 724] width 55 height 55
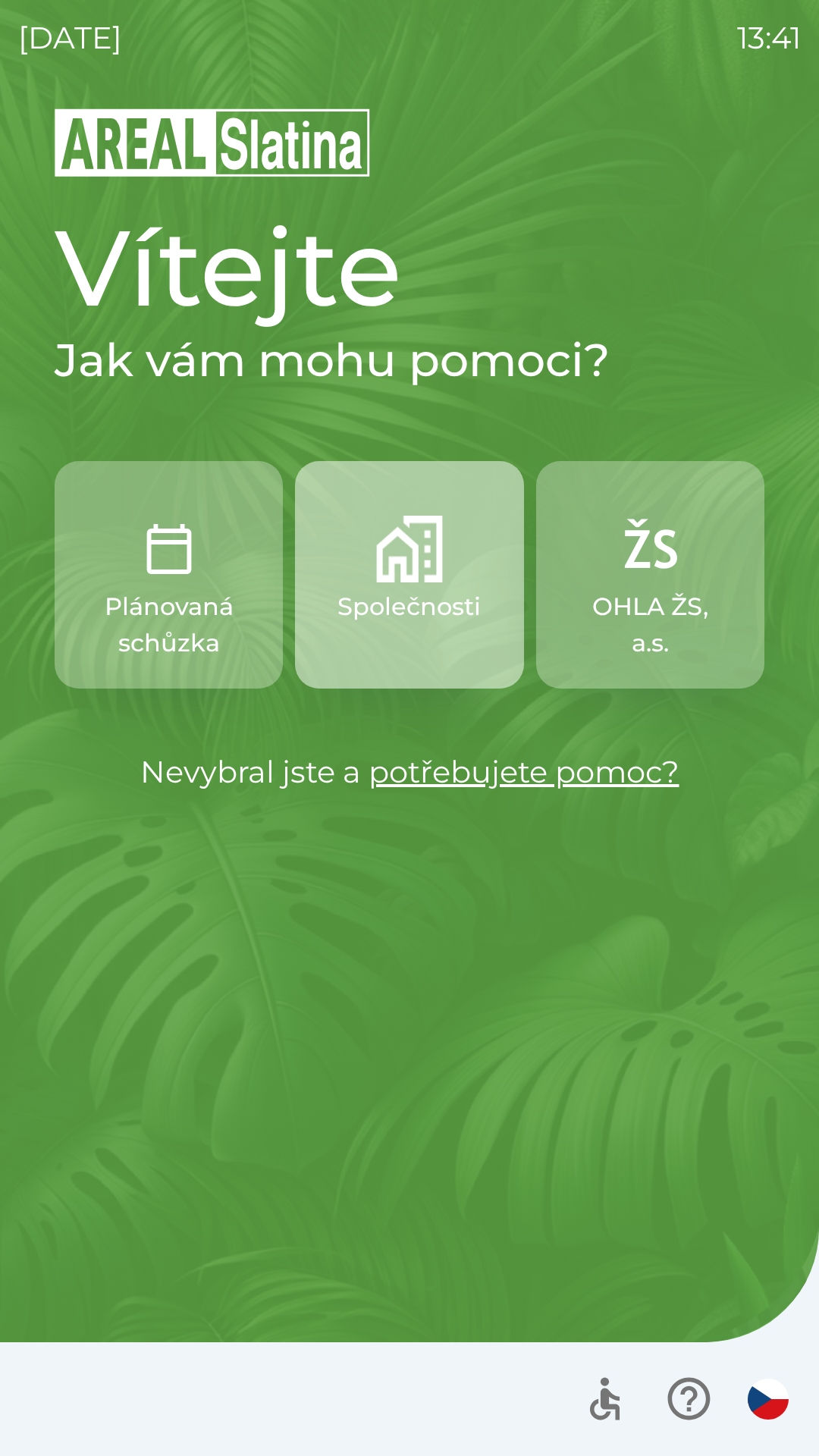
click at [411, 570] on img "button" at bounding box center [409, 548] width 66 height 66
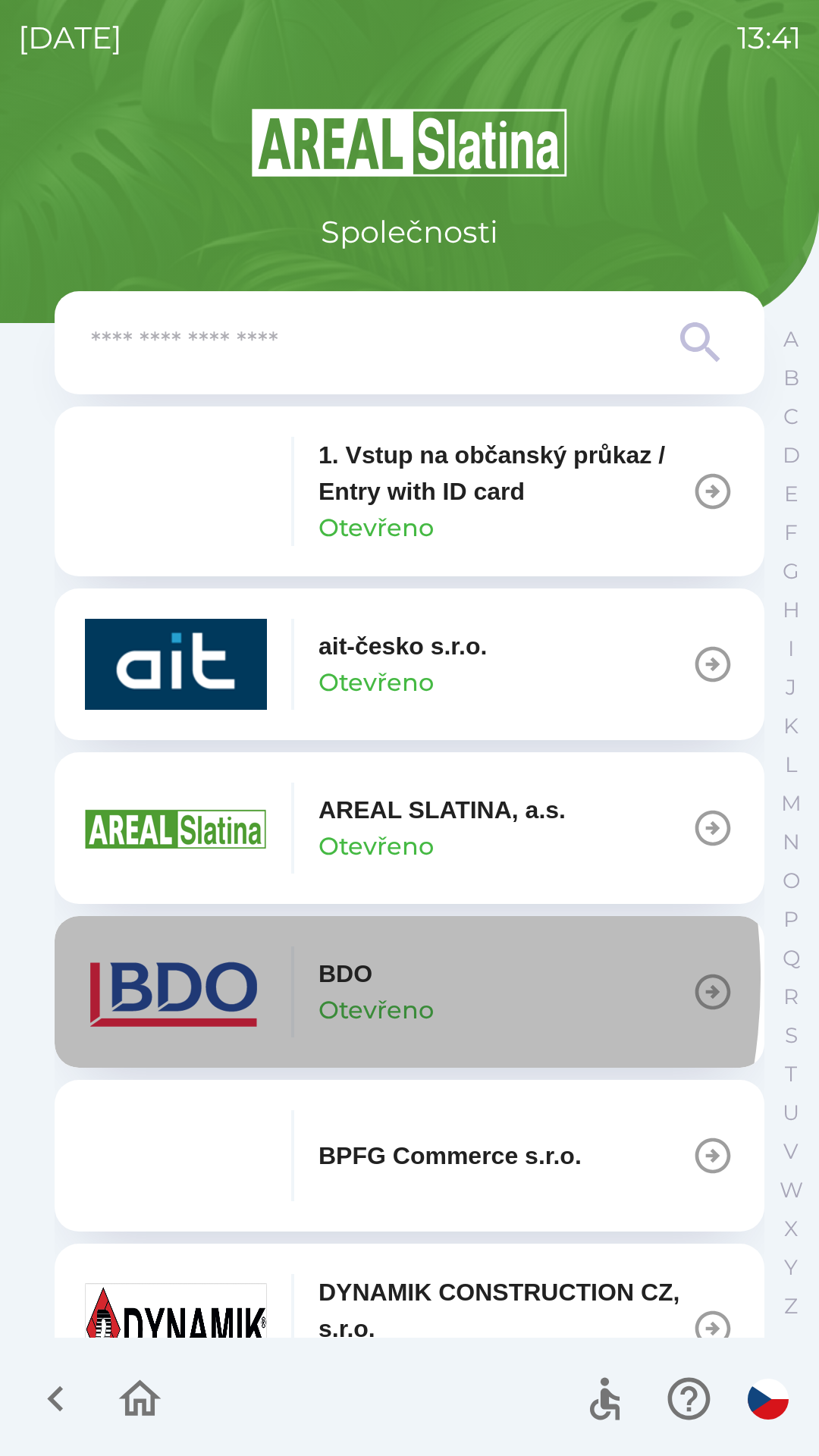
click at [196, 978] on img "button" at bounding box center [175, 992] width 182 height 91
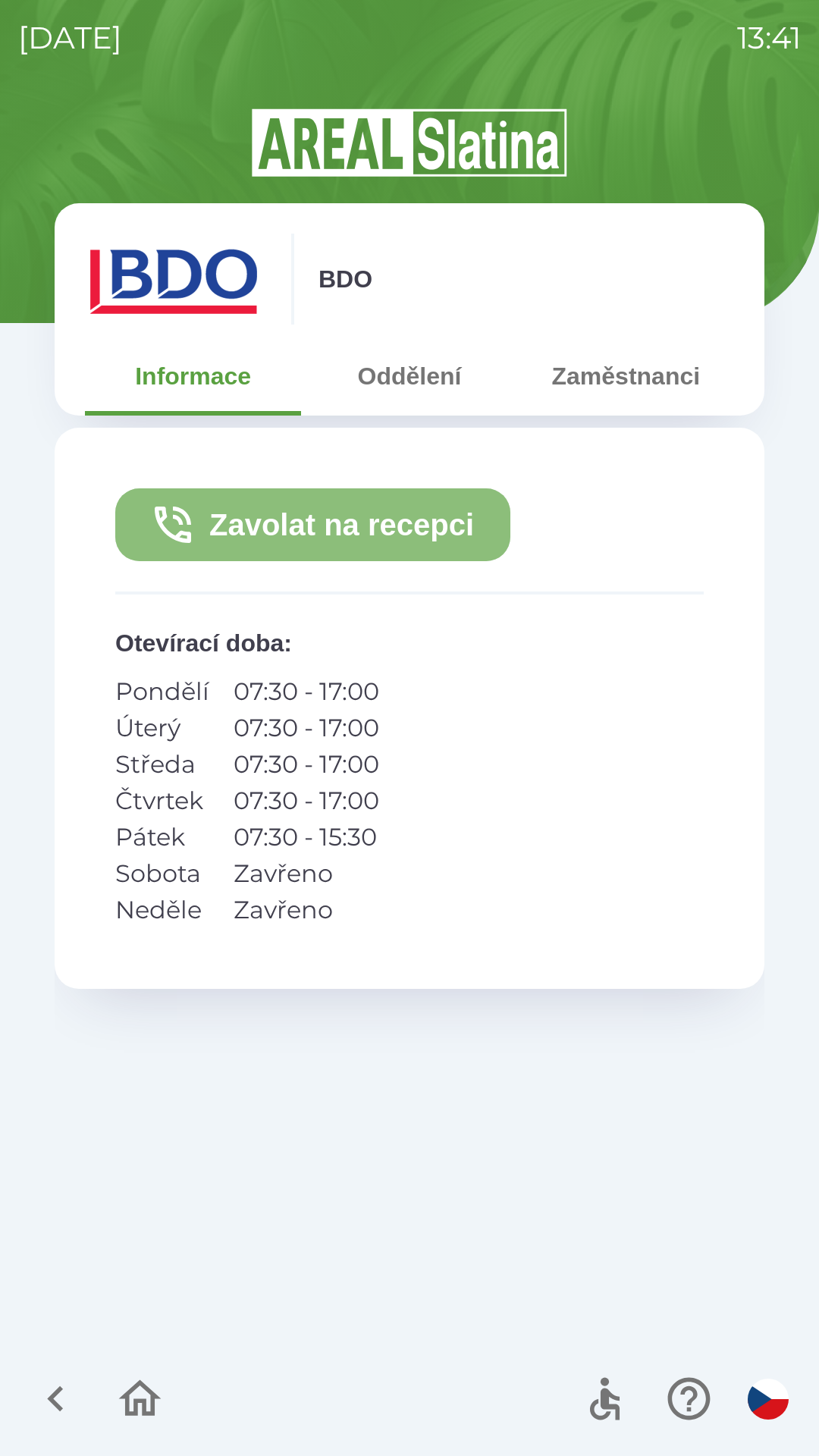
click at [380, 526] on button "Zavolat na recepci" at bounding box center [313, 525] width 395 height 73
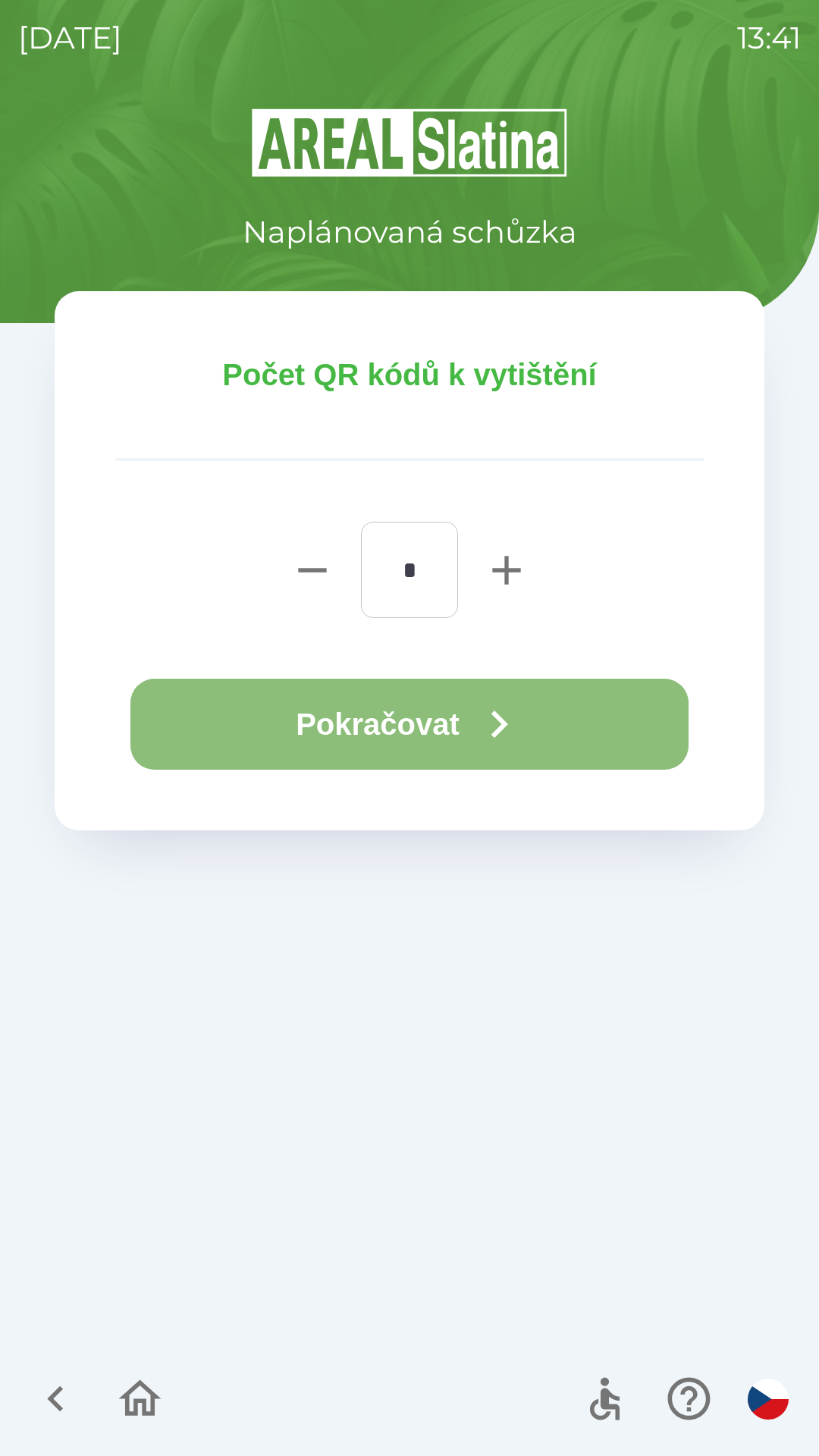
click at [401, 721] on button "Pokračovat" at bounding box center [409, 724] width 558 height 91
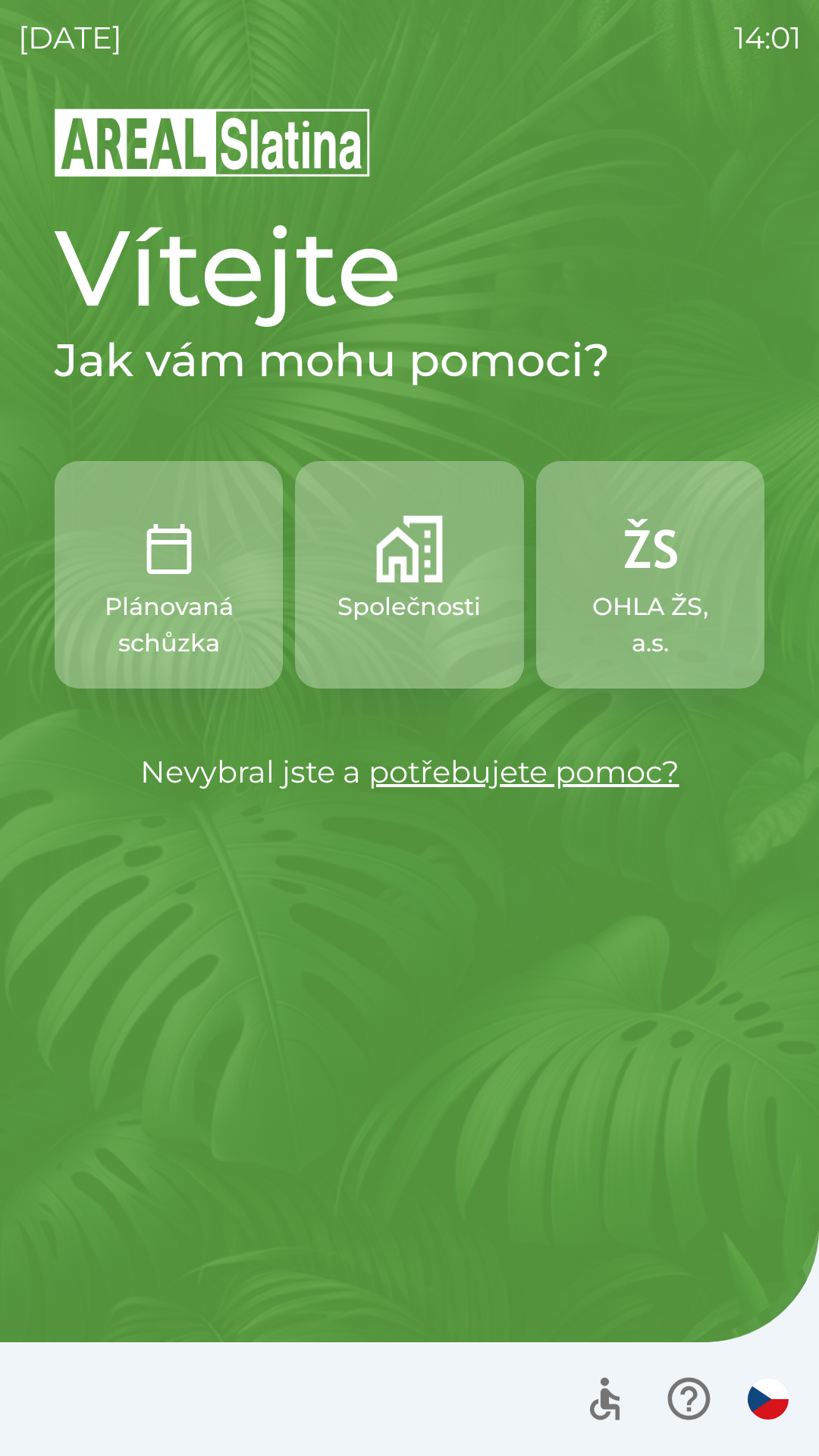
click at [419, 603] on p "Společnosti" at bounding box center [409, 607] width 144 height 37
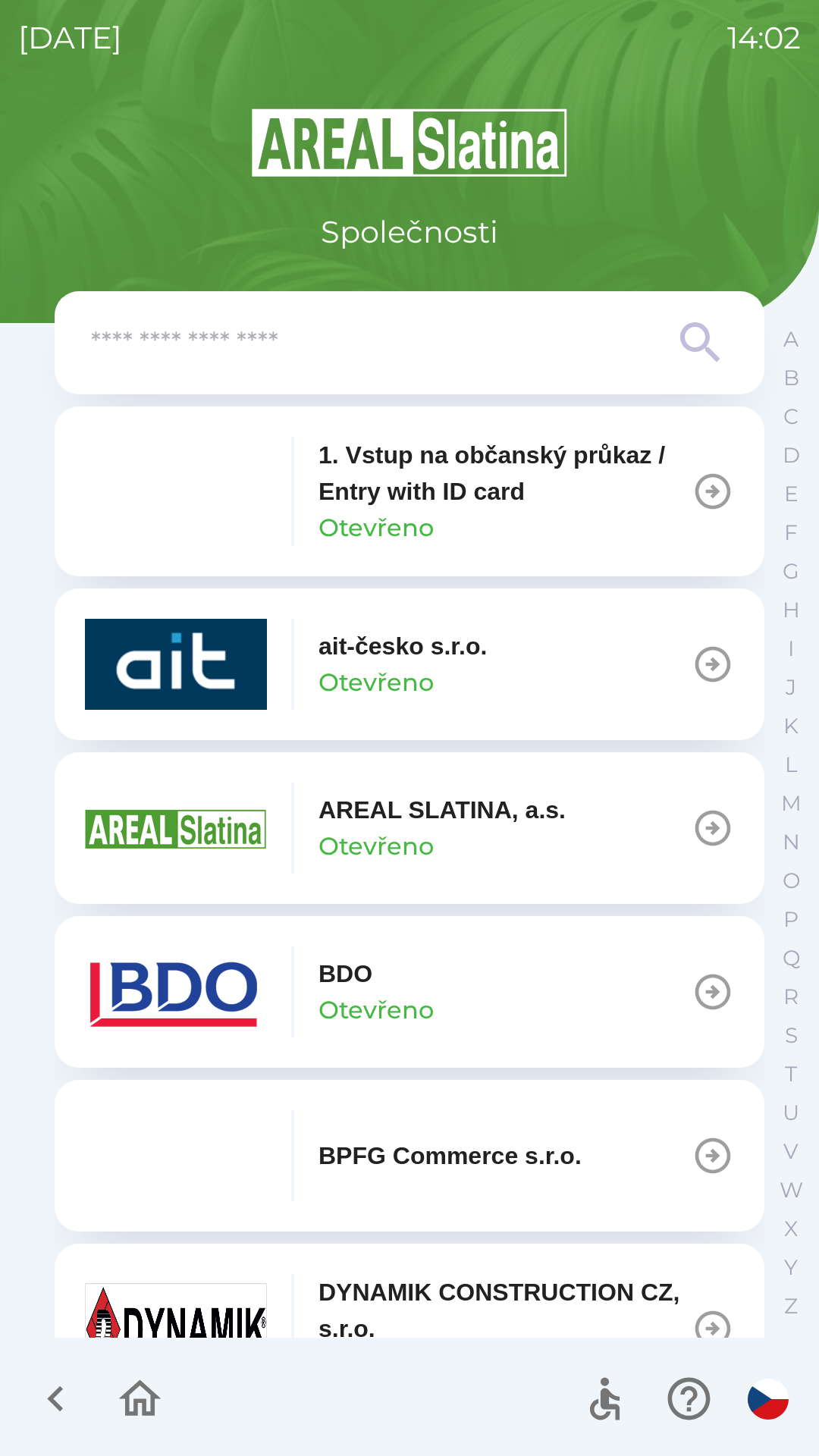
click at [475, 994] on button "BDO Otevřeno" at bounding box center [410, 991] width 710 height 151
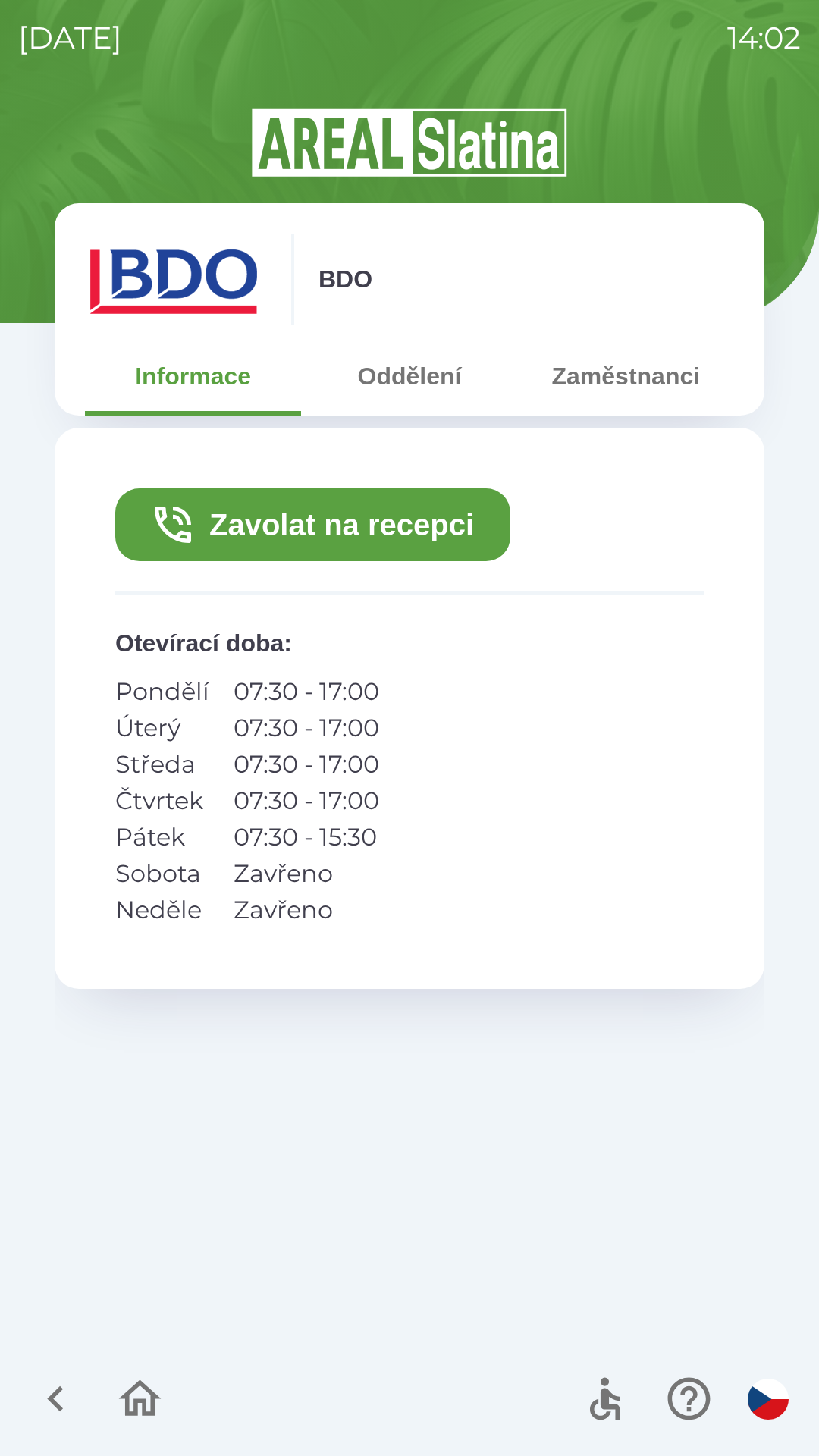
click at [343, 537] on button "Zavolat na recepci" at bounding box center [313, 525] width 395 height 73
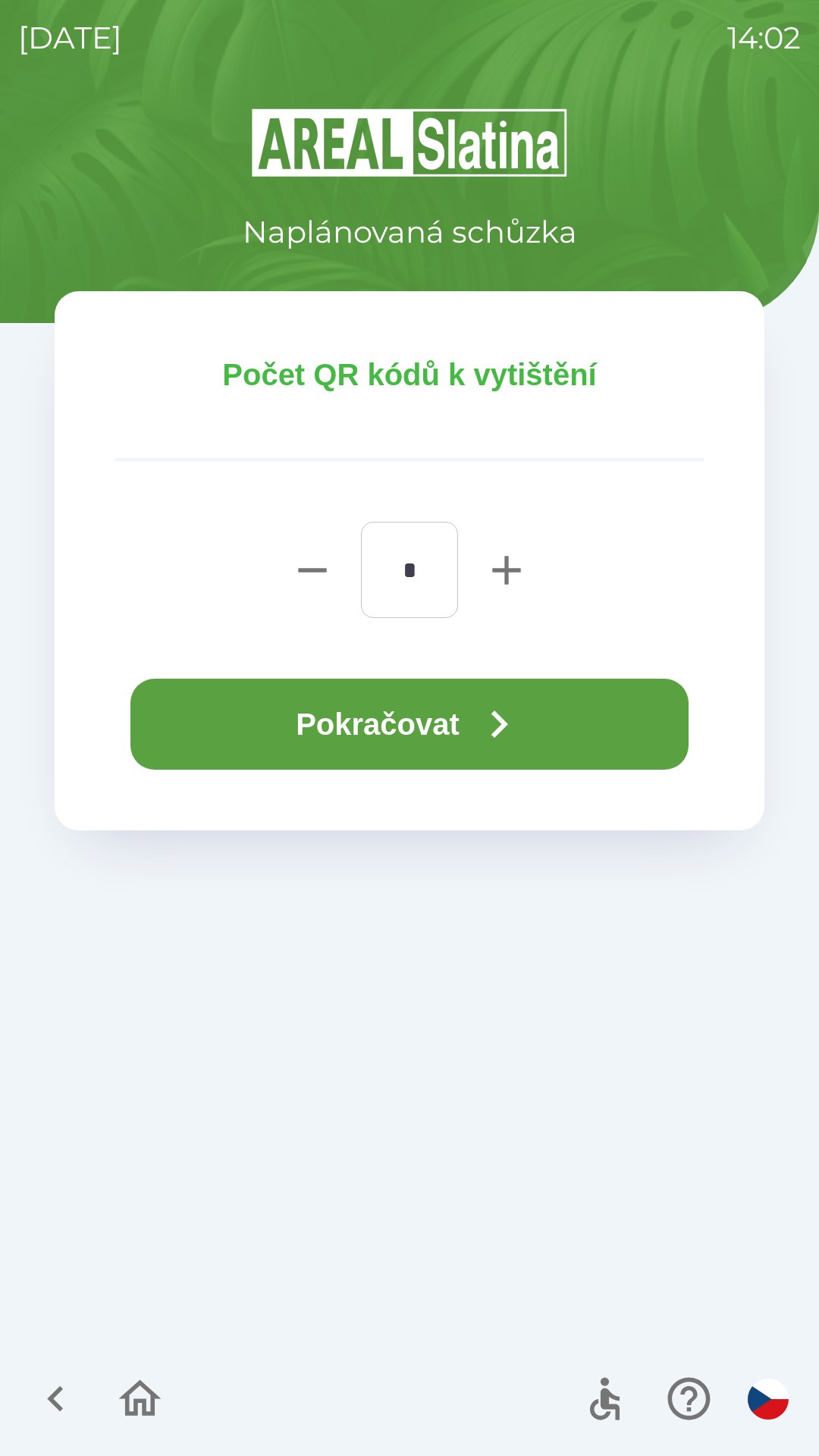
click at [508, 575] on icon "button" at bounding box center [506, 569] width 28 height 28
click at [504, 572] on icon "button" at bounding box center [506, 569] width 28 height 28
click at [513, 572] on icon "button" at bounding box center [506, 569] width 28 height 28
click at [497, 568] on icon "button" at bounding box center [506, 569] width 28 height 28
click at [509, 569] on icon "button" at bounding box center [506, 569] width 28 height 28
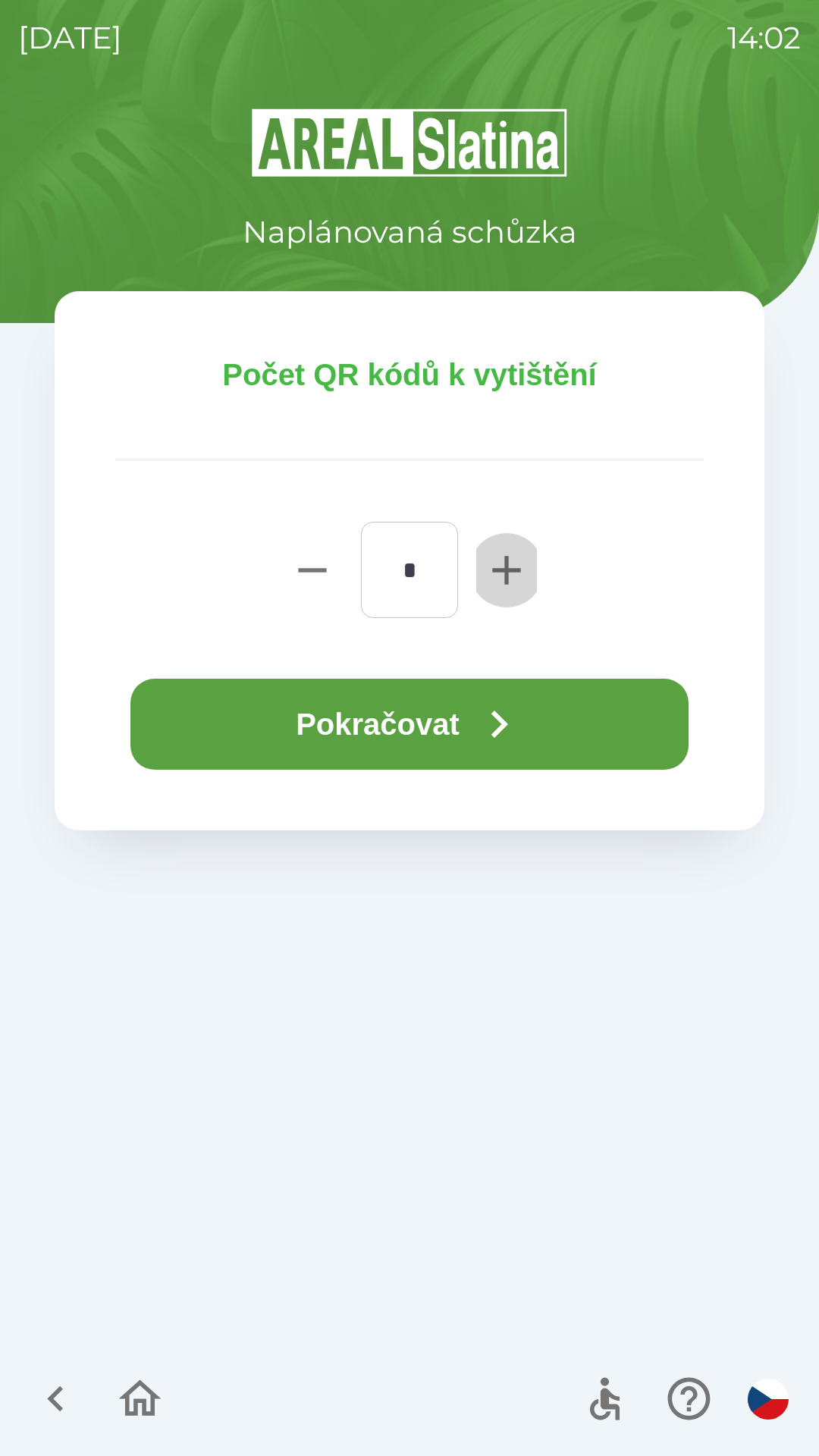
click at [497, 569] on icon "button" at bounding box center [506, 569] width 28 height 28
type input "*"
click at [398, 715] on button "Pokračovat" at bounding box center [409, 724] width 558 height 91
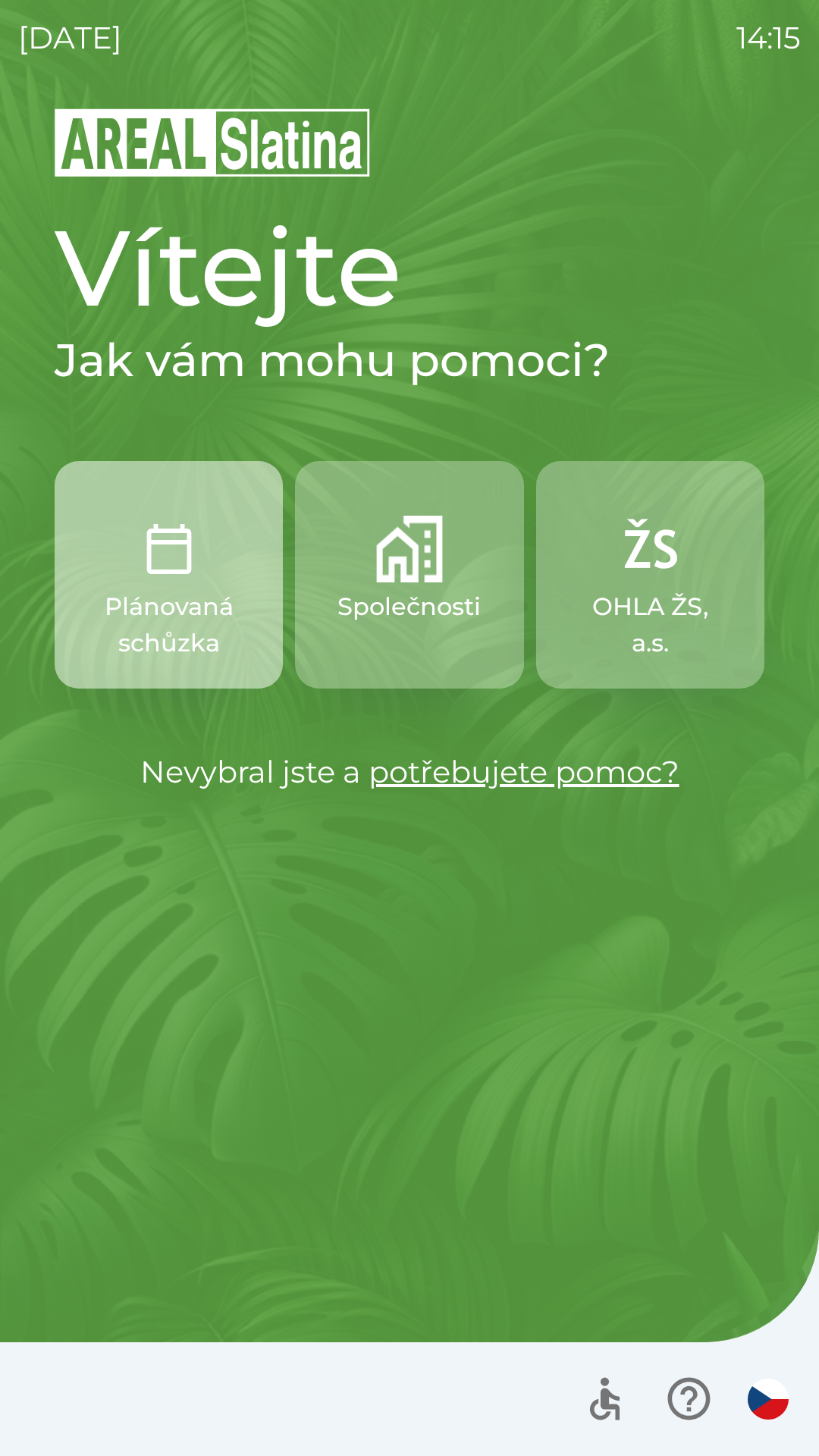
click at [173, 603] on p "Plánovaná schůzka" at bounding box center [168, 625] width 155 height 73
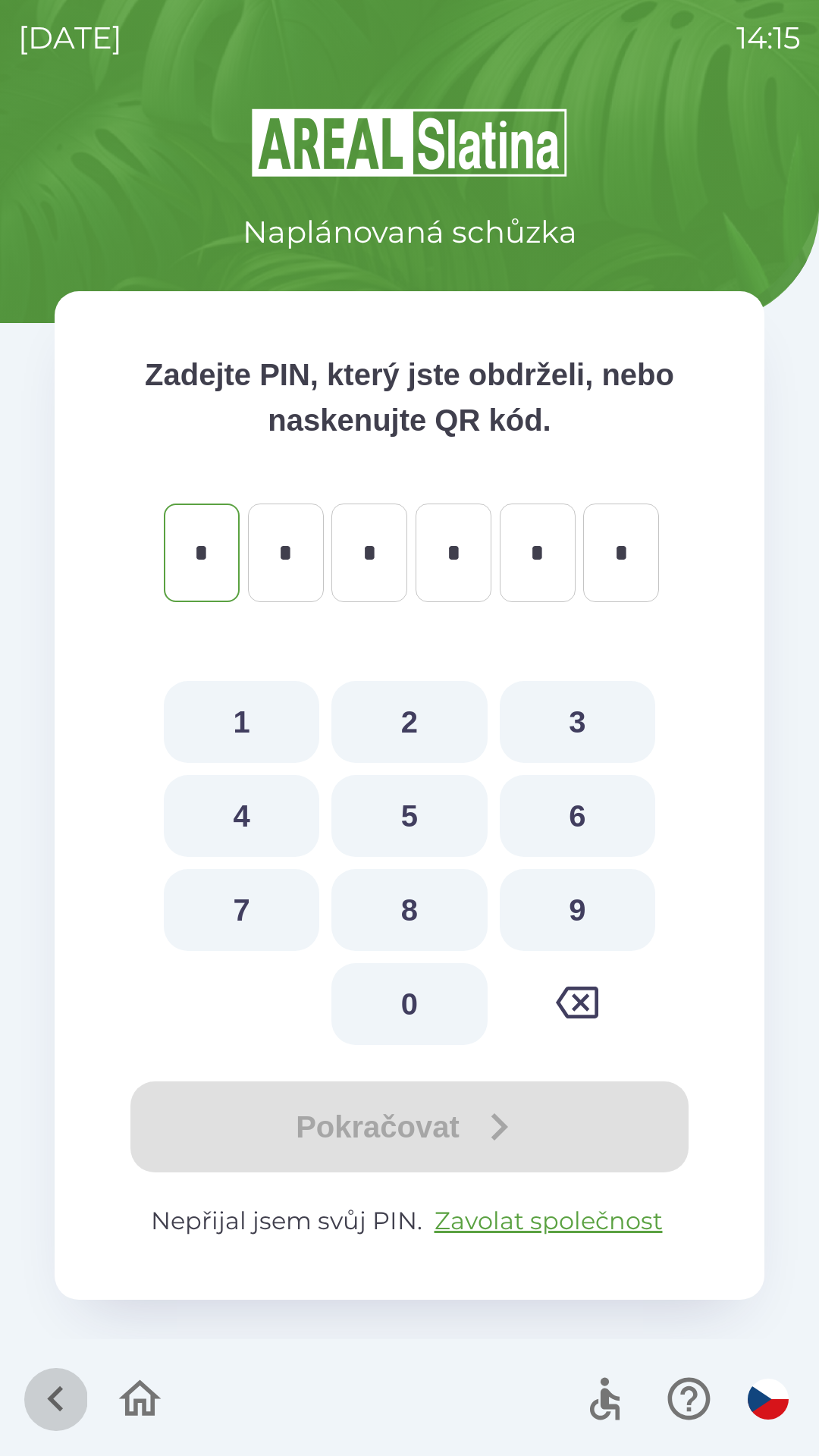
click at [48, 1410] on icon "button" at bounding box center [55, 1398] width 51 height 51
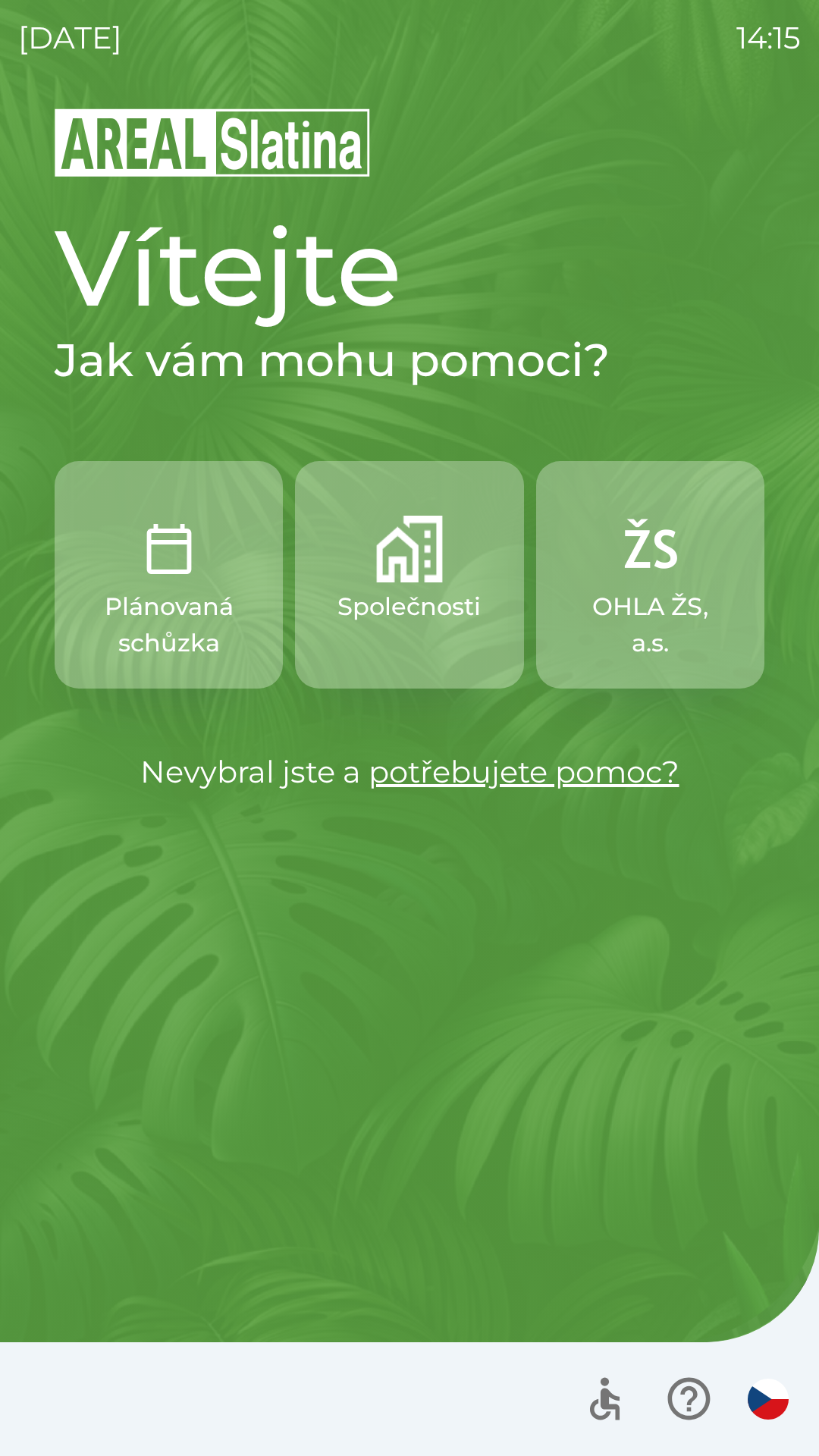
click at [446, 620] on p "Společnosti" at bounding box center [409, 607] width 144 height 37
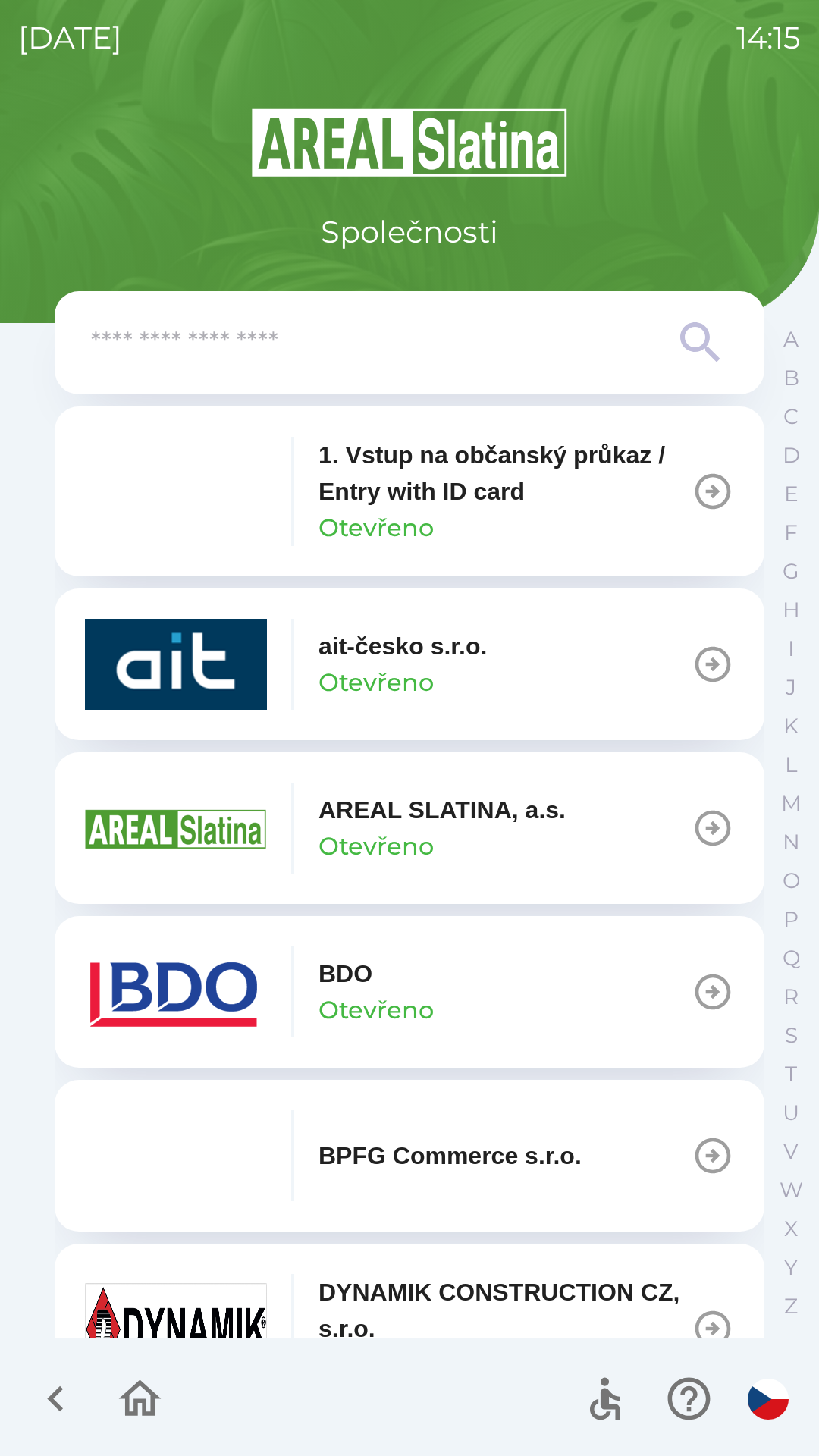
click at [512, 1002] on button "BDO Otevřeno" at bounding box center [410, 991] width 710 height 151
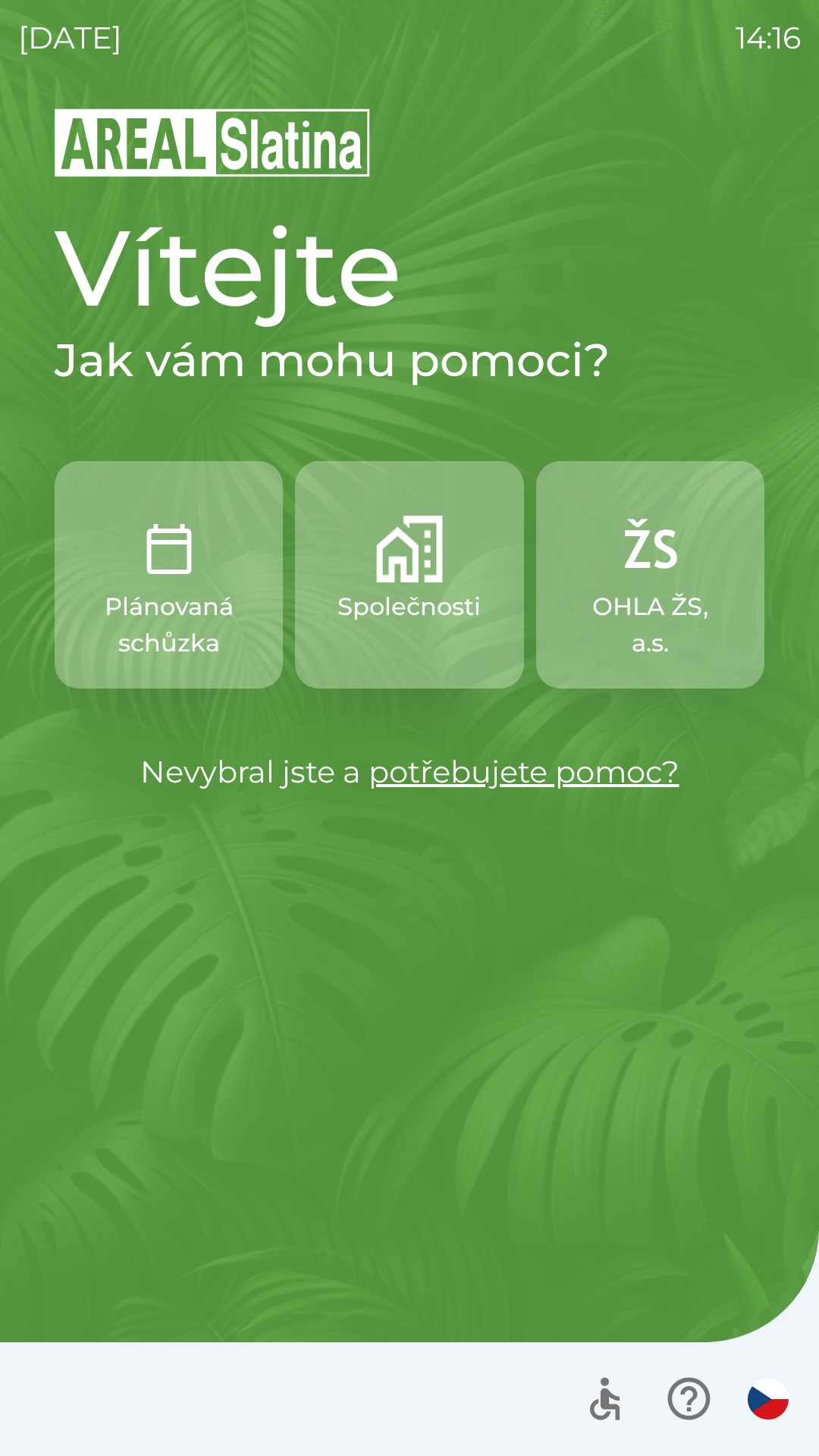
click at [400, 632] on button "Společnosti" at bounding box center [409, 575] width 228 height 227
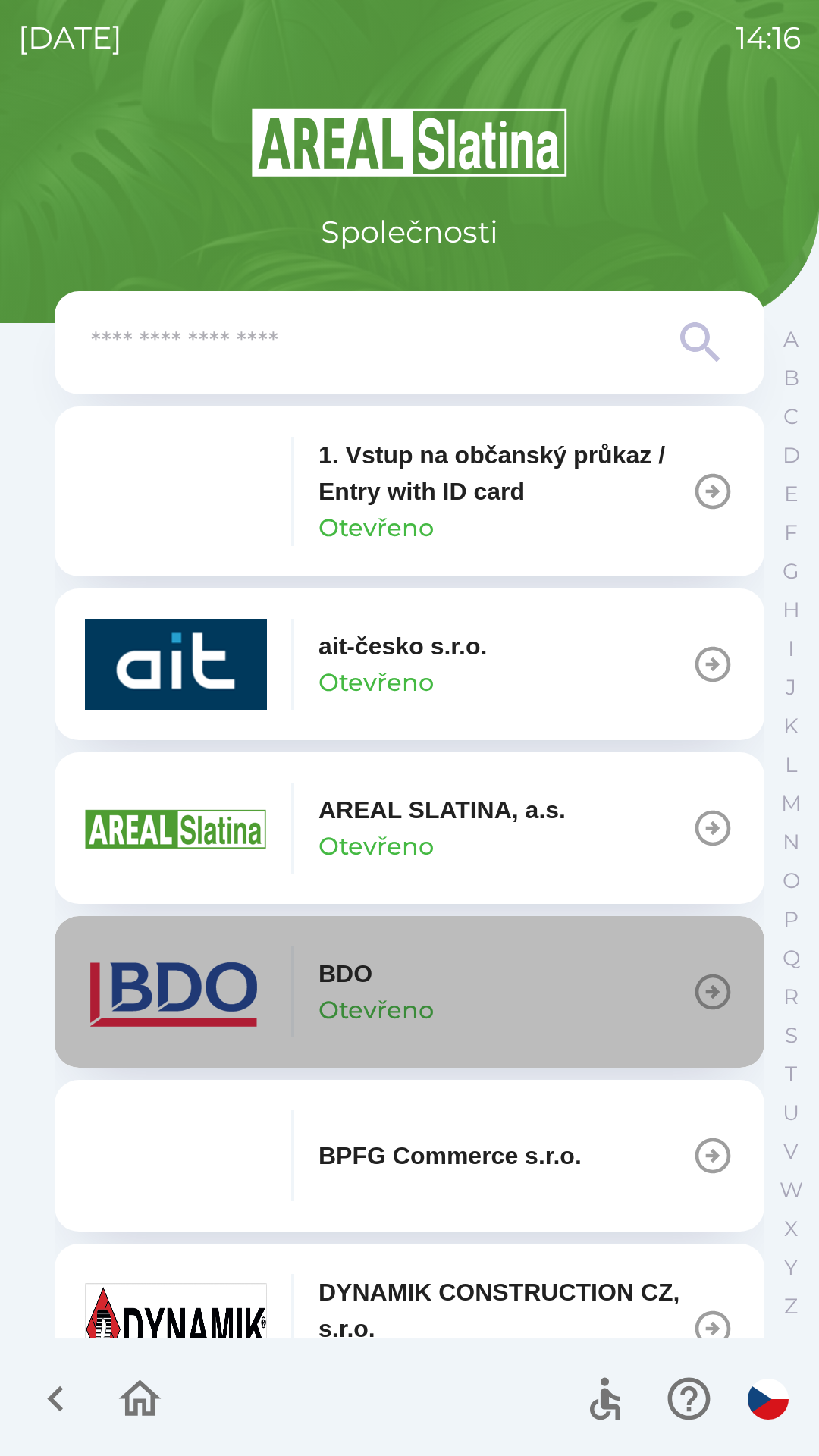
click at [570, 1001] on button "BDO Otevřeno" at bounding box center [410, 991] width 710 height 151
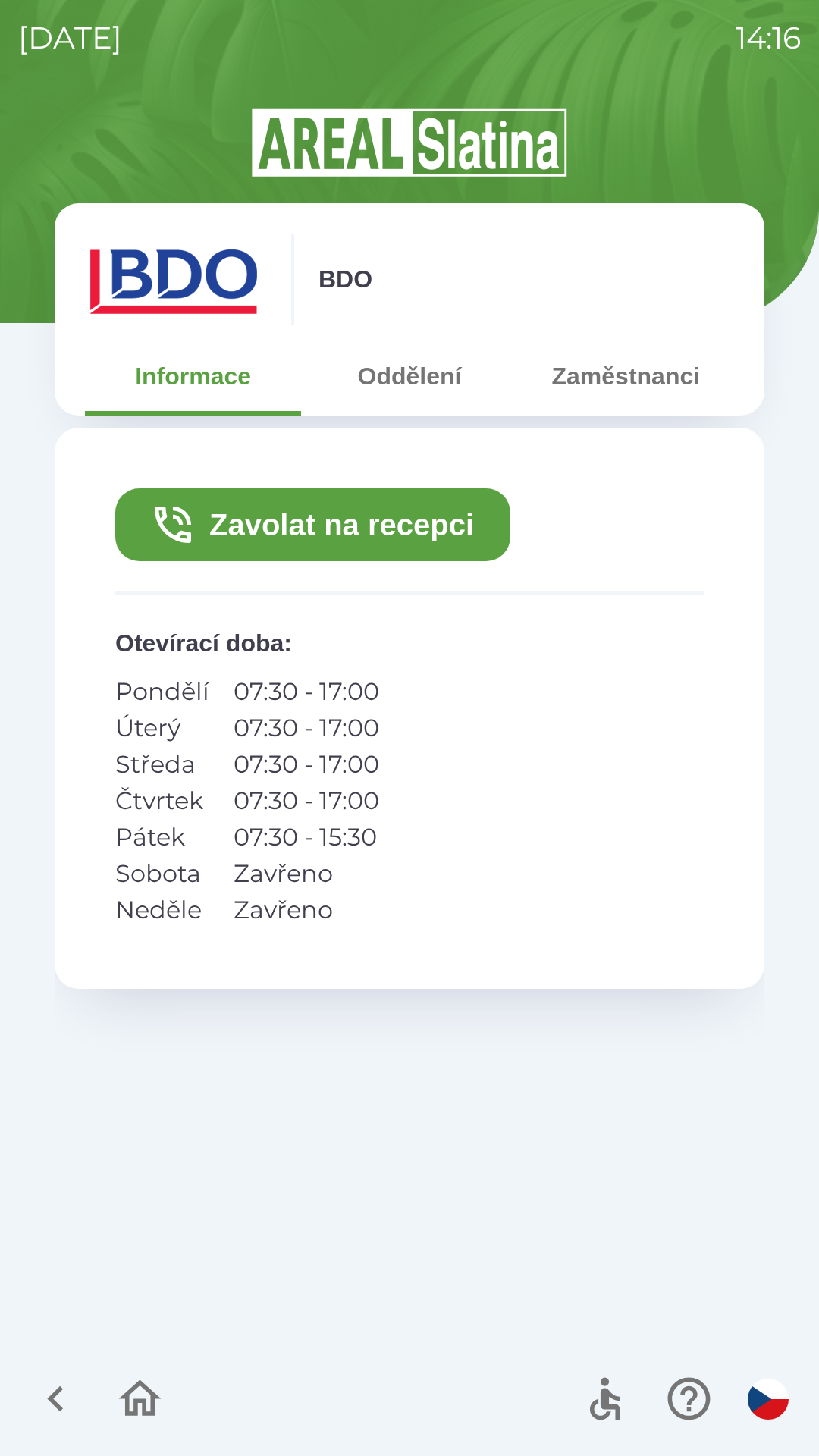
click at [323, 541] on button "Zavolat na recepci" at bounding box center [313, 525] width 395 height 73
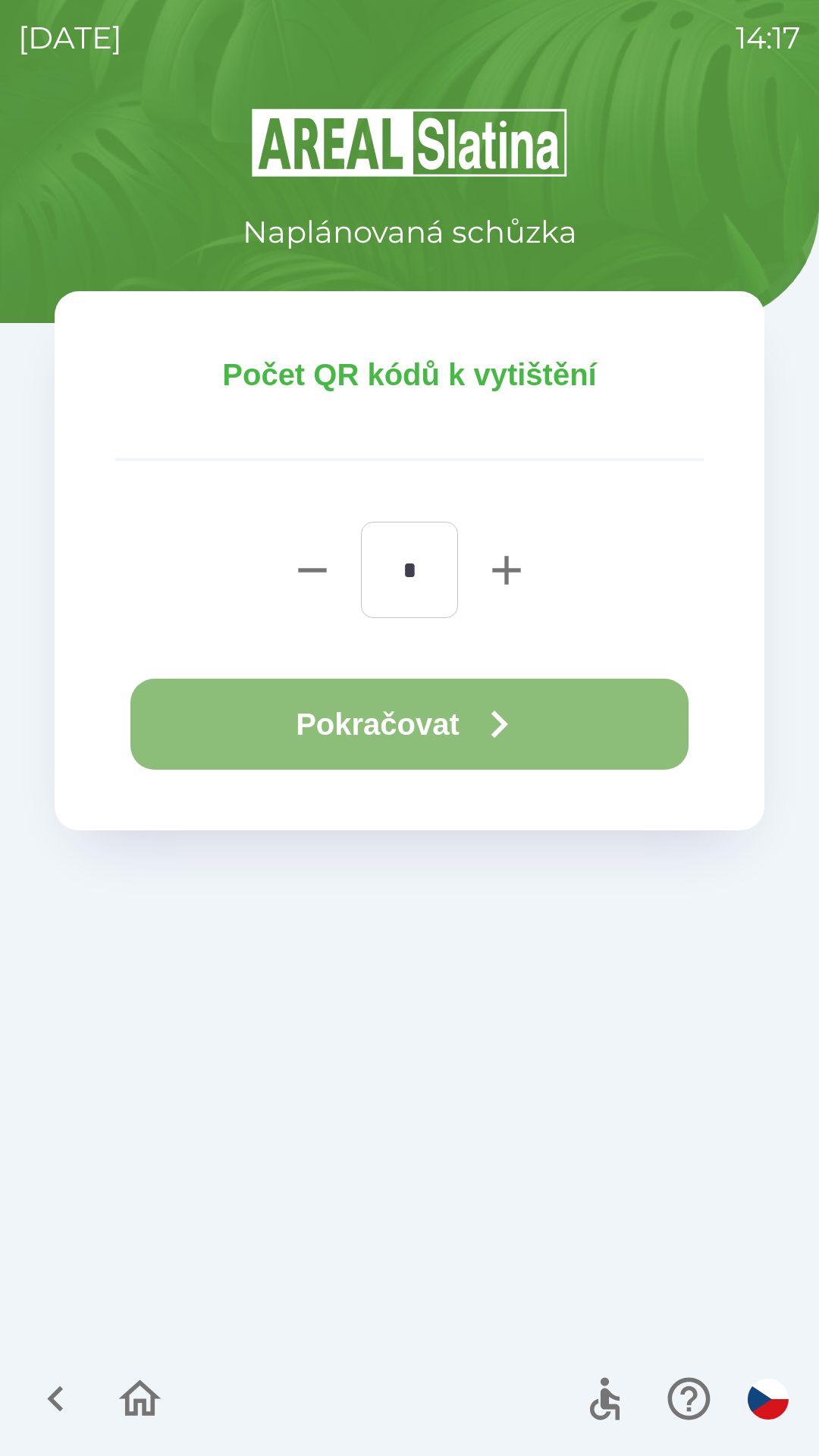
click at [488, 723] on icon "button" at bounding box center [499, 724] width 55 height 55
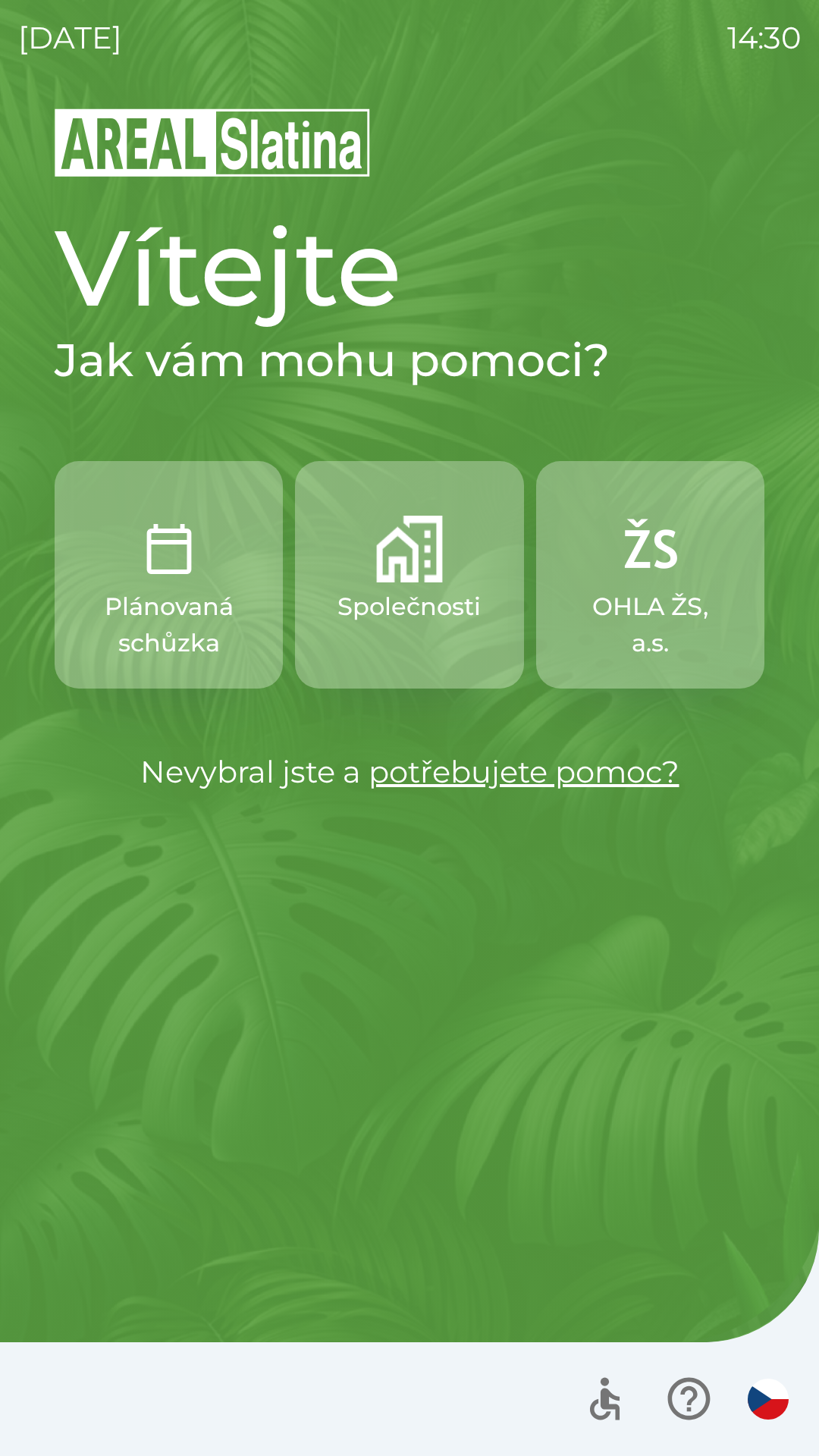
click at [411, 590] on p "Společnosti" at bounding box center [409, 607] width 144 height 37
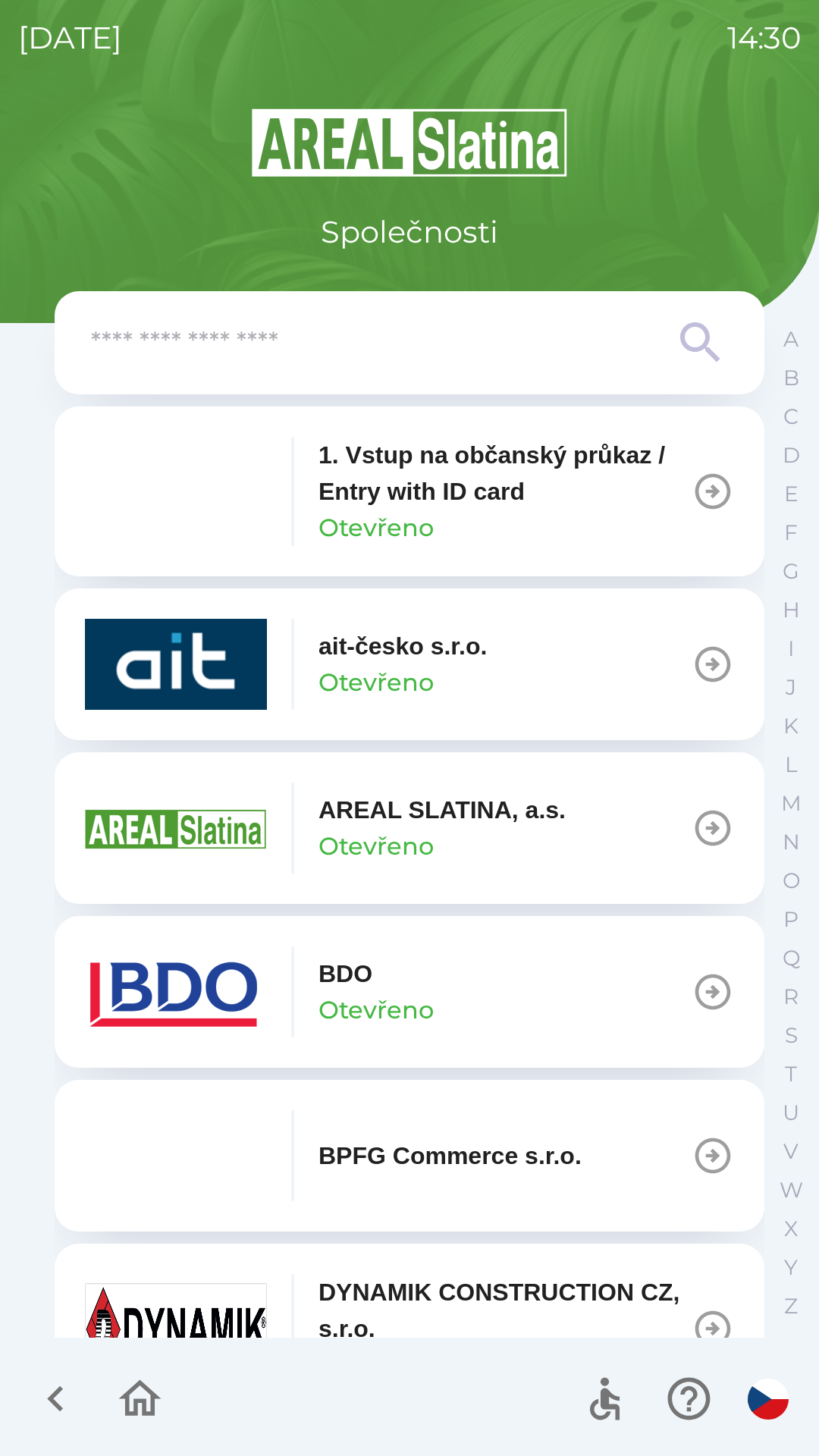
click at [442, 357] on input "text" at bounding box center [379, 343] width 576 height 41
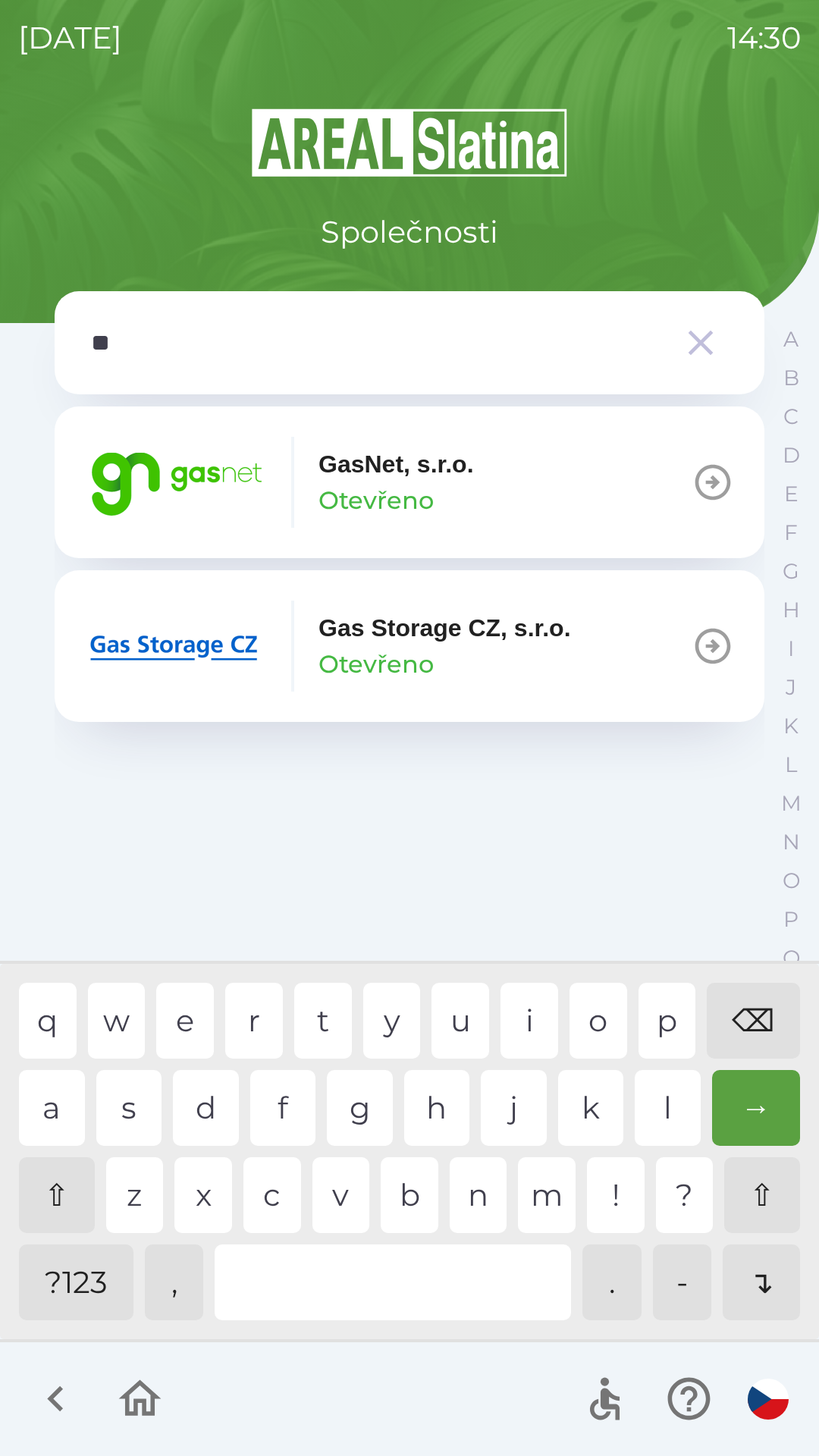
type input "***"
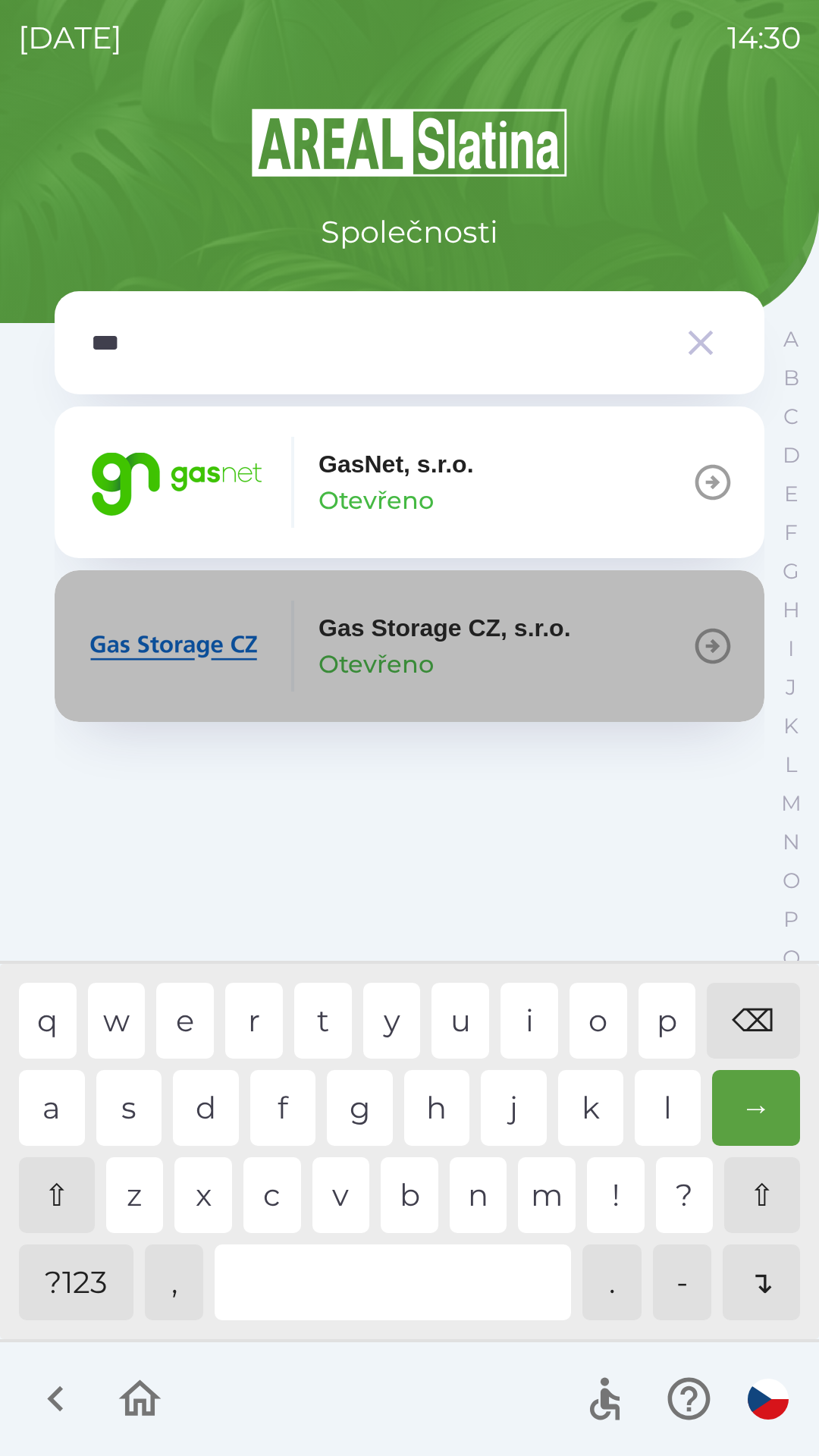
click at [187, 662] on img "button" at bounding box center [175, 646] width 182 height 91
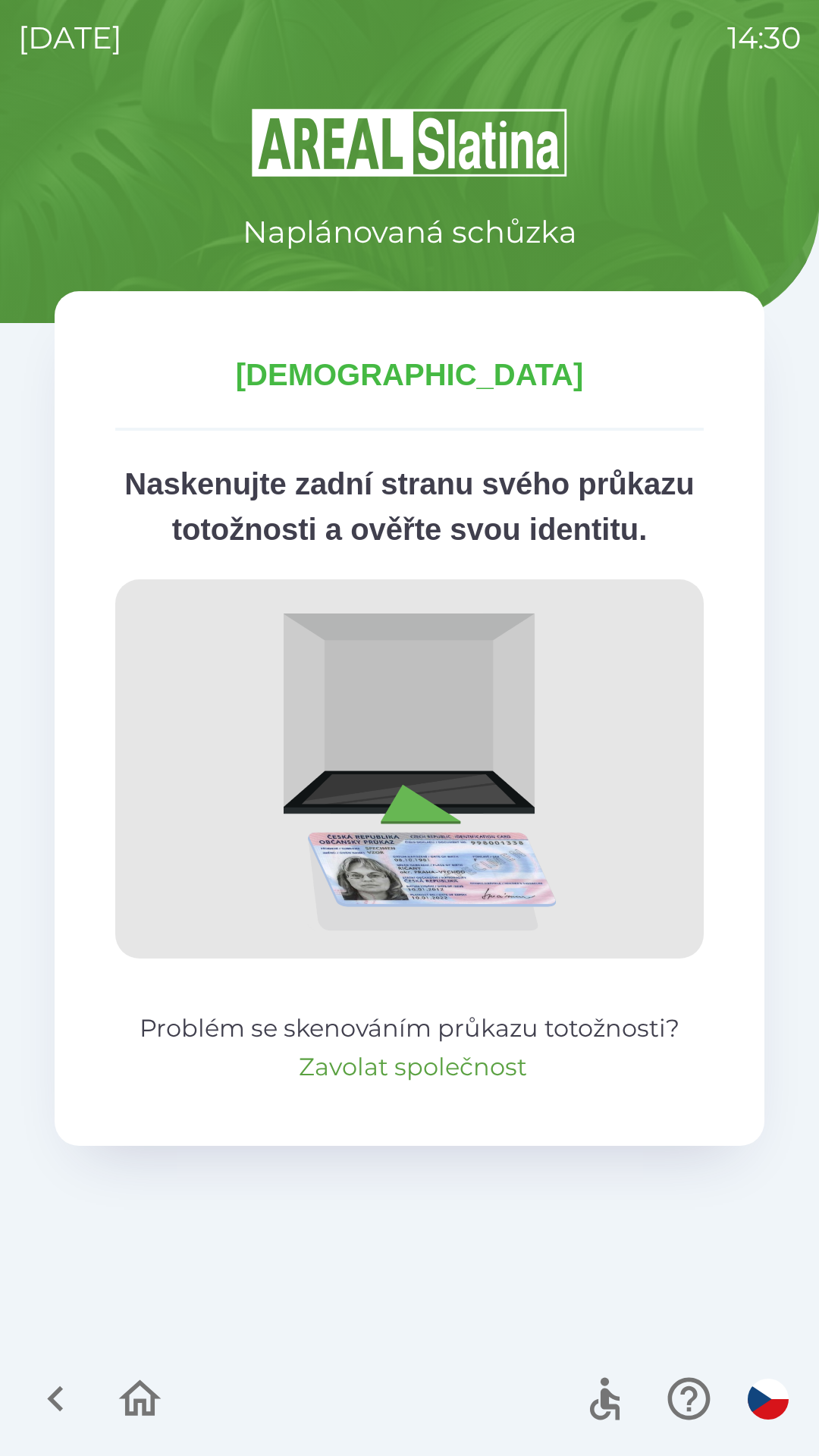
click at [371, 1085] on button "Zavolat společnost" at bounding box center [412, 1067] width 228 height 37
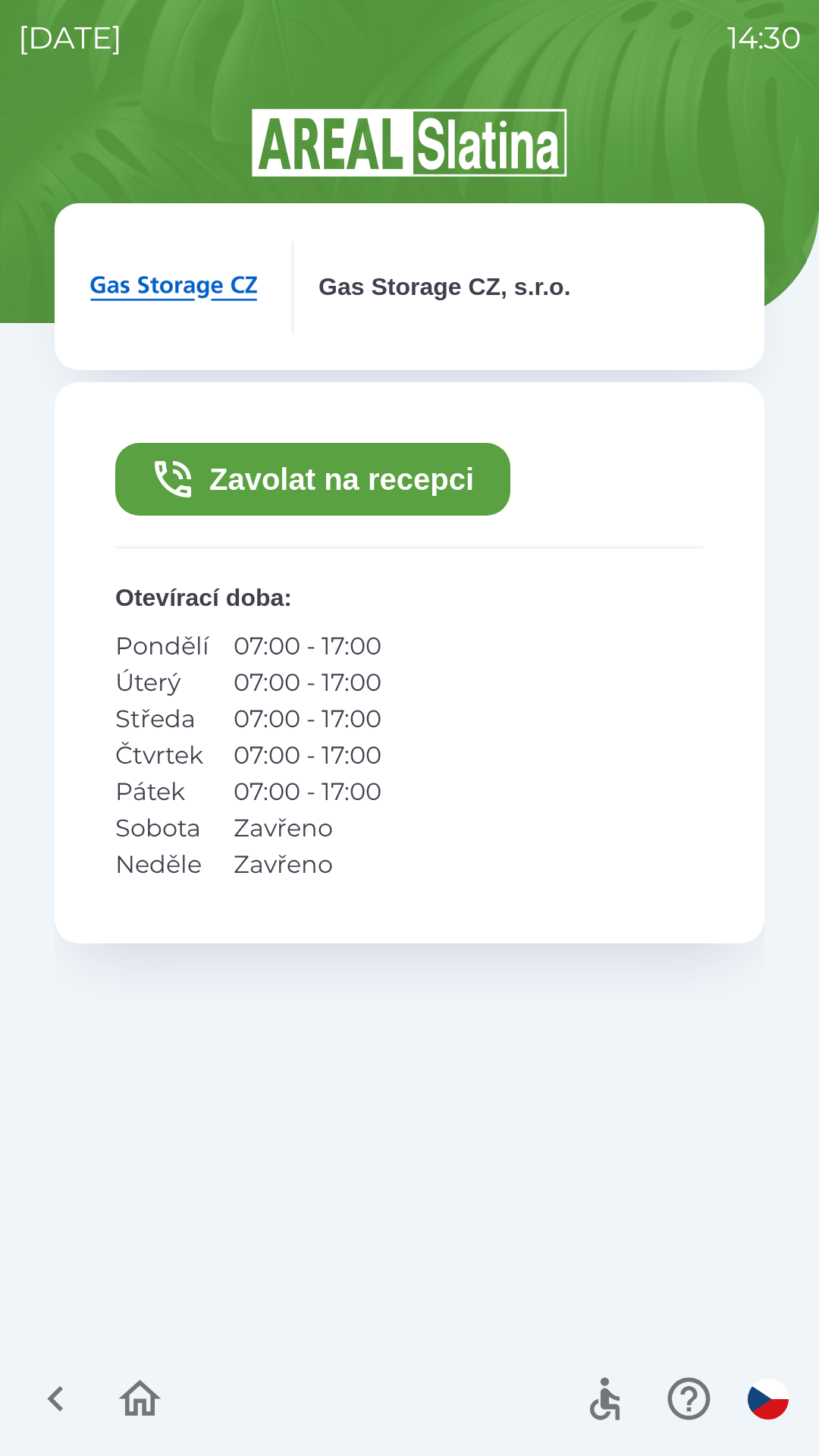
click at [433, 480] on button "Zavolat na recepci" at bounding box center [313, 480] width 395 height 73
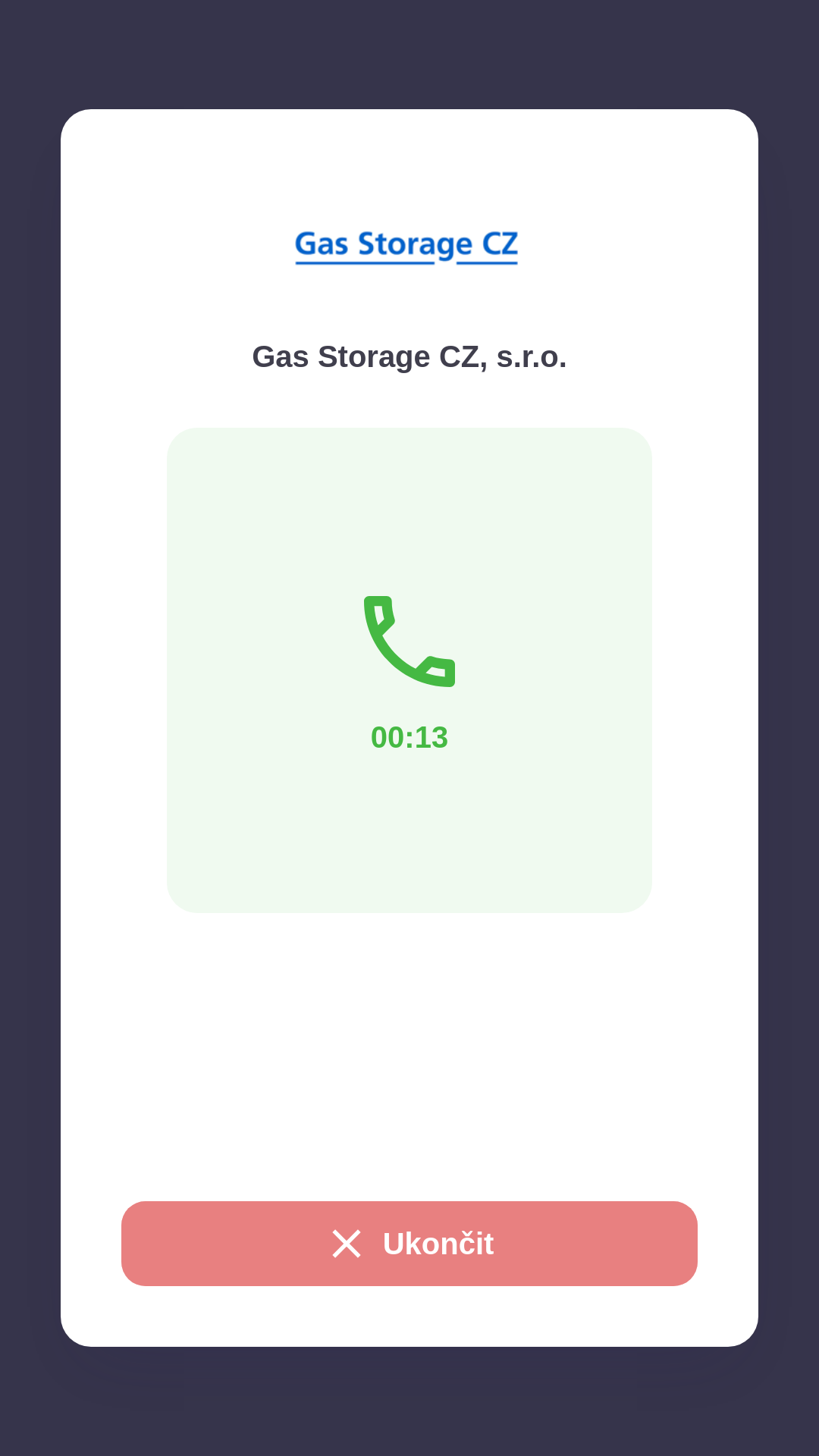
click at [459, 1269] on button "Ukončit" at bounding box center [410, 1243] width 576 height 85
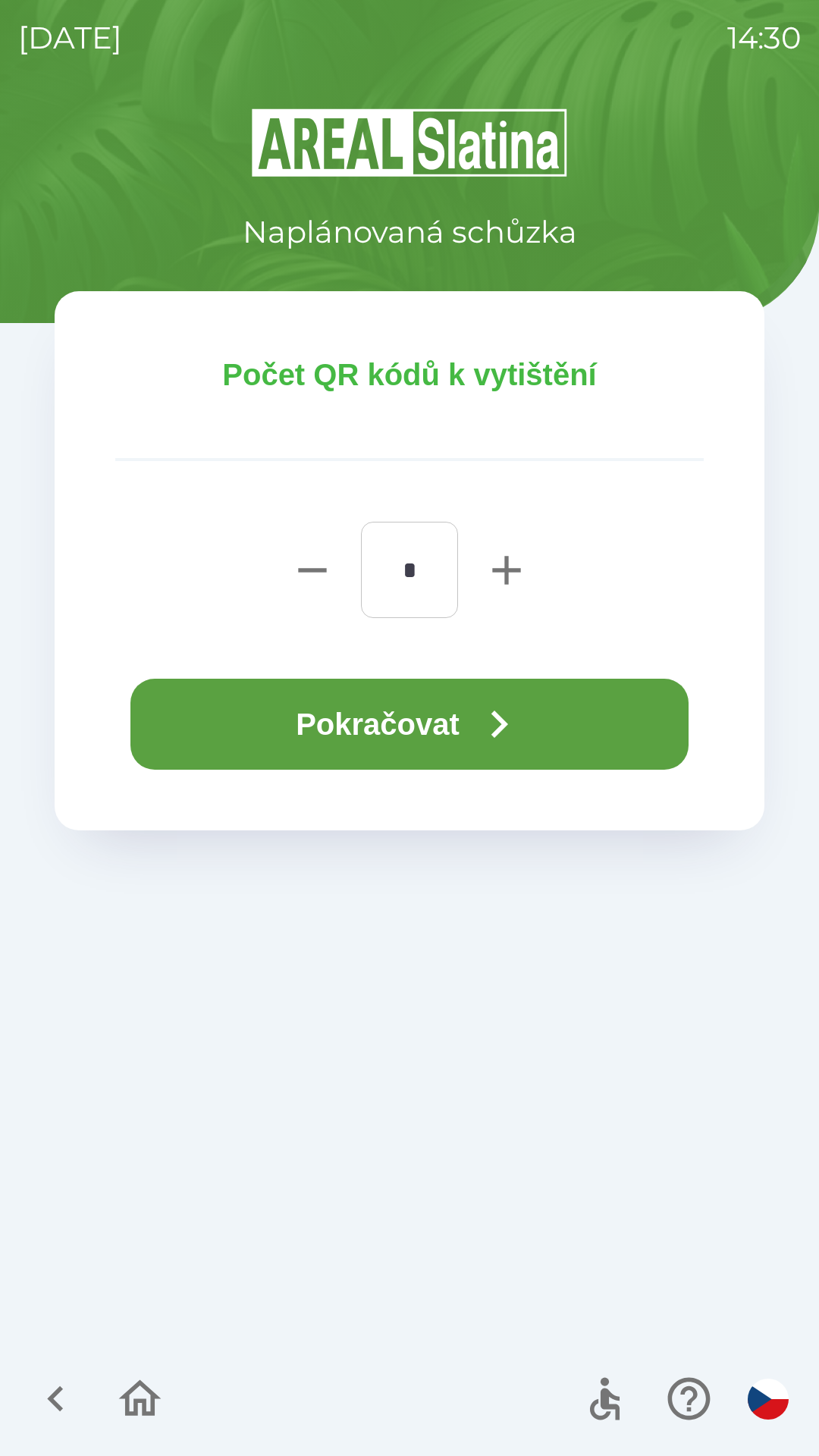
click at [444, 725] on button "Pokračovat" at bounding box center [409, 724] width 558 height 91
